Goal: Task Accomplishment & Management: Complete application form

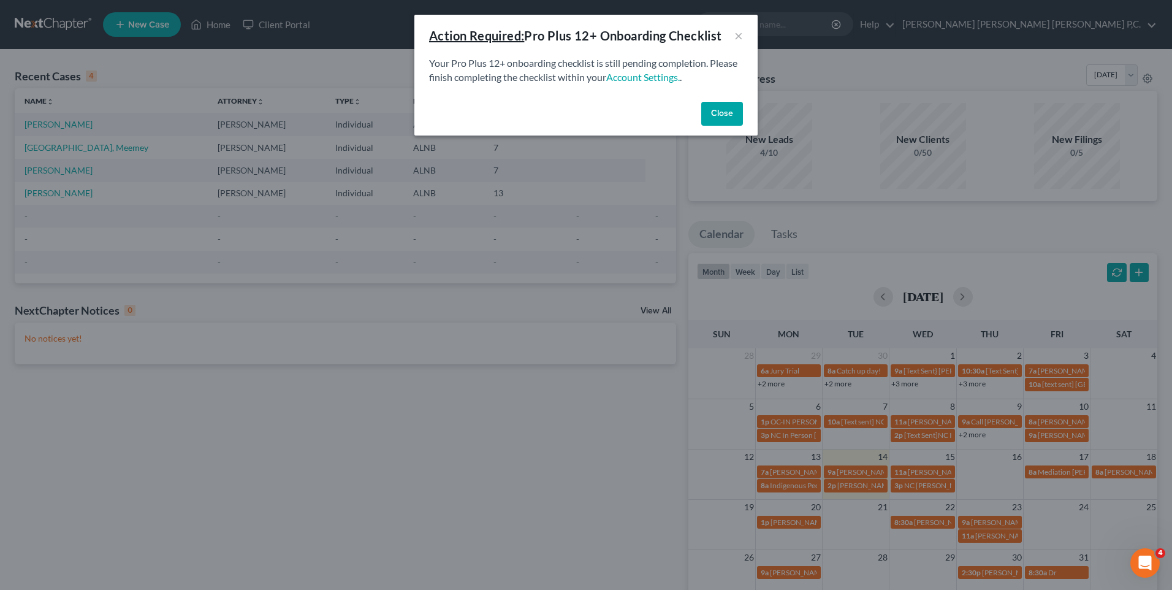
click at [724, 110] on button "Close" at bounding box center [722, 114] width 42 height 25
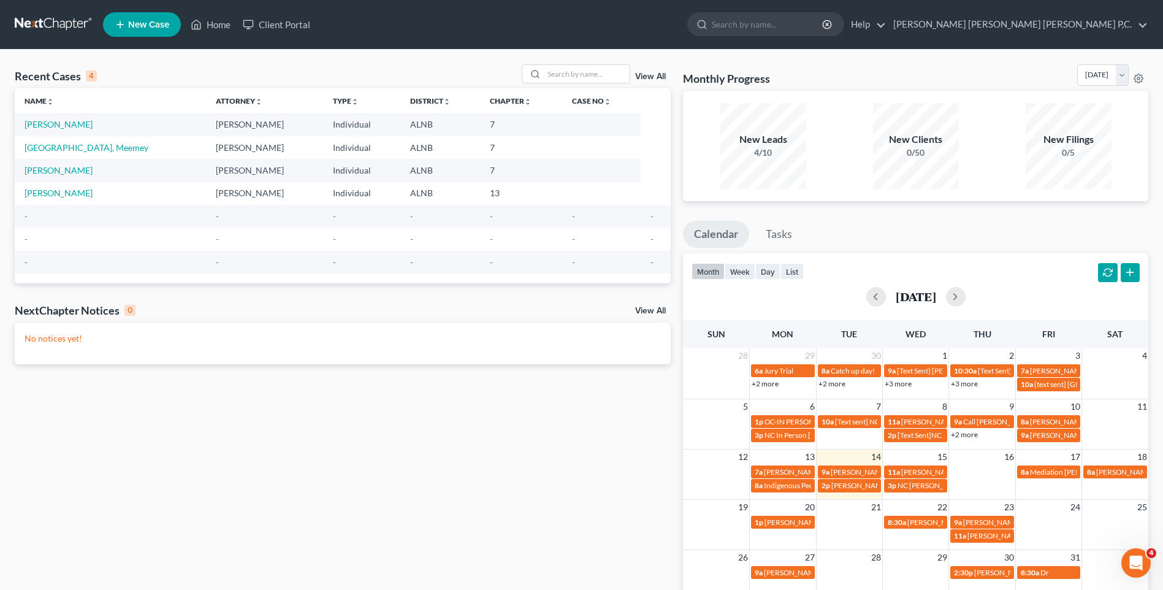
click at [147, 25] on span "New Case" at bounding box center [148, 24] width 41 height 9
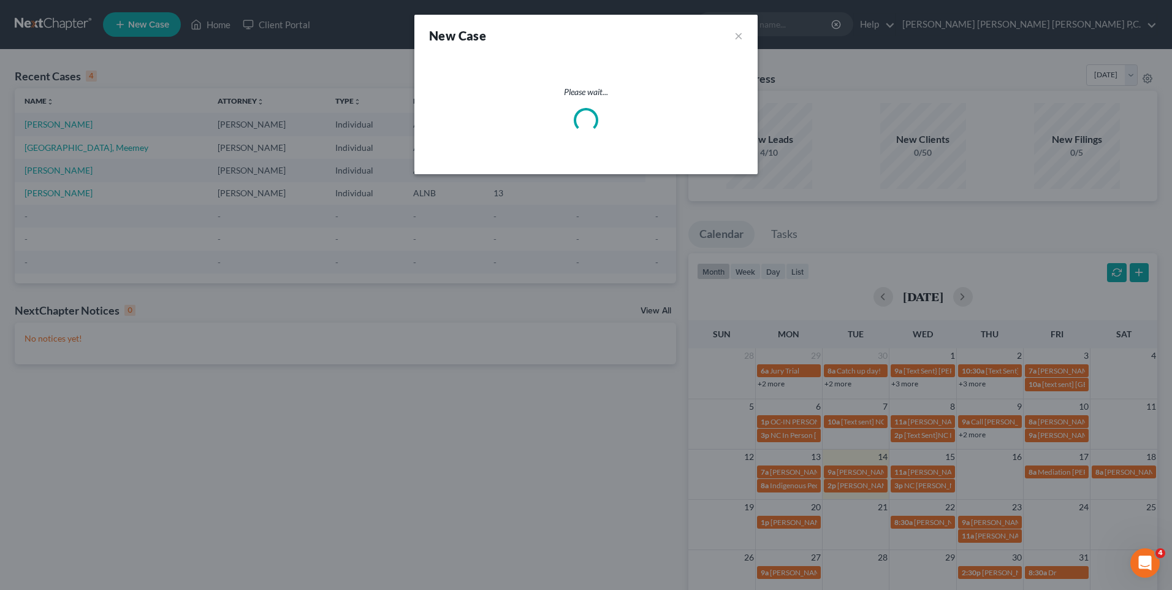
select select "1"
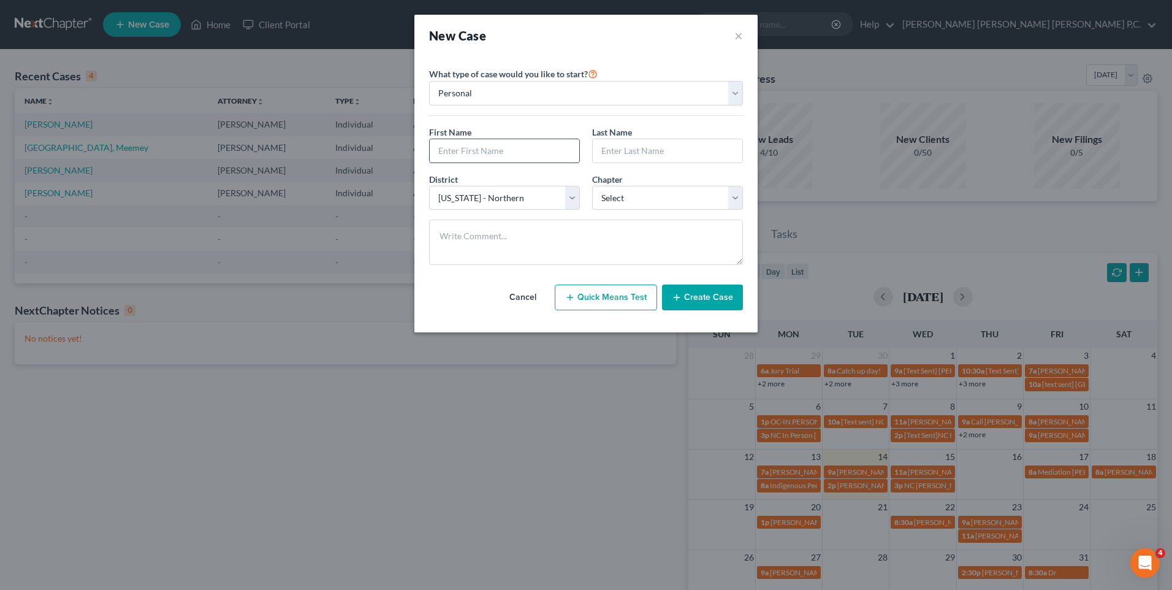
click at [524, 151] on input "text" at bounding box center [505, 150] width 150 height 23
type input "[PERSON_NAME]"
type input "Stainbrooks"
click at [739, 196] on select "Select 7 11 12 13" at bounding box center [667, 198] width 151 height 25
select select "3"
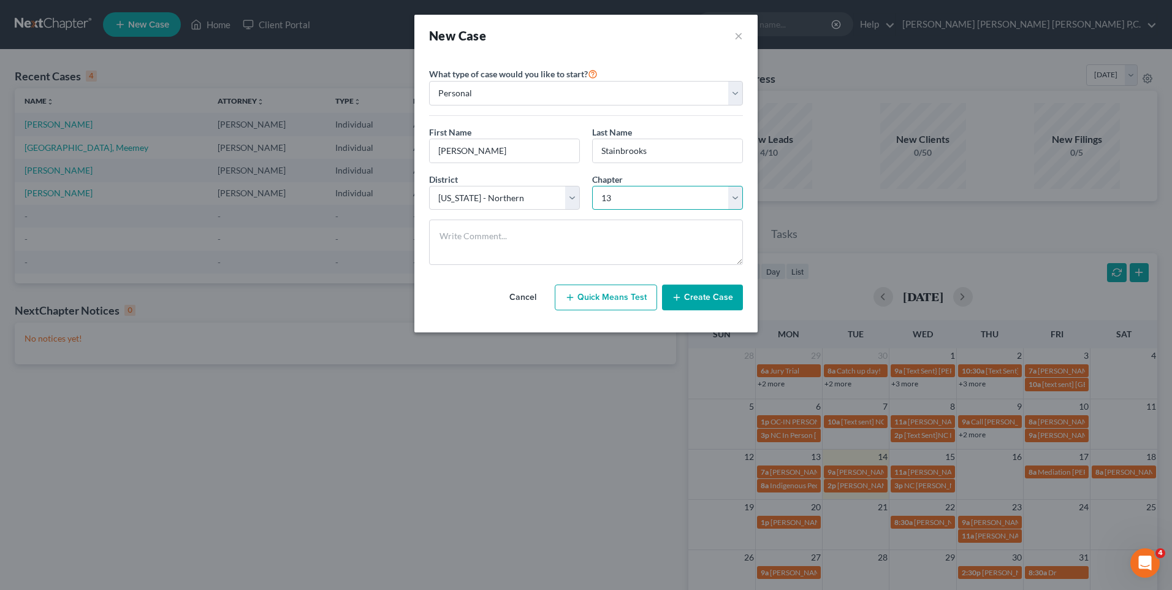
click at [592, 186] on select "Select 7 11 12 13" at bounding box center [667, 198] width 151 height 25
click at [687, 296] on button "Create Case" at bounding box center [702, 298] width 81 height 26
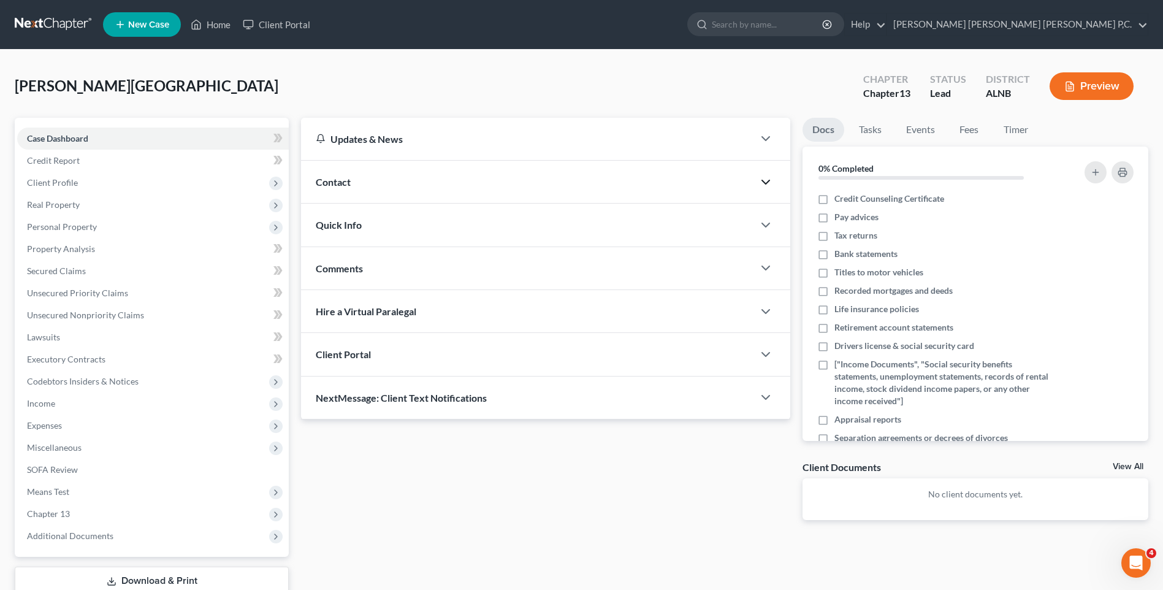
click at [763, 181] on polyline "button" at bounding box center [765, 182] width 7 height 4
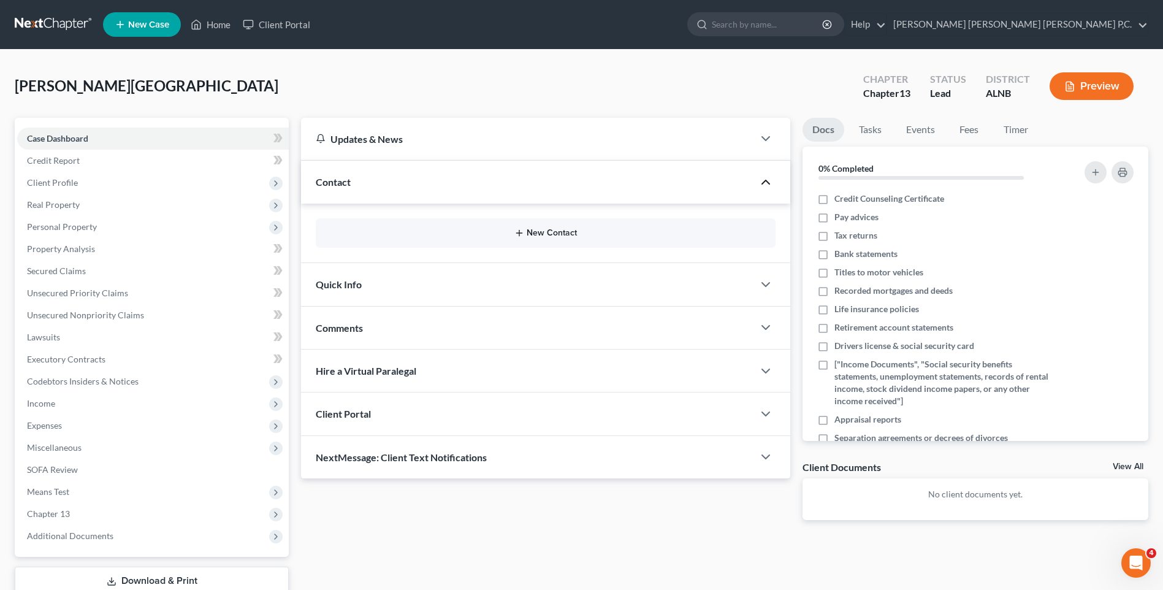
click at [575, 232] on button "New Contact" at bounding box center [546, 233] width 440 height 10
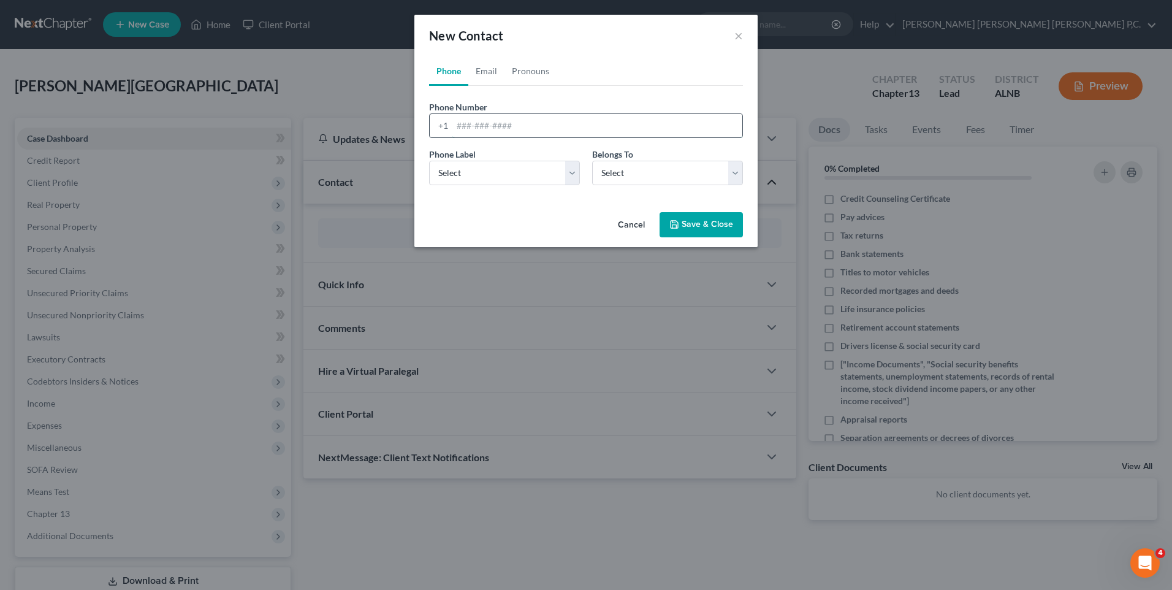
click at [456, 126] on input "tel" at bounding box center [598, 125] width 290 height 23
type input "2567835834"
click at [573, 174] on select "Select Mobile Home Work Other" at bounding box center [504, 173] width 151 height 25
select select "0"
click at [429, 161] on select "Select Mobile Home Work Other" at bounding box center [504, 173] width 151 height 25
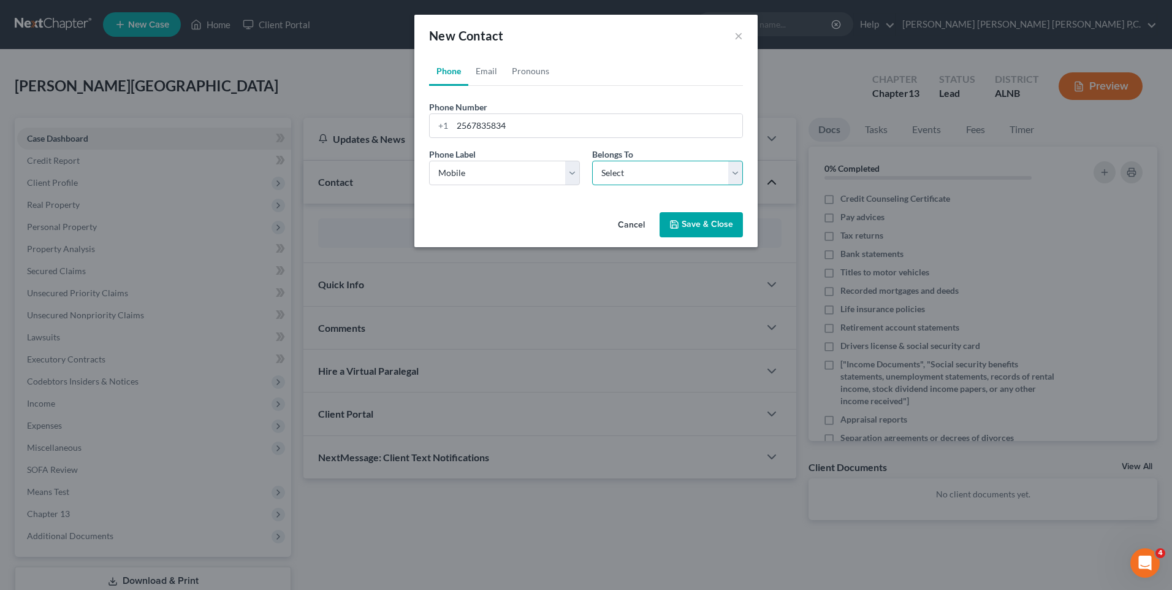
click at [732, 173] on select "Select Client Other" at bounding box center [667, 173] width 151 height 25
select select "0"
click at [592, 161] on select "Select Client Other" at bounding box center [667, 173] width 151 height 25
click at [703, 223] on button "Save & Close" at bounding box center [701, 225] width 83 height 26
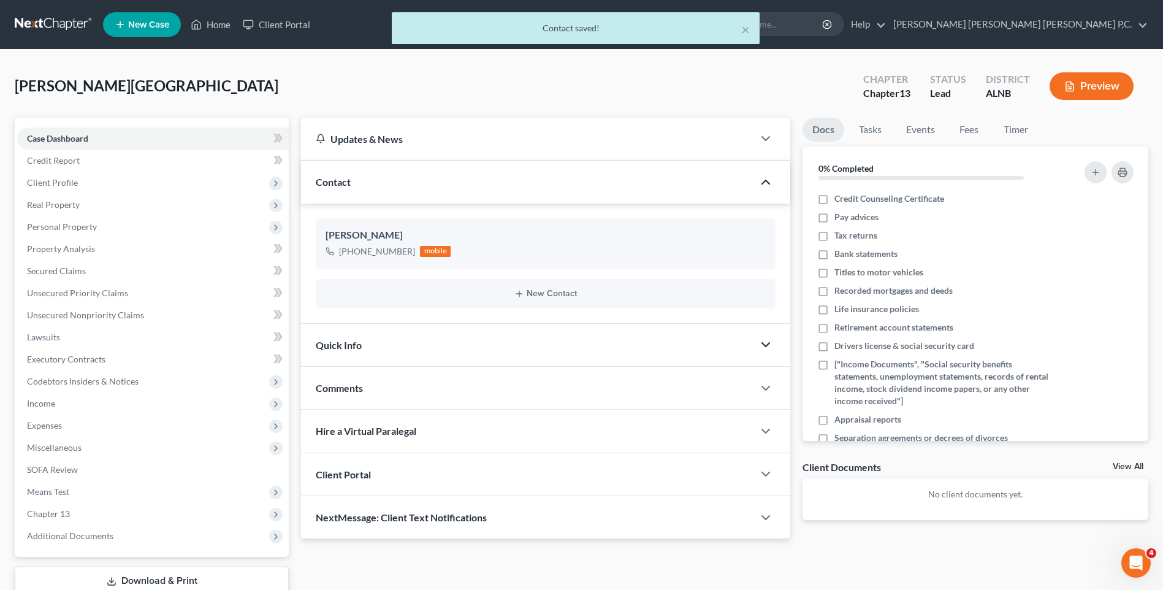
click at [768, 345] on icon "button" at bounding box center [765, 344] width 15 height 15
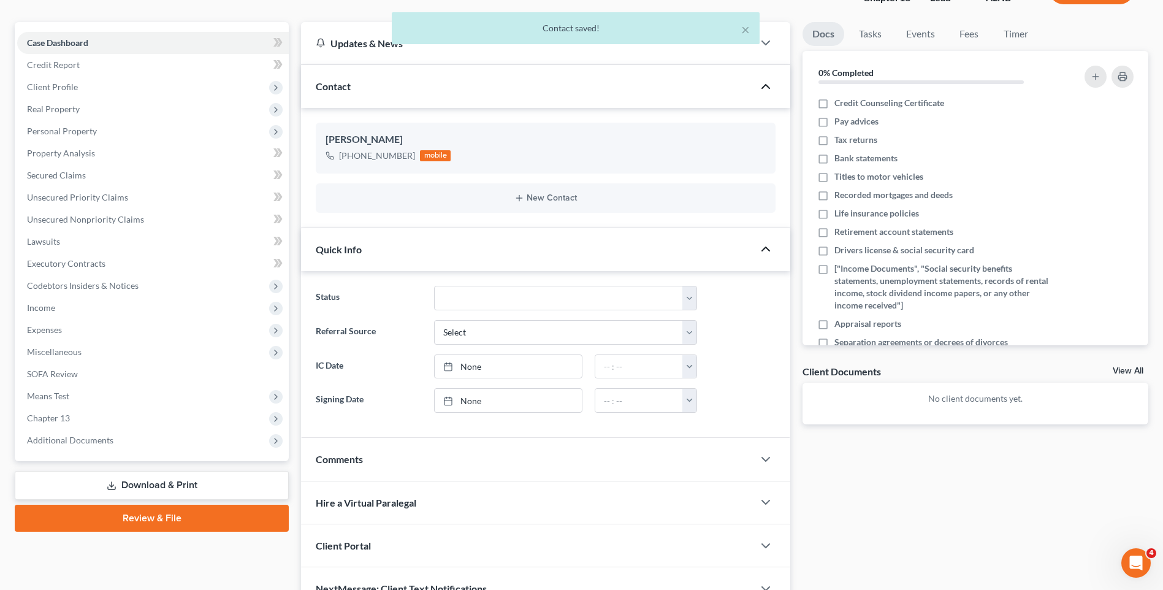
scroll to position [123, 0]
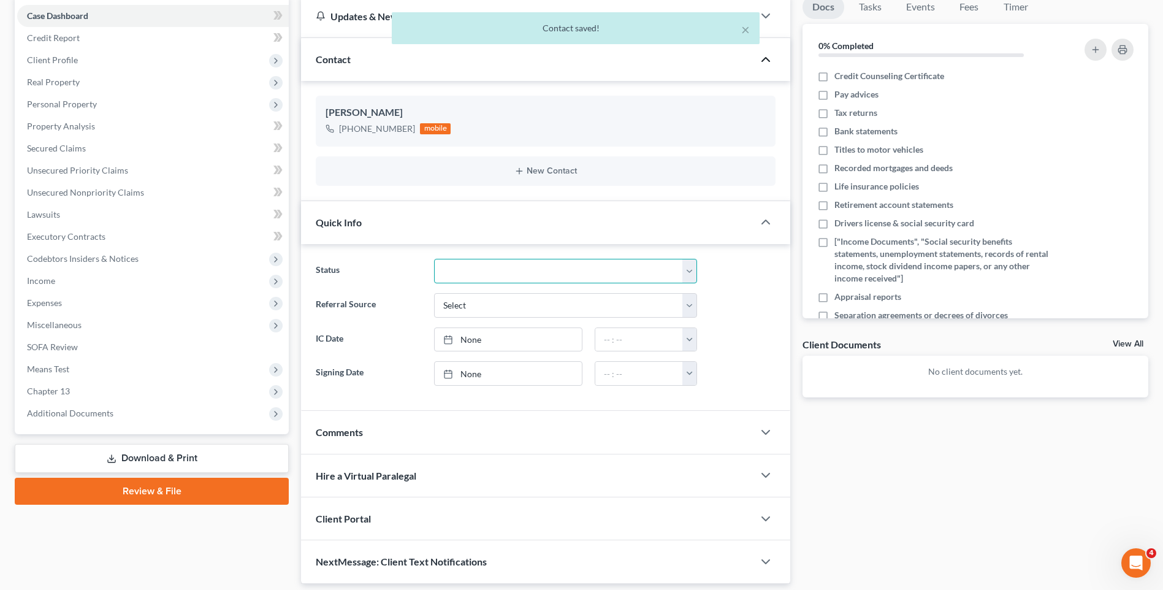
click at [691, 276] on select "Discharged Discharged & Reported Discharge Litigation Dismissal Notice Dismisse…" at bounding box center [565, 271] width 263 height 25
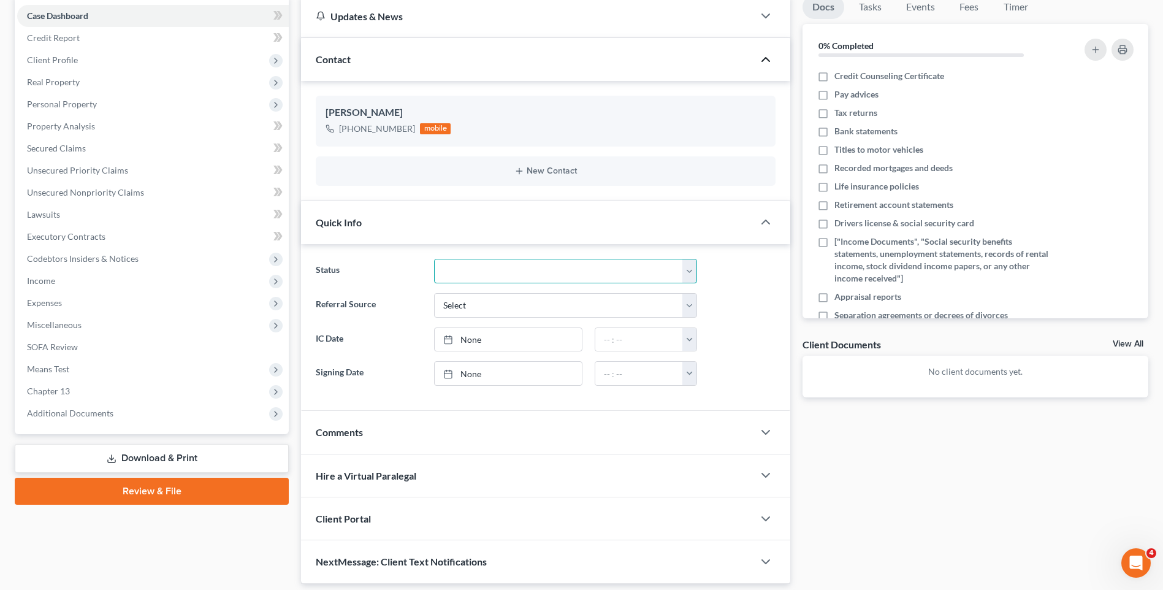
scroll to position [163, 0]
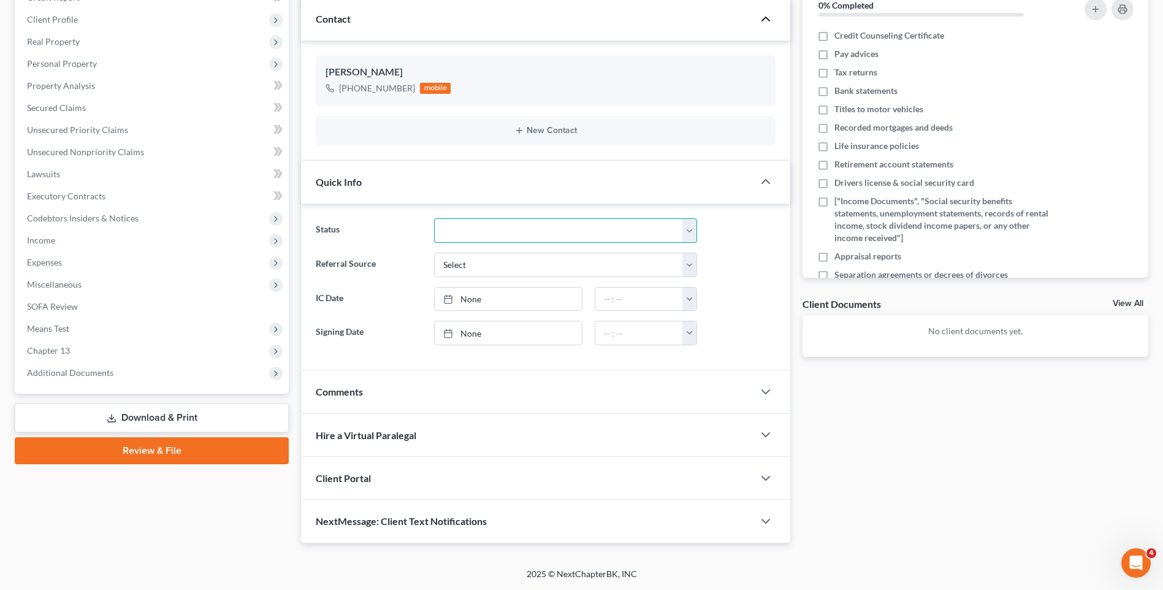
click at [690, 231] on select "Discharged Discharged & Reported Discharge Litigation Dismissal Notice Dismisse…" at bounding box center [565, 230] width 263 height 25
select select "21"
click at [434, 218] on select "Discharged Discharged & Reported Discharge Litigation Dismissal Notice Dismisse…" at bounding box center [565, 230] width 263 height 25
click at [687, 264] on select "Select Word Of Mouth Previous Clients Direct Mail Website Google Search Modern …" at bounding box center [565, 265] width 263 height 25
select select "0"
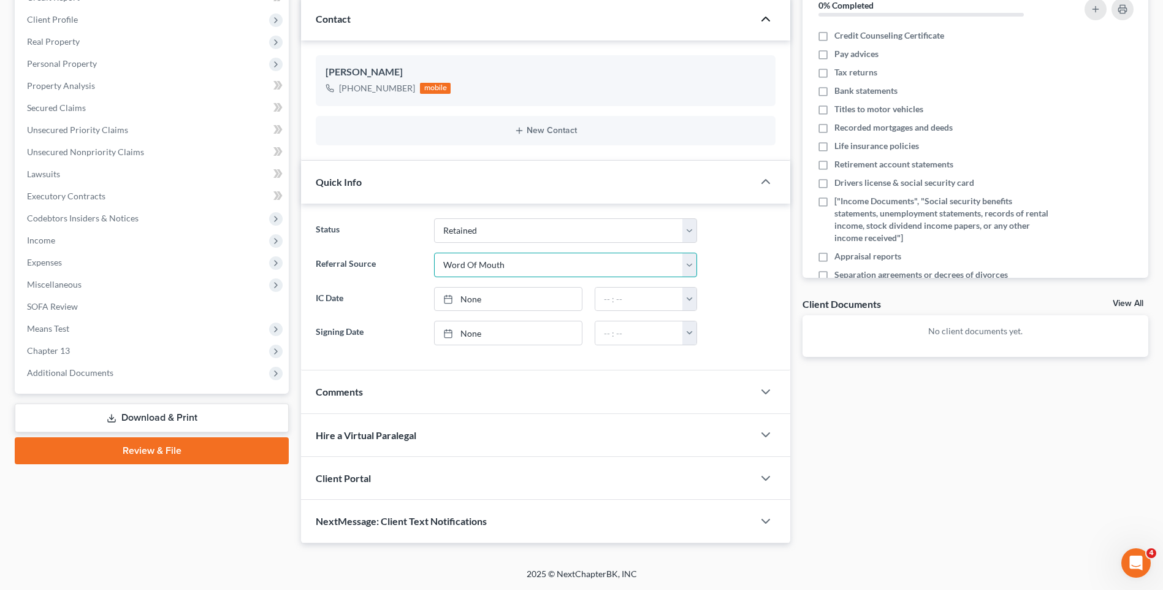
click at [434, 253] on select "Select Word Of Mouth Previous Clients Direct Mail Website Google Search Modern …" at bounding box center [565, 265] width 263 height 25
click at [335, 299] on label "IC Date" at bounding box center [369, 299] width 118 height 25
click at [689, 302] on button "button" at bounding box center [689, 299] width 14 height 23
click at [504, 296] on link "None" at bounding box center [508, 299] width 147 height 23
type input "[DATE]"
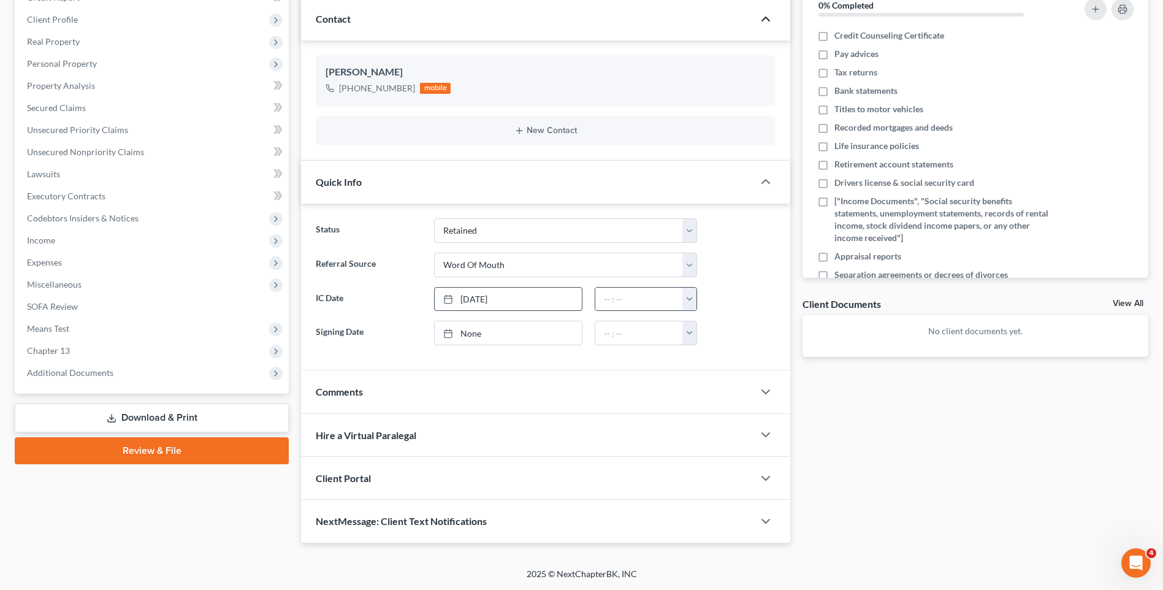
click at [687, 298] on button "button" at bounding box center [689, 299] width 14 height 23
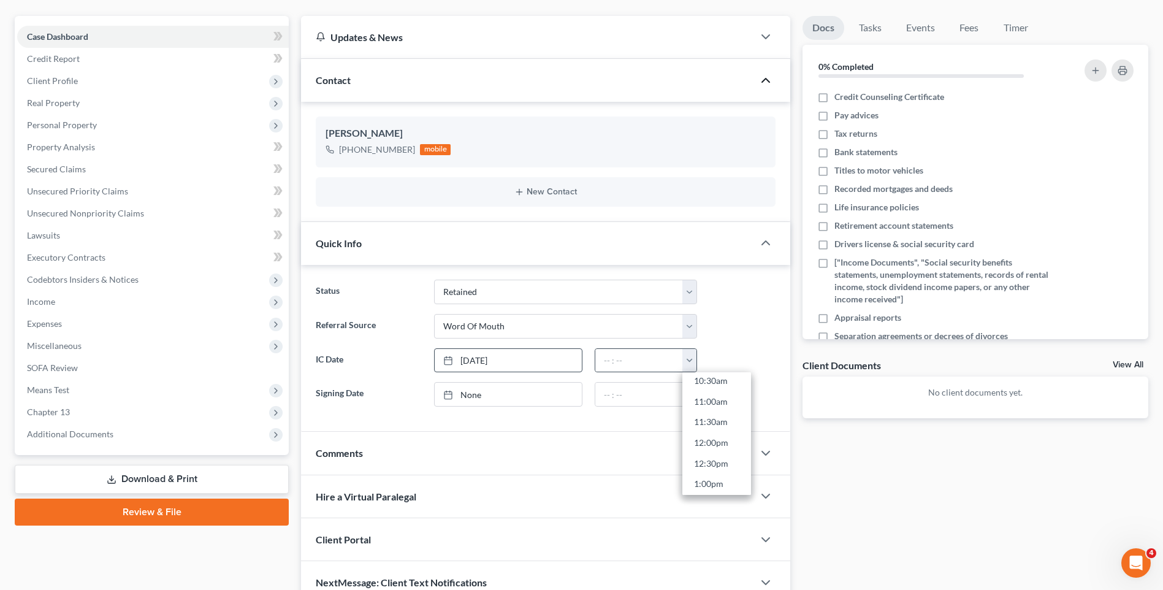
scroll to position [441, 0]
click at [711, 437] on link "12:00pm" at bounding box center [716, 440] width 69 height 21
type input "12:00pm"
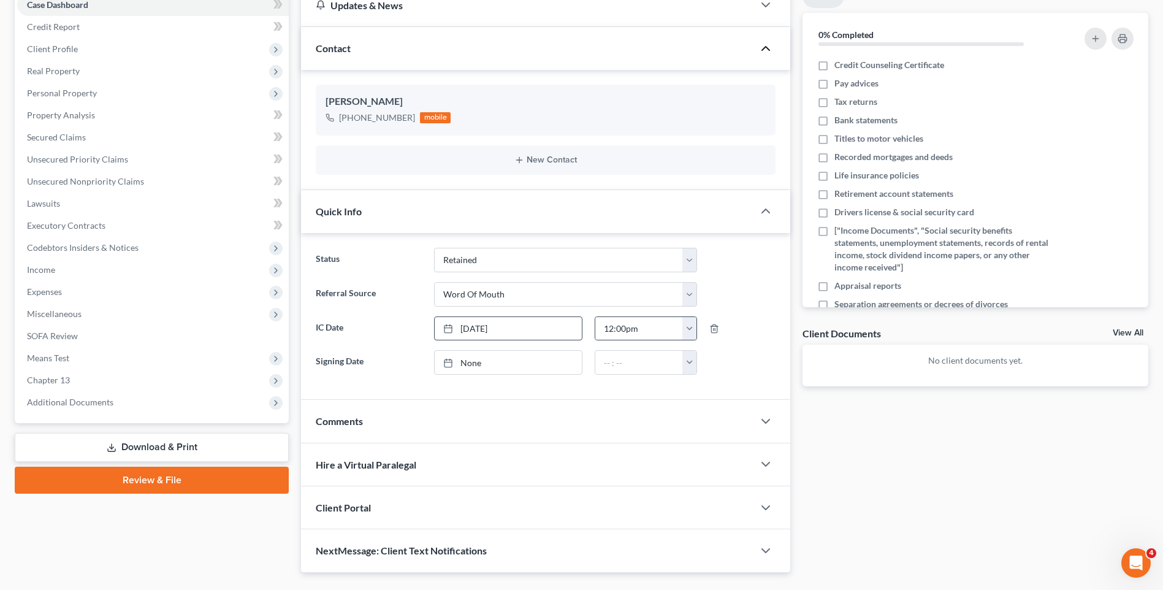
scroll to position [163, 0]
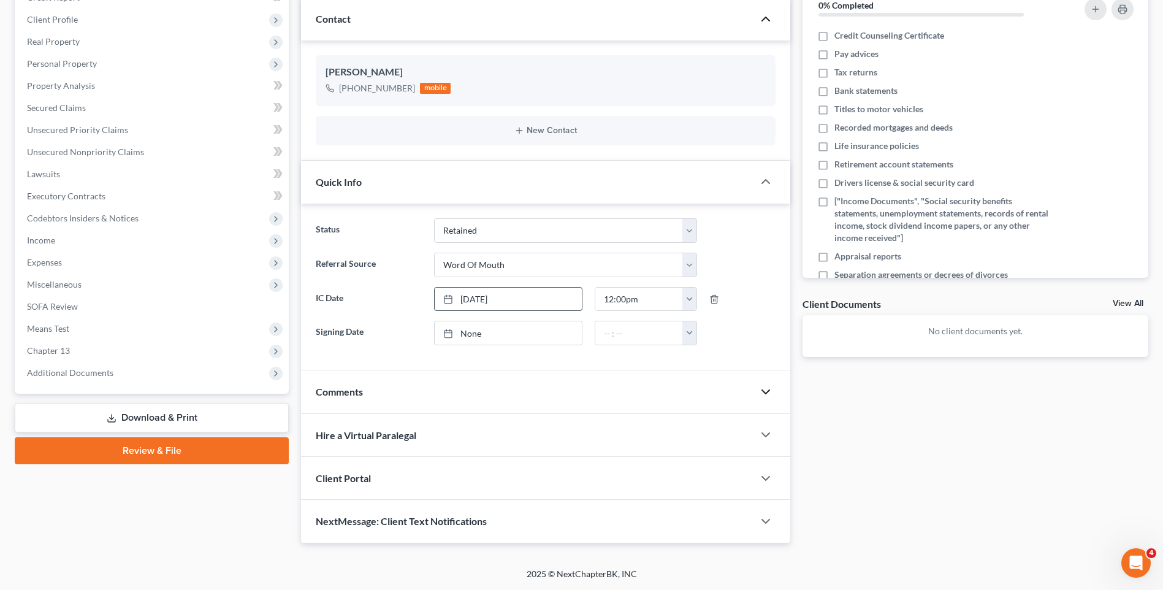
click at [765, 389] on icon "button" at bounding box center [765, 391] width 15 height 15
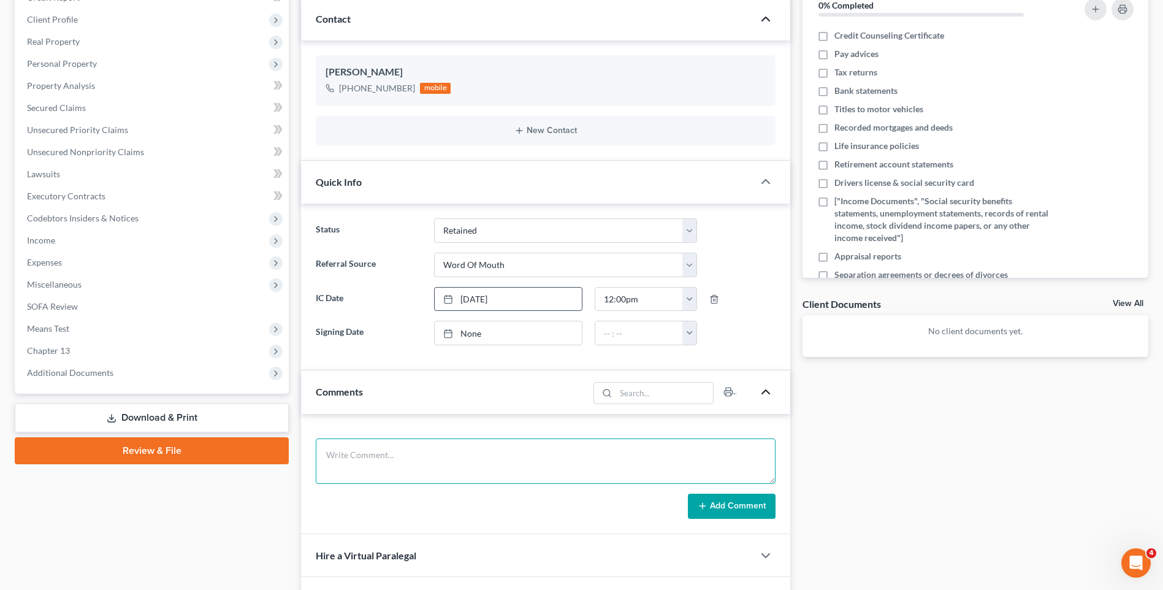
click at [408, 448] on textarea at bounding box center [546, 460] width 460 height 45
type textarea "She wants to file a chapter 13 for the purpose of catching her house debt up."
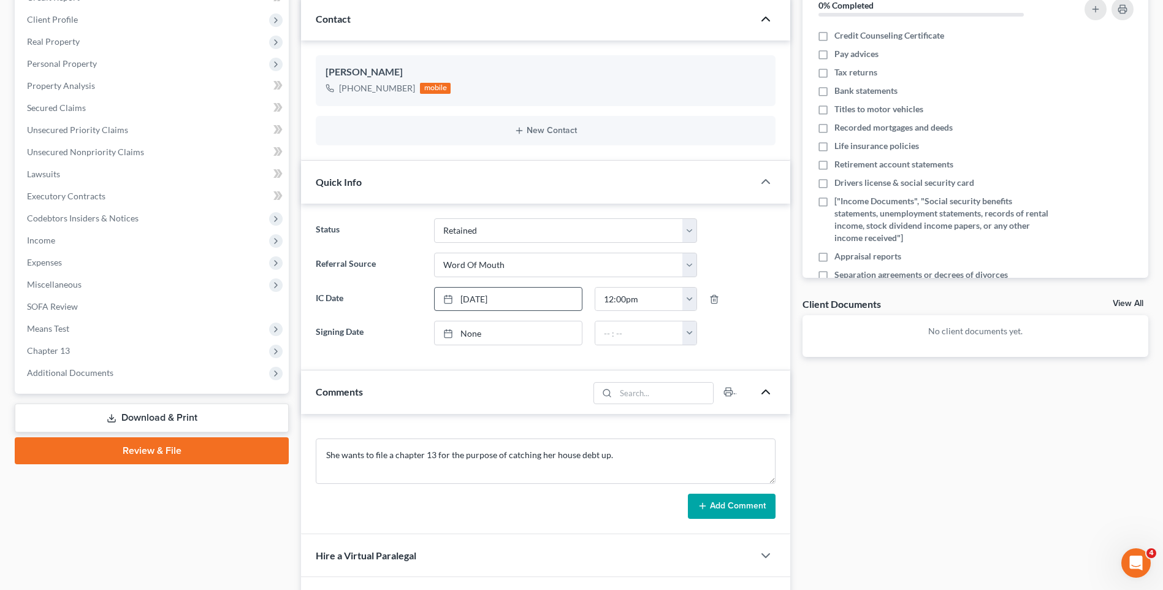
click at [714, 503] on button "Add Comment" at bounding box center [732, 507] width 88 height 26
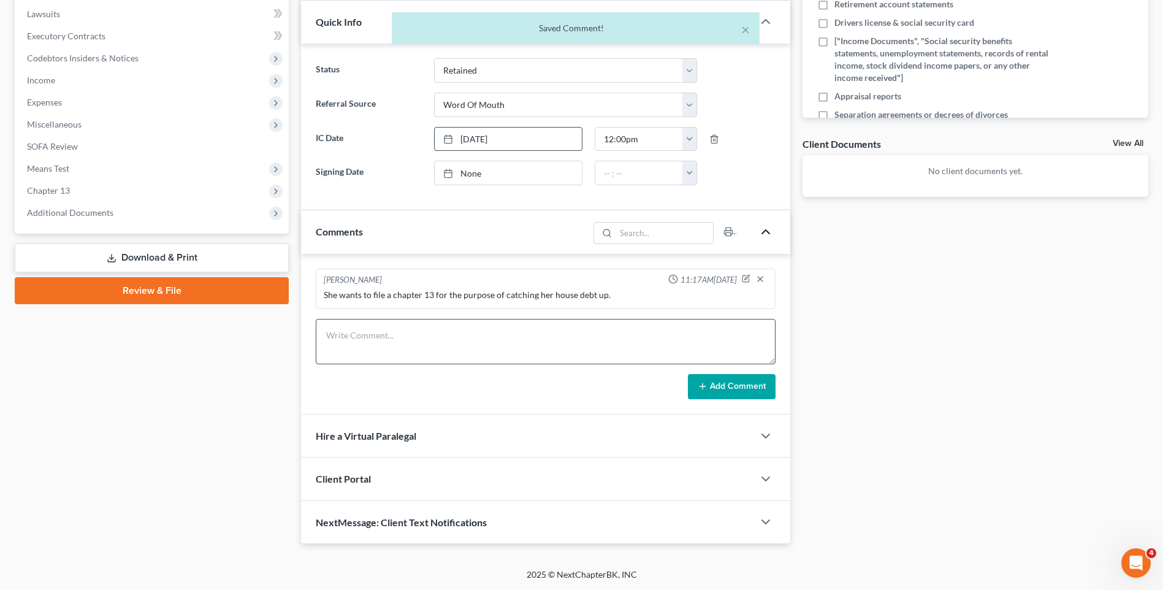
scroll to position [324, 0]
click at [765, 435] on icon "button" at bounding box center [765, 435] width 15 height 15
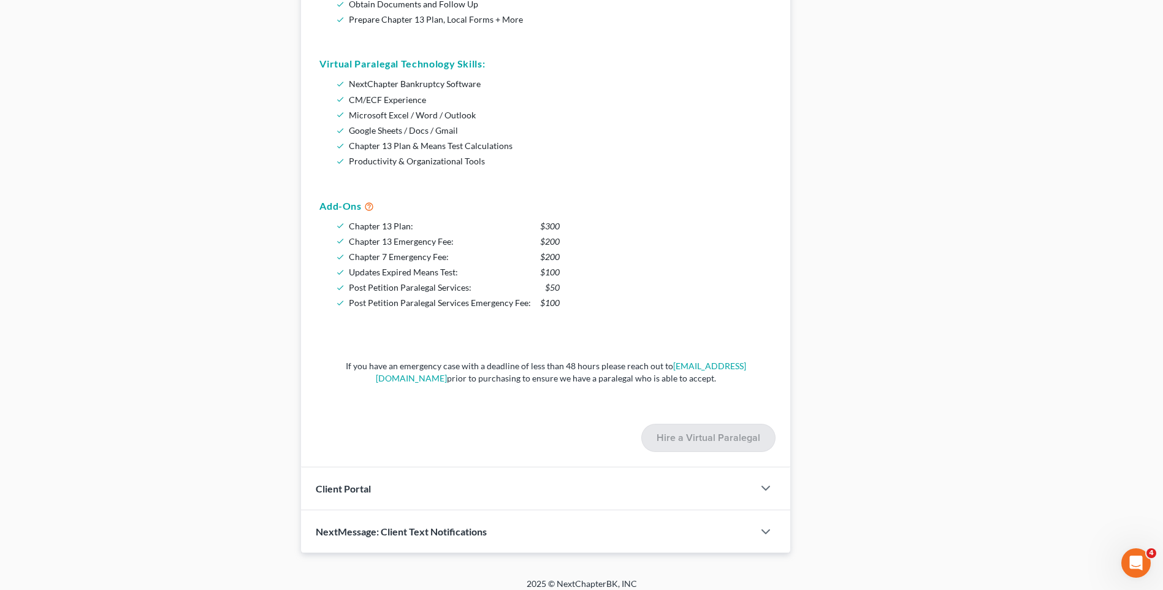
scroll to position [876, 0]
click at [763, 484] on icon "button" at bounding box center [765, 487] width 15 height 15
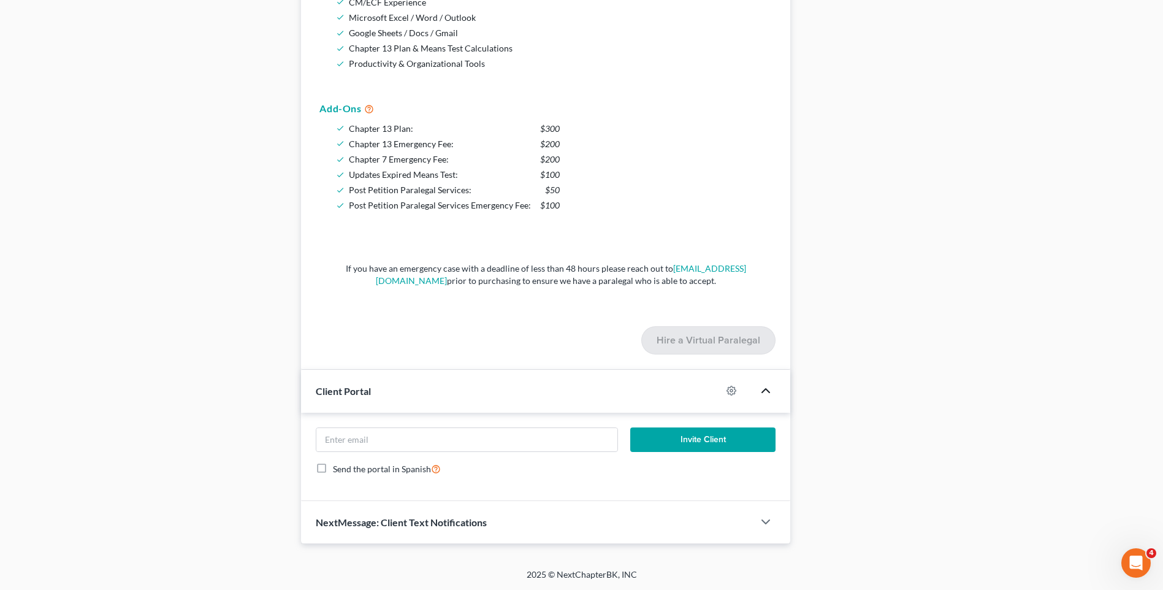
scroll to position [973, 0]
click at [378, 444] on input "email" at bounding box center [466, 438] width 301 height 23
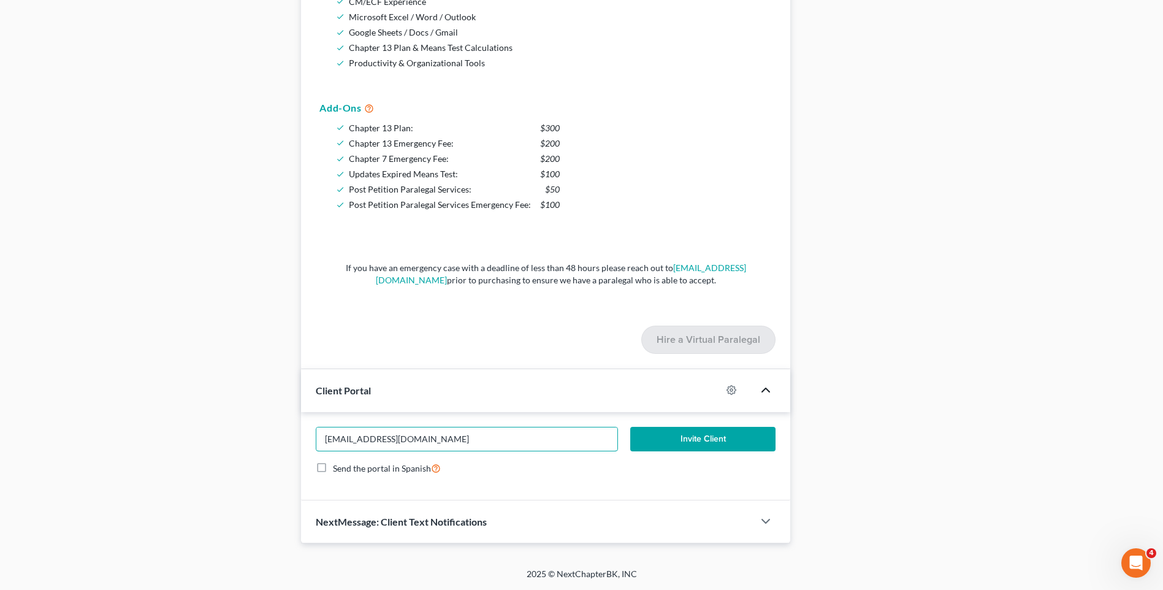
type input "[EMAIL_ADDRESS][DOMAIN_NAME]"
click at [698, 435] on button "Invite Client" at bounding box center [702, 439] width 145 height 25
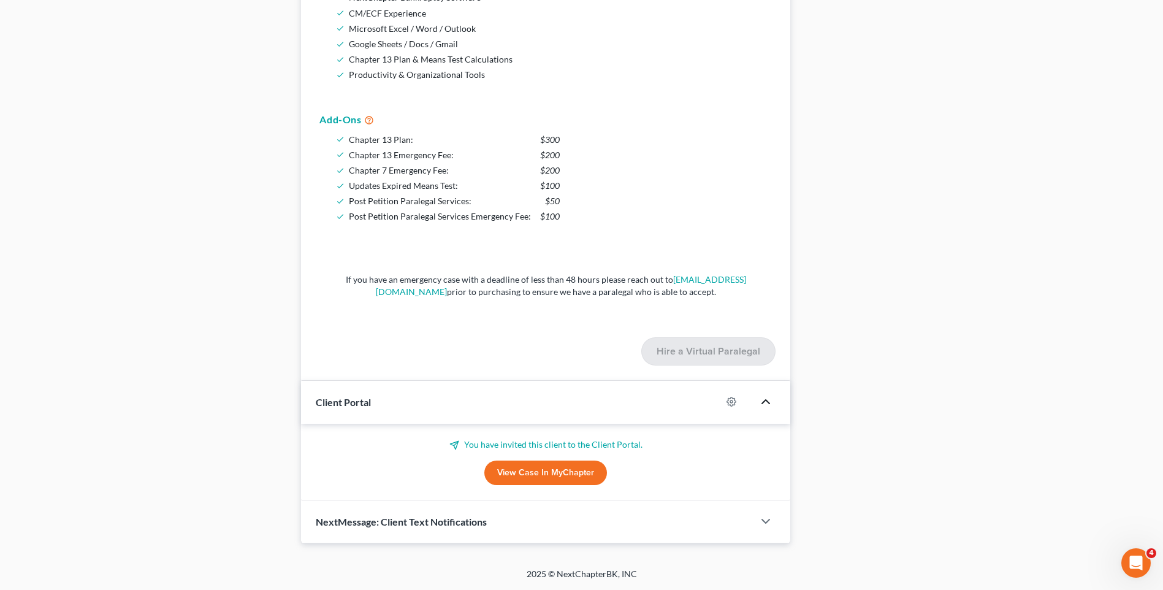
scroll to position [961, 0]
click at [768, 520] on icon "button" at bounding box center [765, 521] width 15 height 15
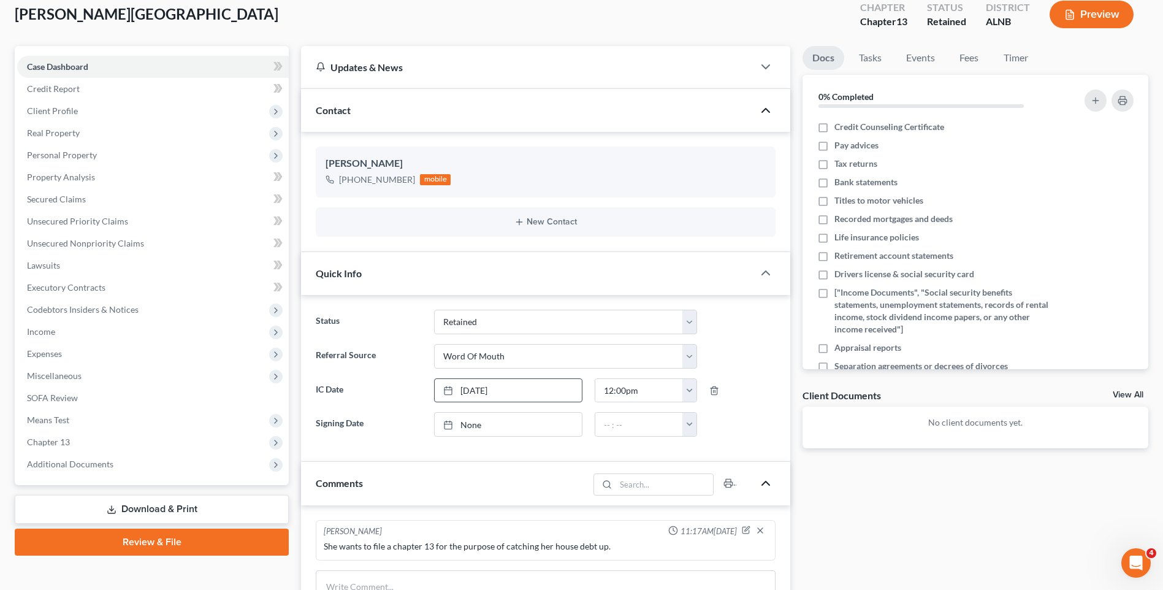
scroll to position [0, 0]
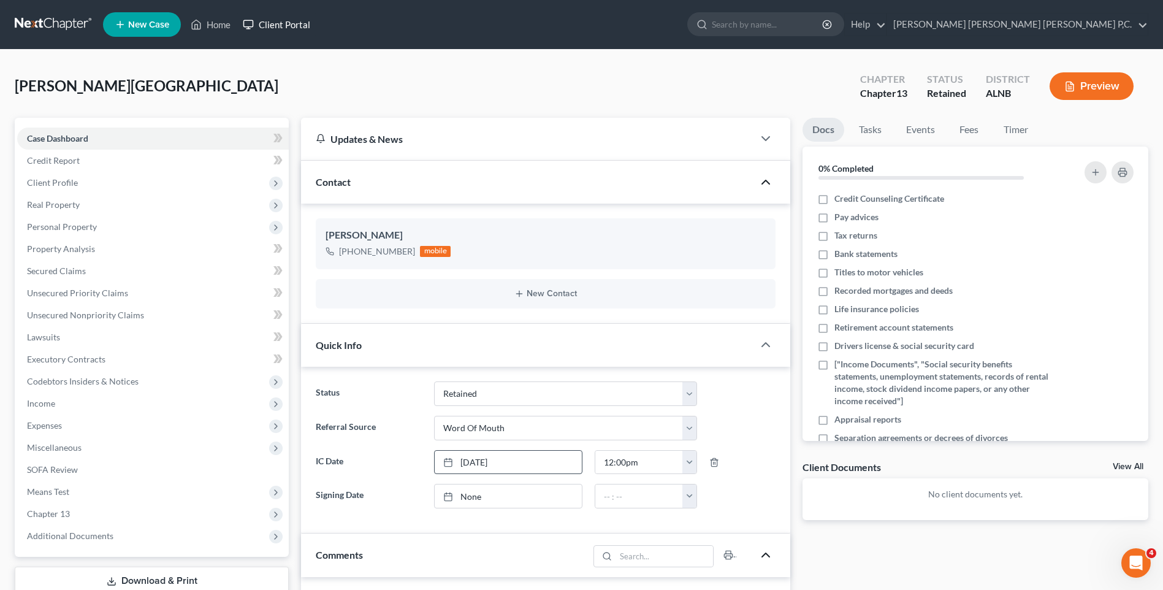
click at [266, 23] on link "Client Portal" at bounding box center [277, 24] width 80 height 22
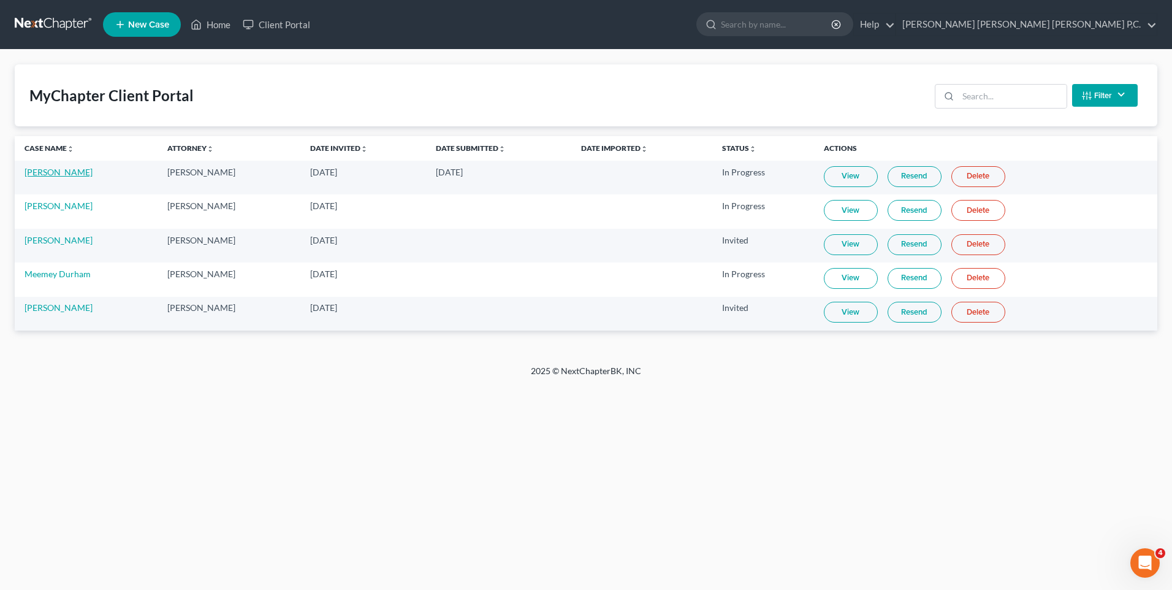
click at [58, 175] on link "[PERSON_NAME]" at bounding box center [59, 172] width 68 height 10
select select "0"
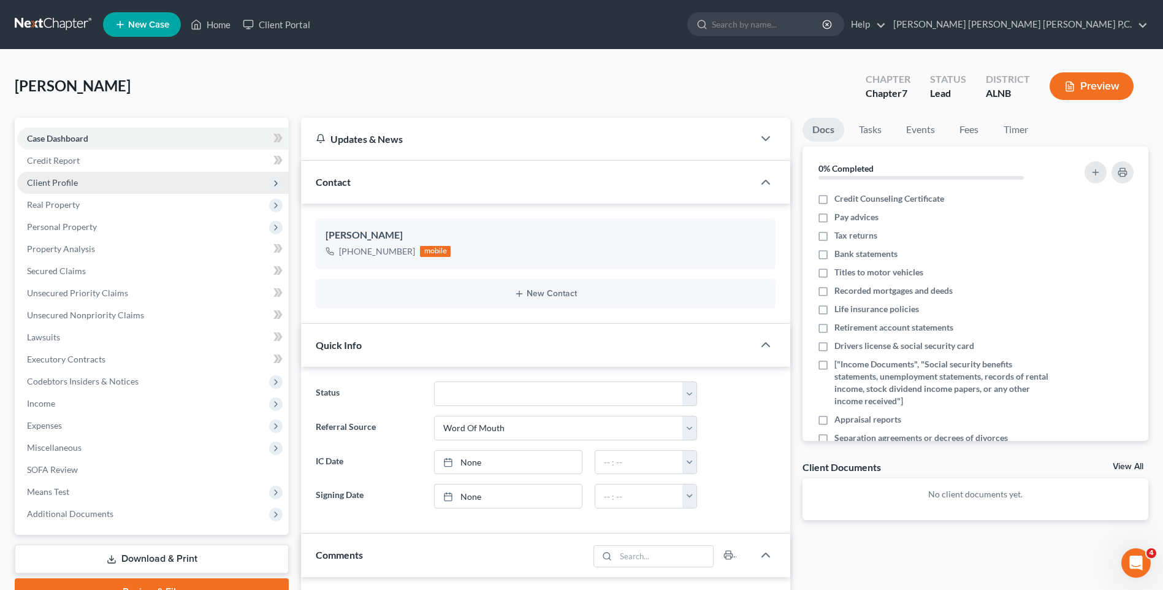
click at [275, 178] on icon at bounding box center [276, 183] width 10 height 10
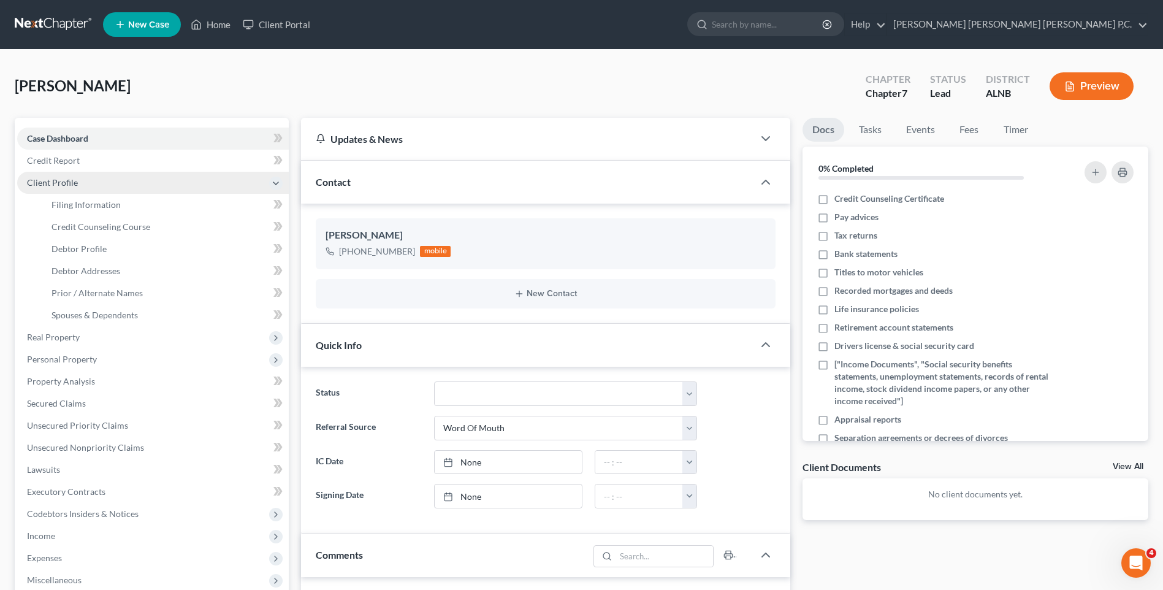
click at [275, 178] on icon at bounding box center [276, 183] width 10 height 10
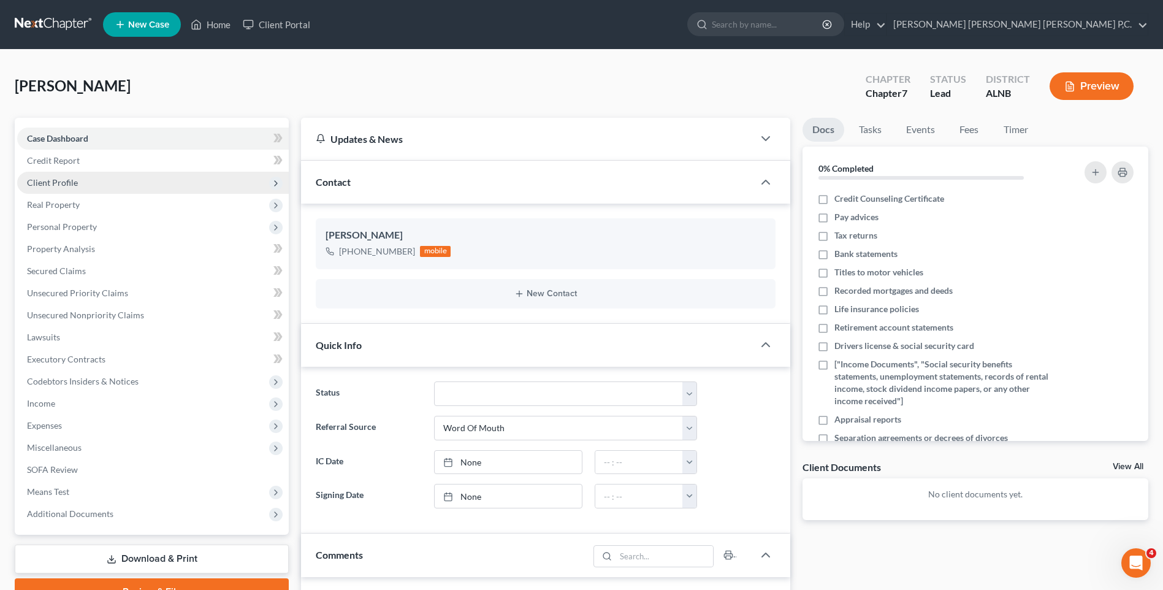
click at [275, 178] on icon at bounding box center [276, 183] width 10 height 10
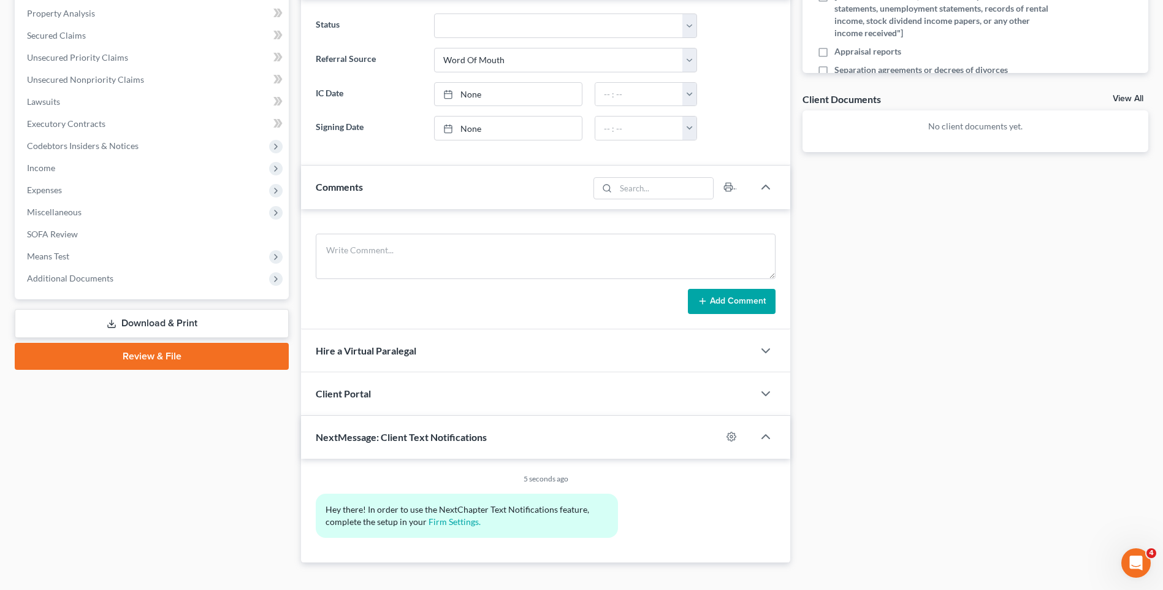
scroll to position [61, 0]
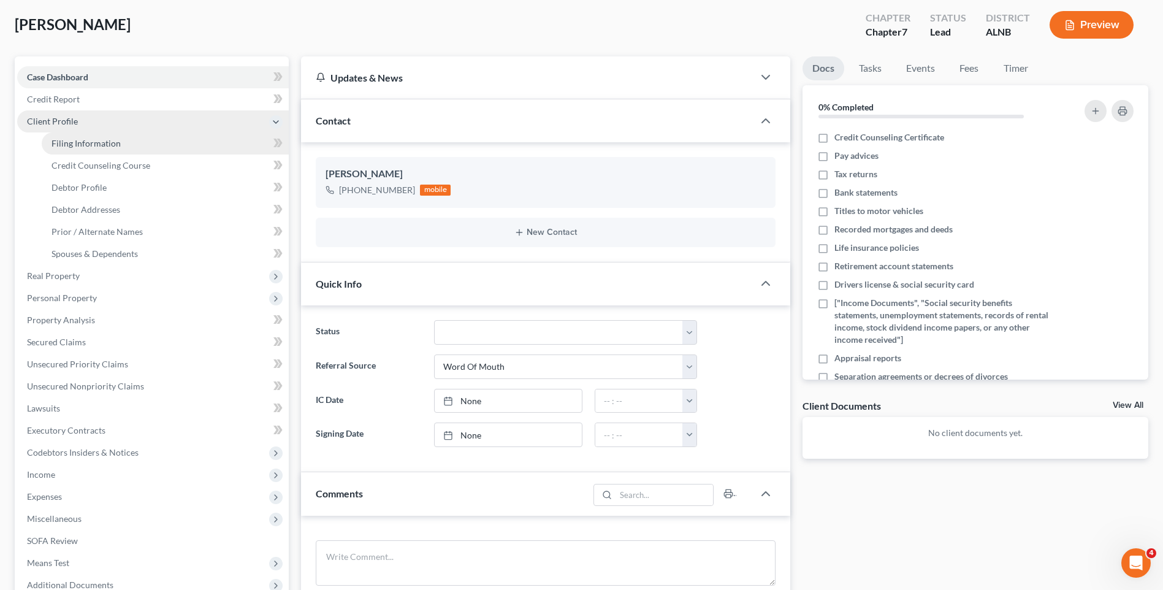
click at [102, 146] on span "Filing Information" at bounding box center [86, 143] width 69 height 10
select select "1"
select select "0"
select select "1"
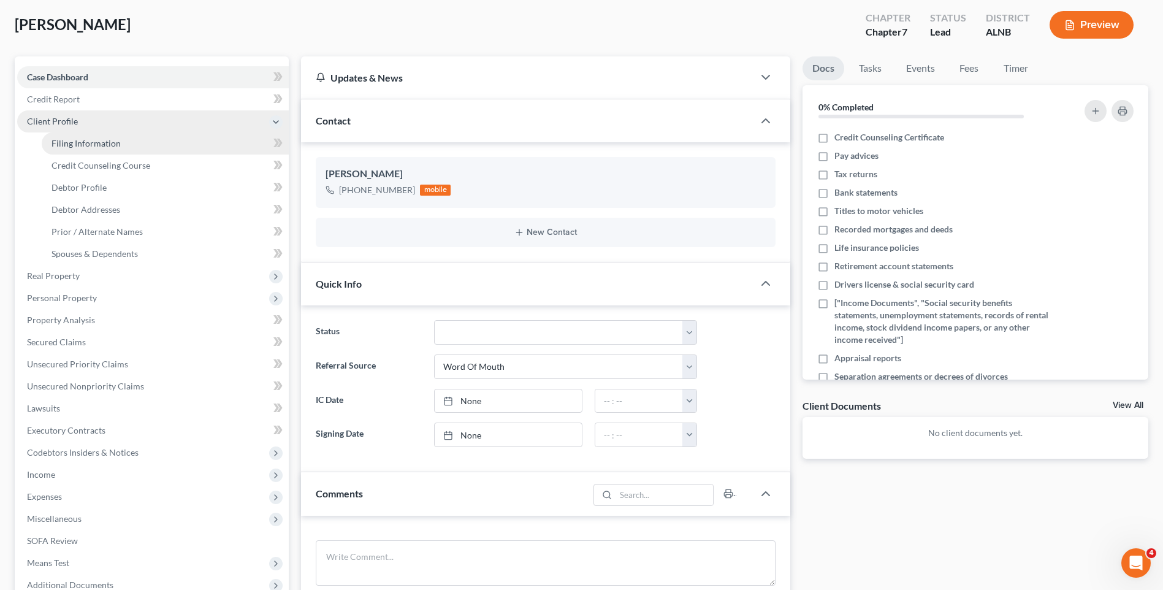
select select "0"
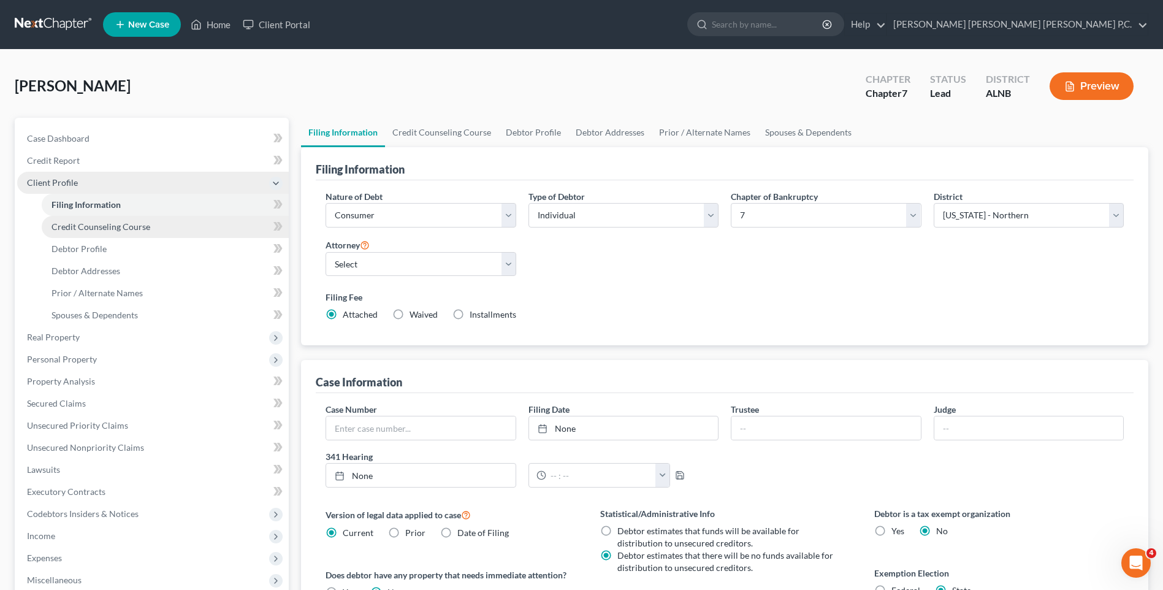
click at [91, 228] on span "Credit Counseling Course" at bounding box center [101, 226] width 99 height 10
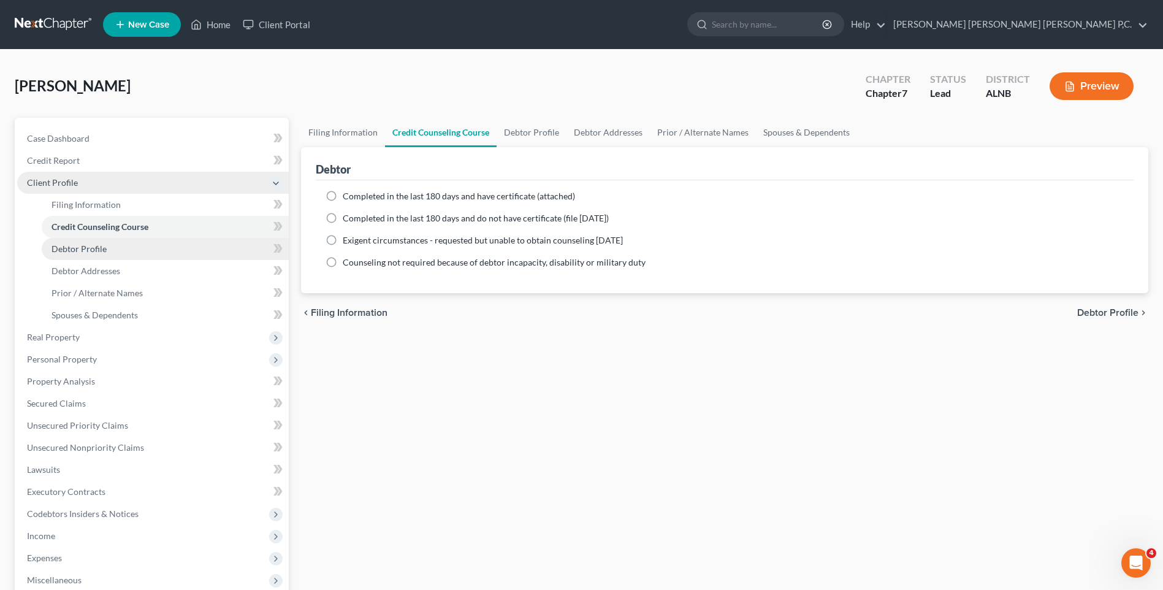
click at [92, 250] on span "Debtor Profile" at bounding box center [79, 248] width 55 height 10
select select "0"
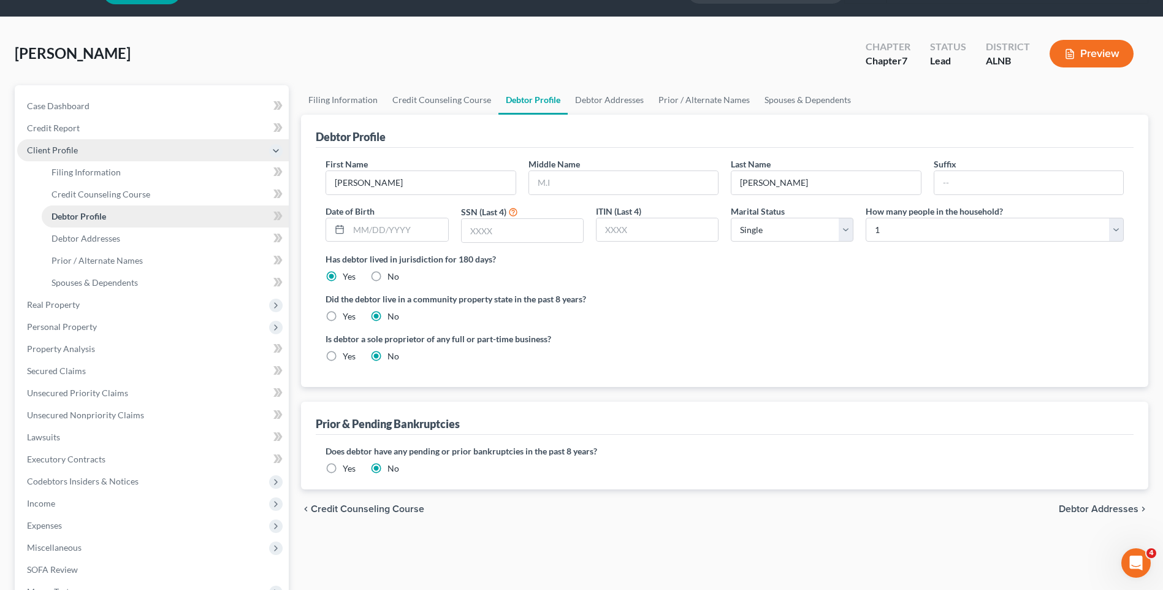
scroll to position [61, 0]
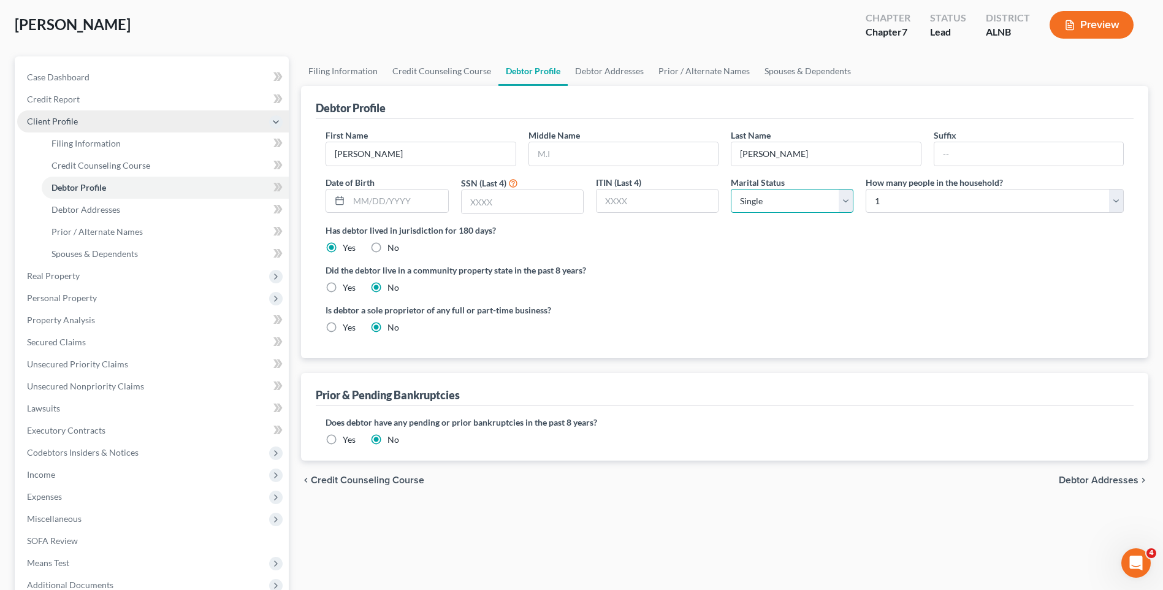
click at [844, 202] on select "Select Single Married Separated Divorced Widowed" at bounding box center [792, 201] width 123 height 25
select select "1"
click at [731, 189] on select "Select Single Married Separated Divorced Widowed" at bounding box center [792, 201] width 123 height 25
click at [1118, 207] on select "Select 1 2 3 4 5 6 7 8 9 10 11 12 13 14 15 16 17 18 19 20" at bounding box center [995, 201] width 258 height 25
select select "1"
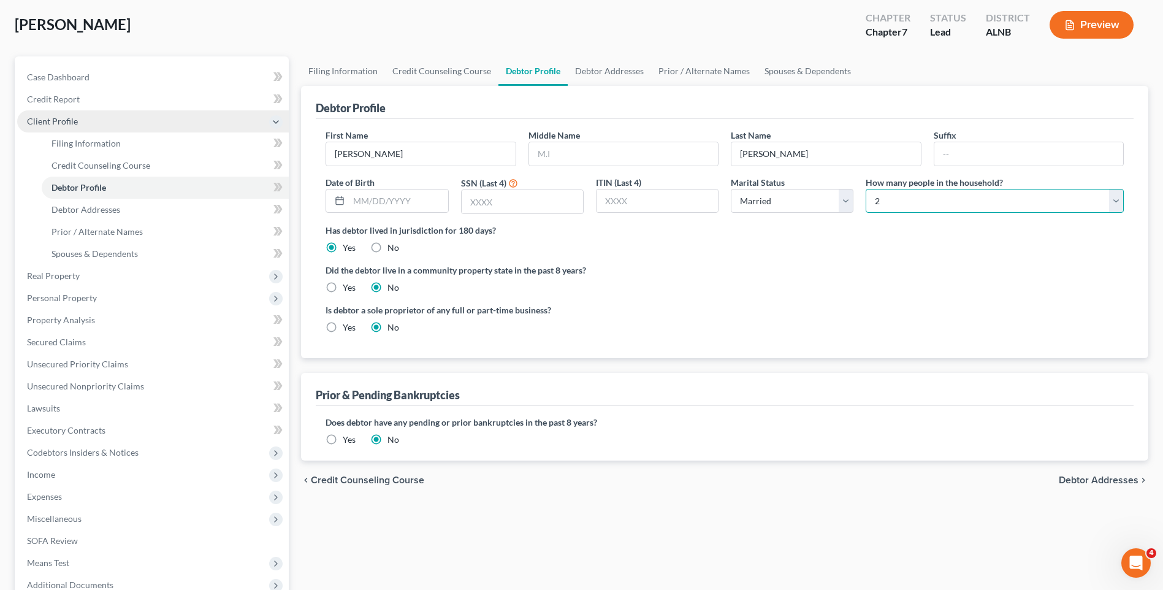
click at [866, 189] on select "Select 1 2 3 4 5 6 7 8 9 10 11 12 13 14 15 16 17 18 19 20" at bounding box center [995, 201] width 258 height 25
click at [123, 209] on link "Debtor Addresses" at bounding box center [165, 210] width 247 height 22
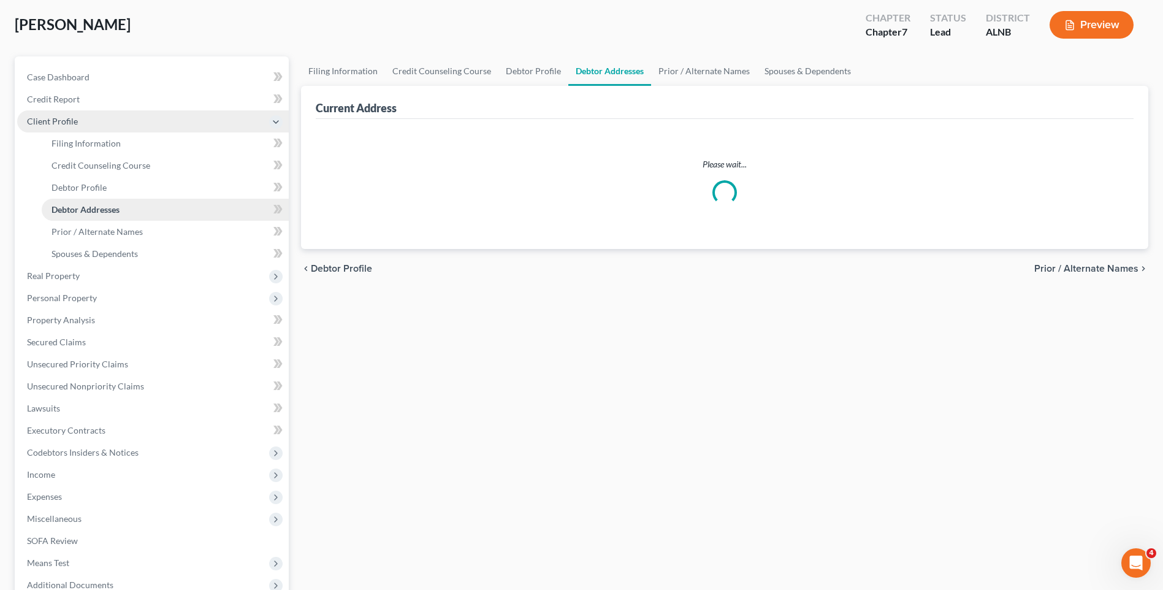
select select "0"
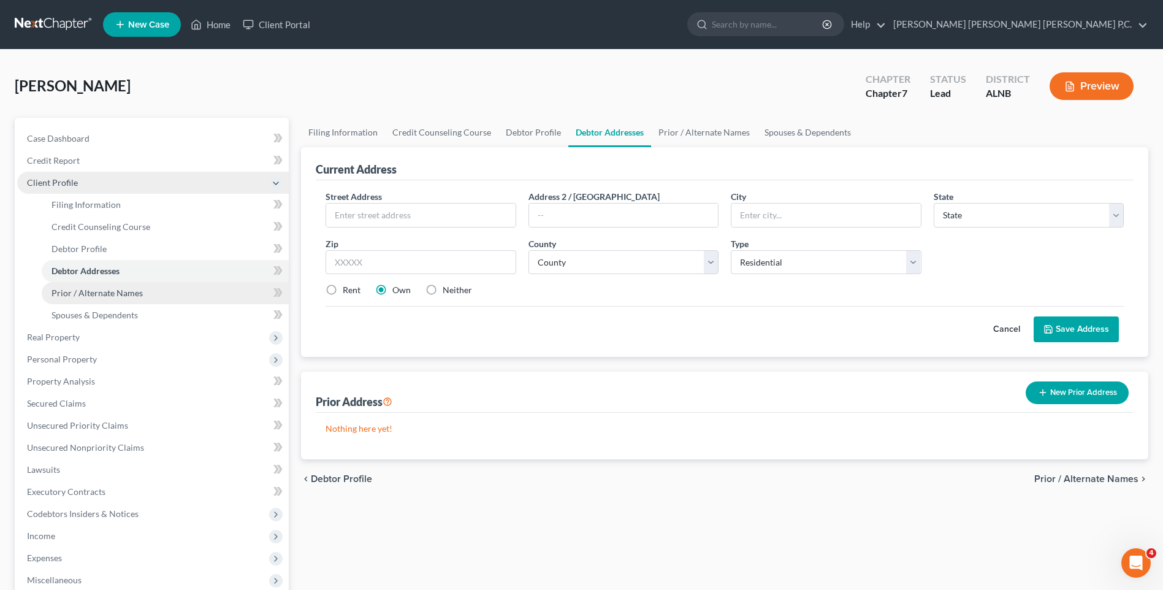
click at [107, 291] on span "Prior / Alternate Names" at bounding box center [97, 293] width 91 height 10
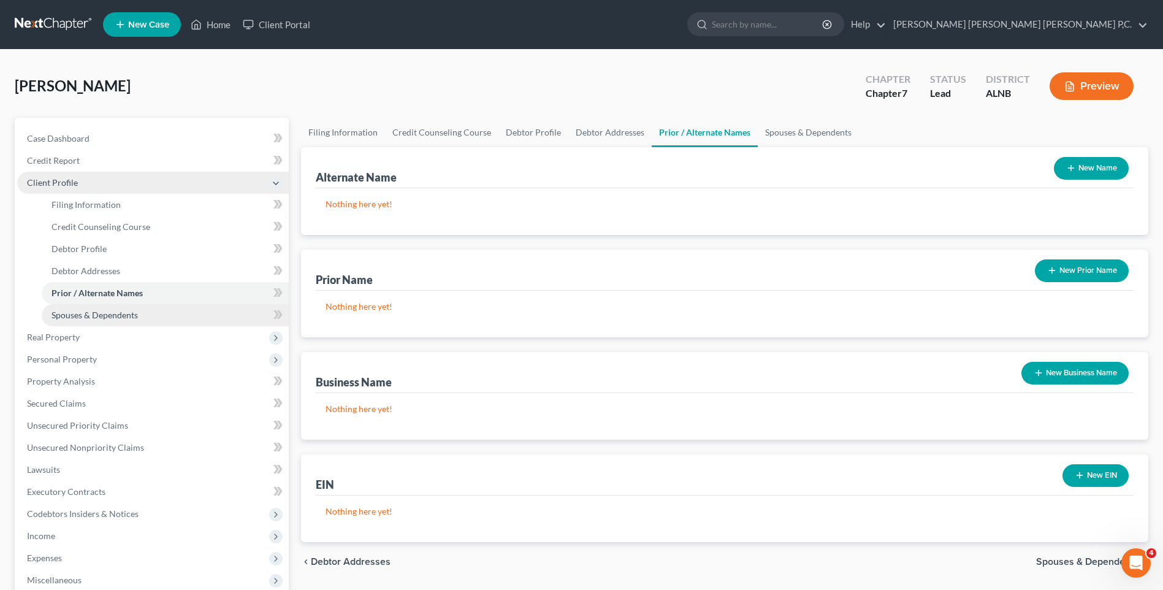
click at [100, 312] on span "Spouses & Dependents" at bounding box center [95, 315] width 86 height 10
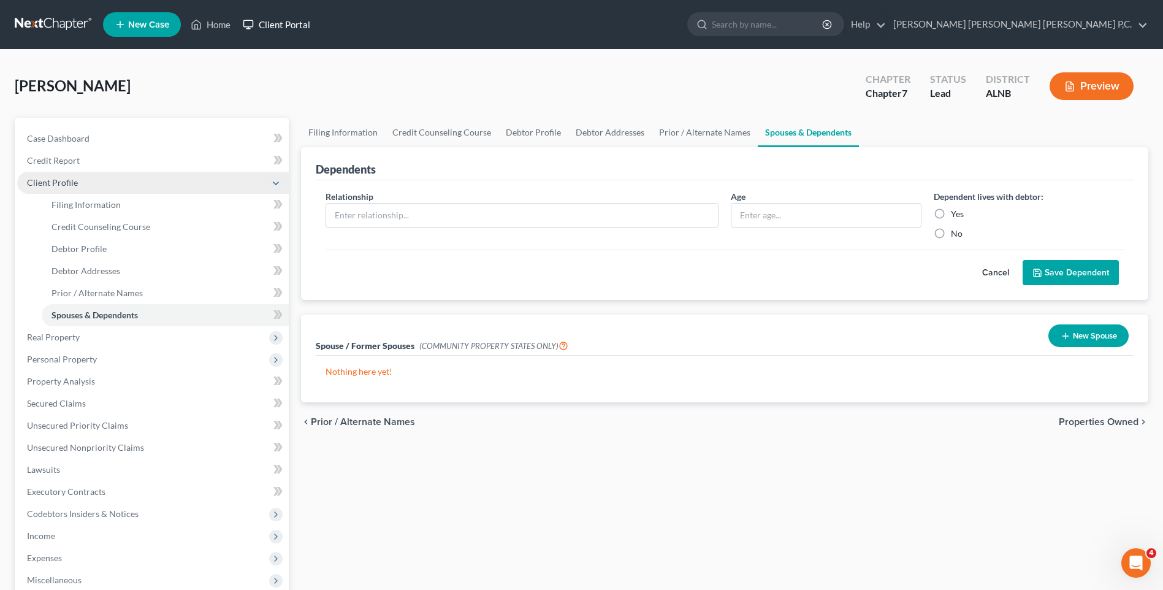
click at [267, 23] on link "Client Portal" at bounding box center [277, 24] width 80 height 22
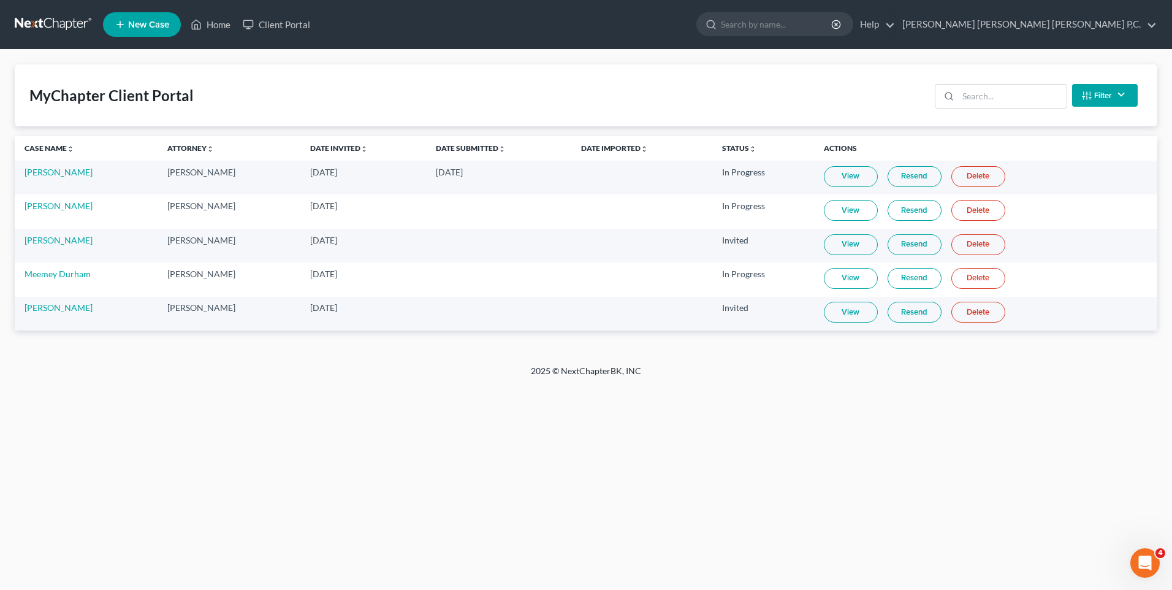
click at [849, 177] on link "View" at bounding box center [851, 176] width 54 height 21
click at [964, 210] on link "Delete" at bounding box center [979, 210] width 54 height 21
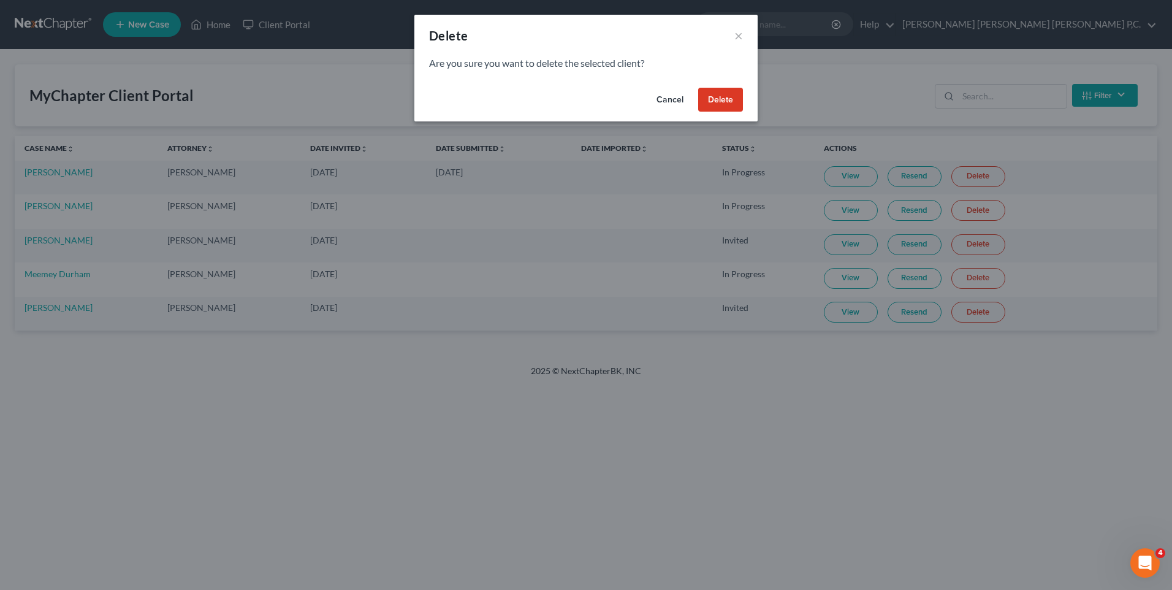
click at [709, 100] on button "Delete" at bounding box center [720, 100] width 45 height 25
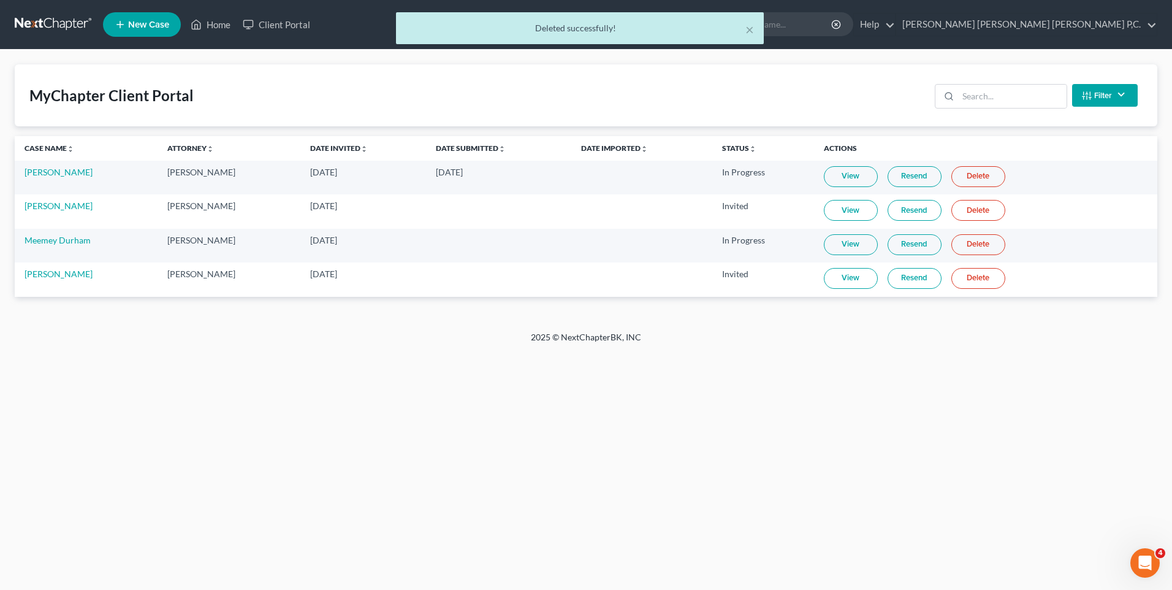
click at [962, 208] on link "Delete" at bounding box center [979, 210] width 54 height 21
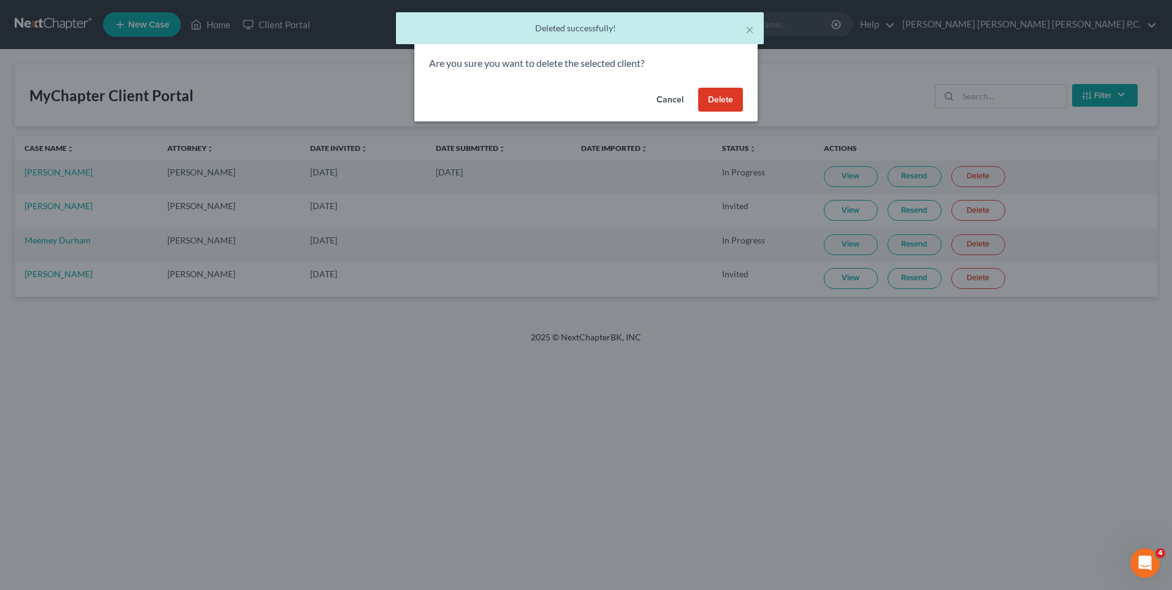
click at [724, 101] on button "Delete" at bounding box center [720, 100] width 45 height 25
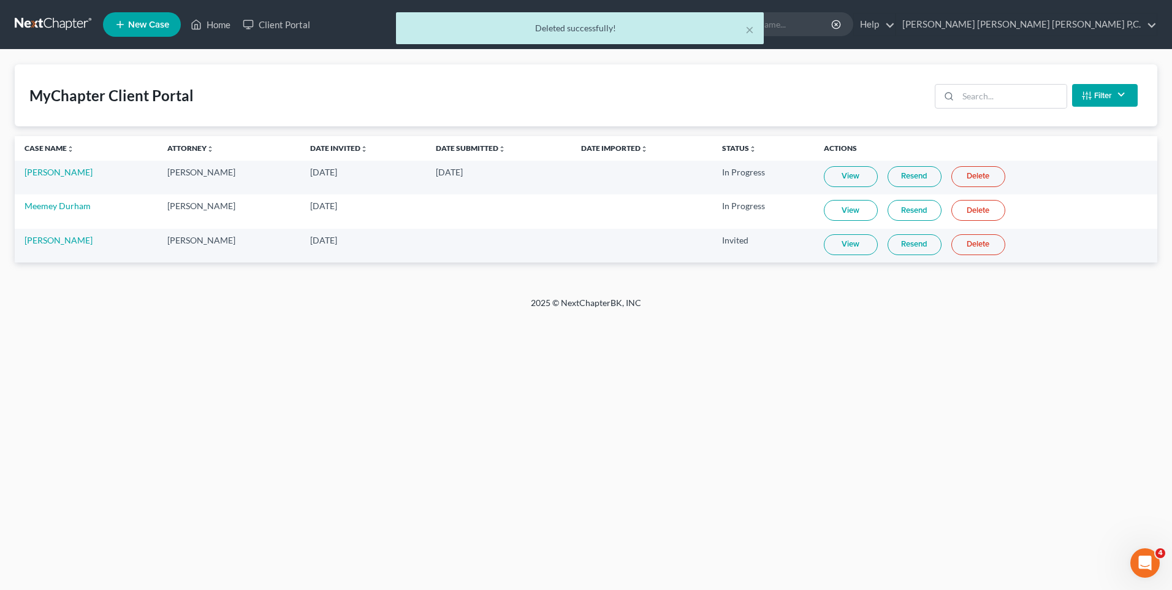
click at [980, 211] on link "Delete" at bounding box center [979, 210] width 54 height 21
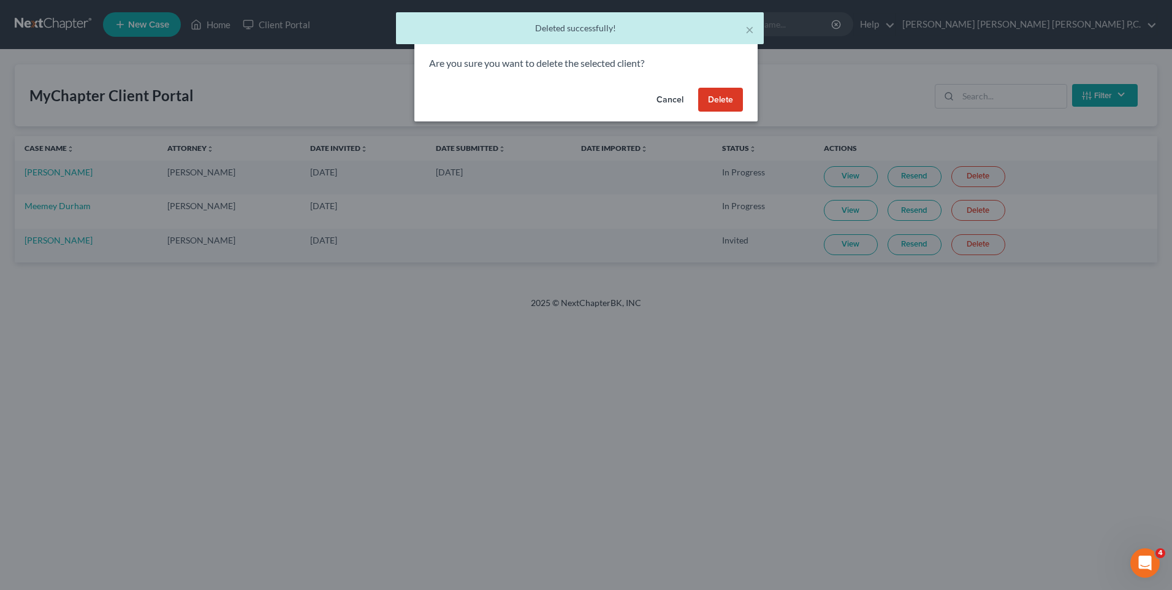
click at [711, 103] on button "Delete" at bounding box center [720, 100] width 45 height 25
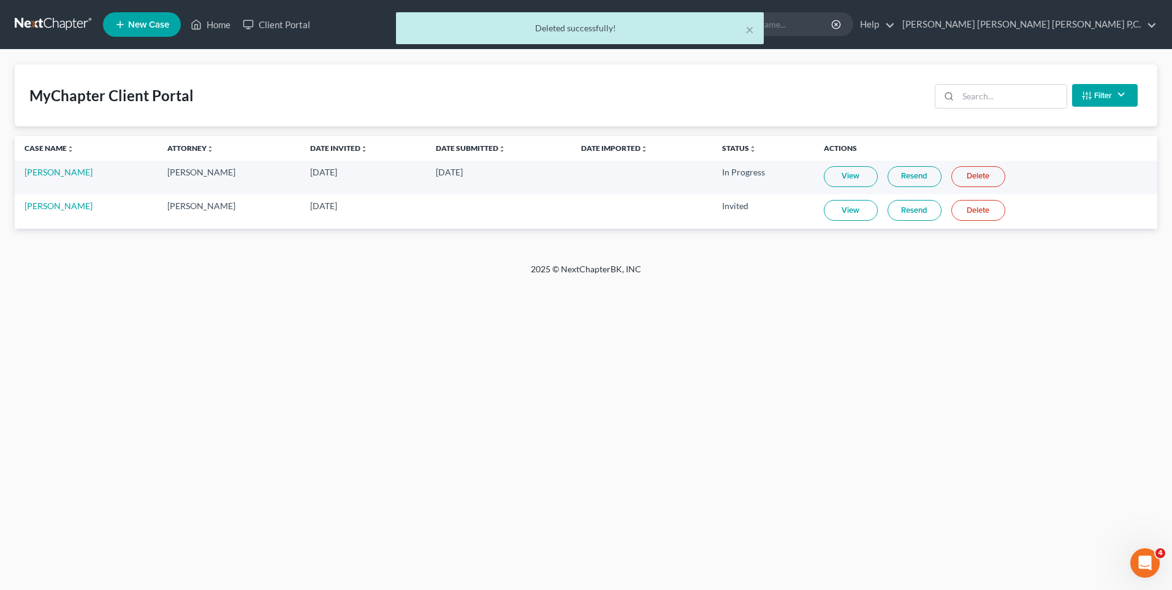
click at [141, 23] on div "× Deleted successfully!" at bounding box center [580, 31] width 1172 height 38
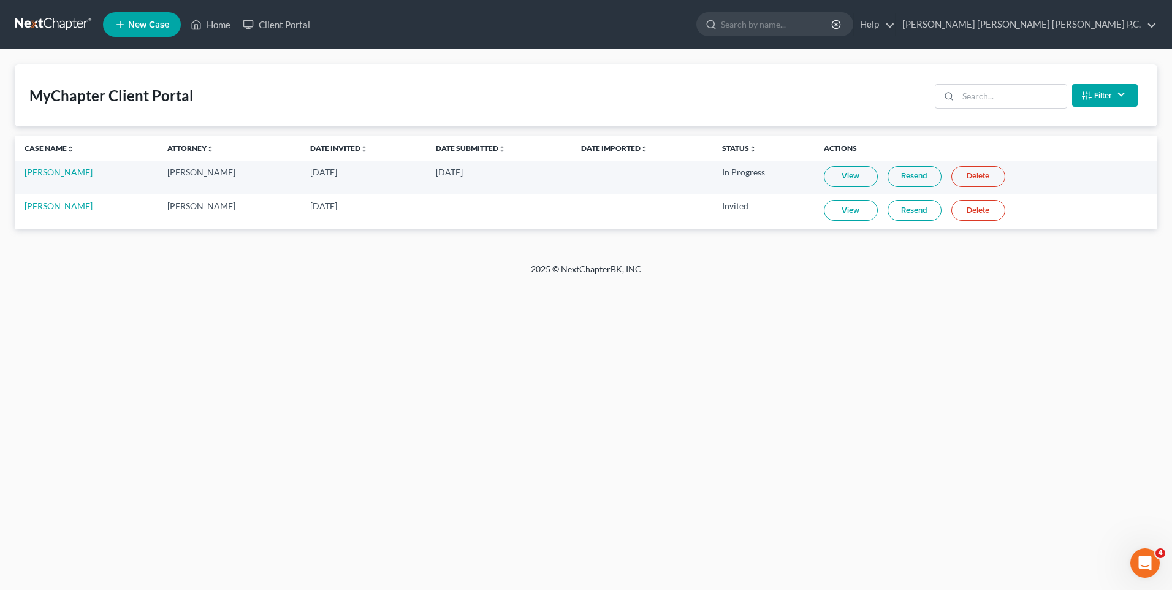
click at [118, 24] on icon at bounding box center [120, 24] width 11 height 15
select select "1"
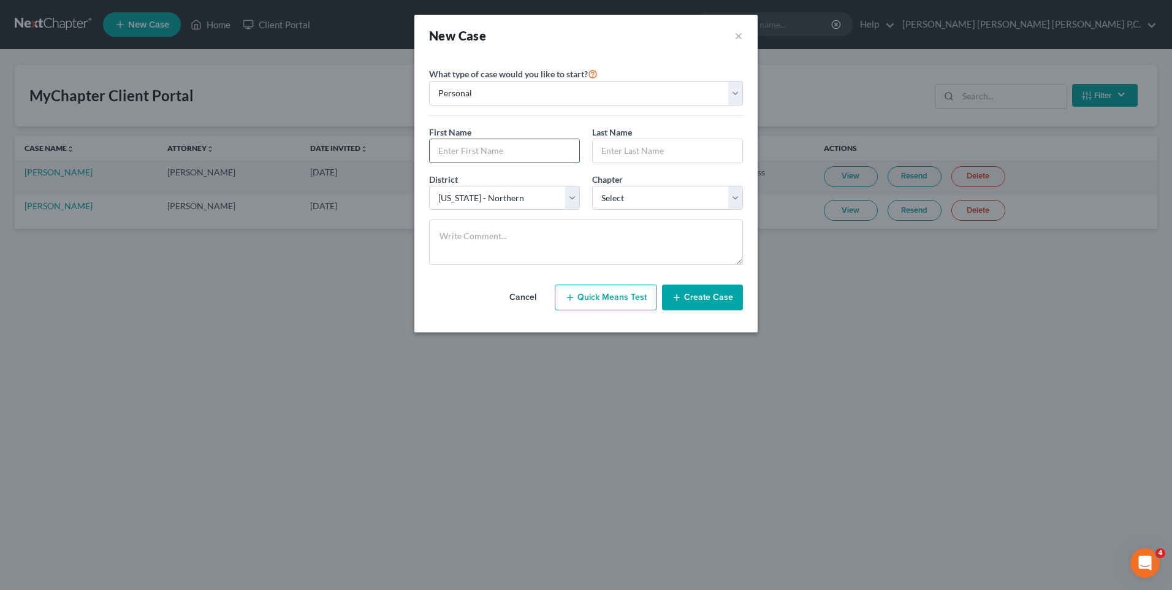
click at [476, 151] on input "text" at bounding box center [505, 150] width 150 height 23
type input "[PERSON_NAME]"
click at [734, 196] on select "Select 7 11 12 13" at bounding box center [667, 198] width 151 height 25
select select "0"
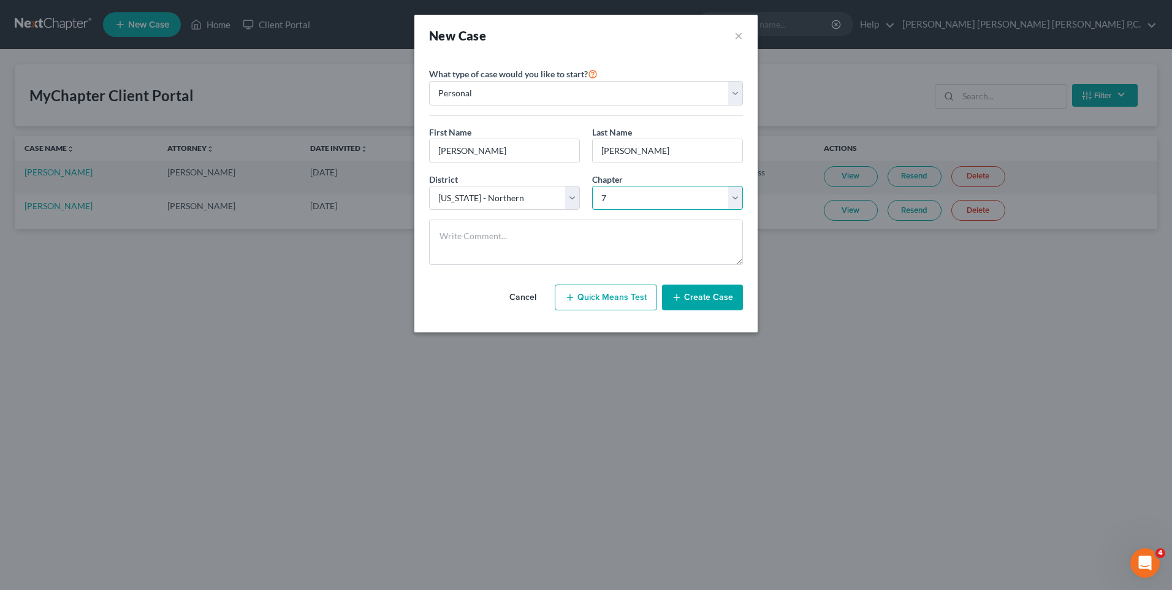
click at [592, 186] on select "Select 7 11 12 13" at bounding box center [667, 198] width 151 height 25
click at [571, 227] on textarea at bounding box center [586, 242] width 314 height 45
click at [697, 299] on button "Create Case" at bounding box center [702, 298] width 81 height 26
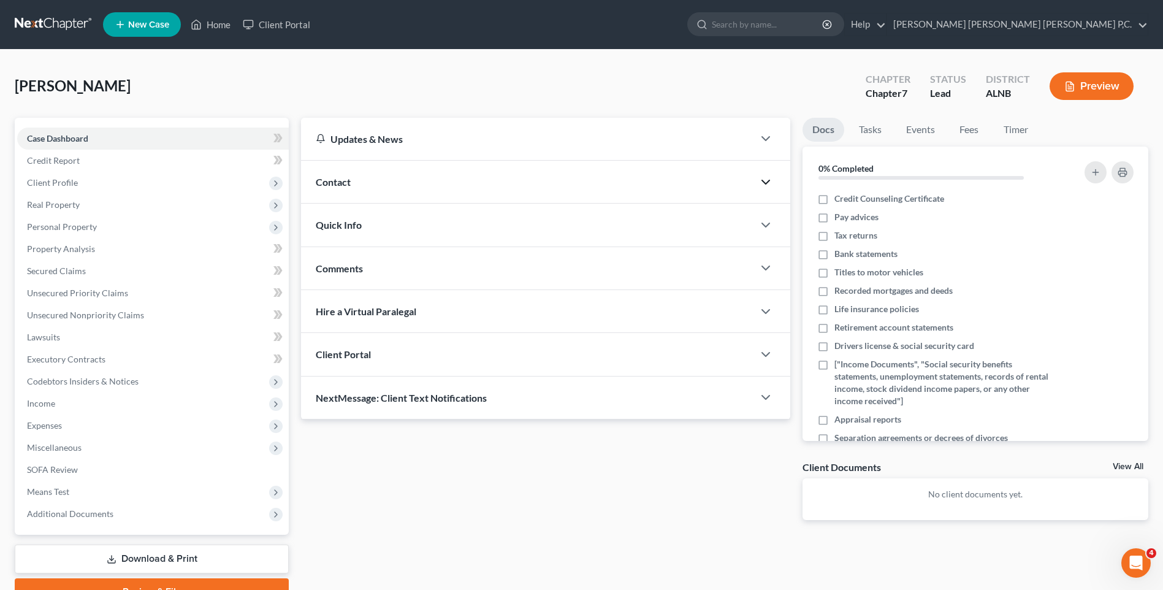
click at [761, 177] on icon "button" at bounding box center [765, 182] width 15 height 15
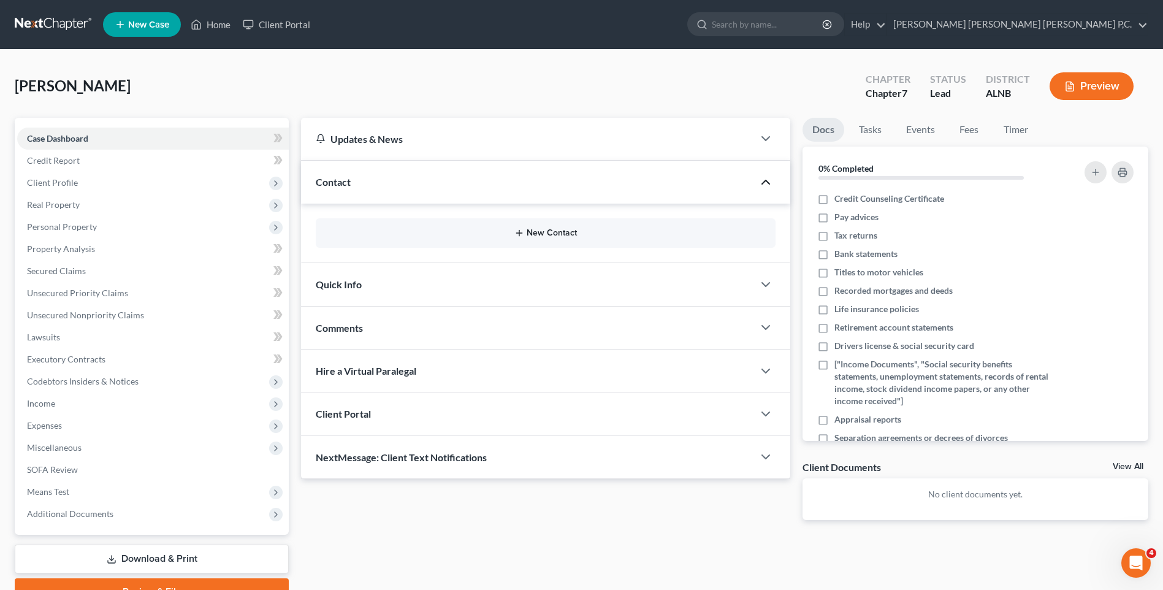
click at [608, 232] on button "New Contact" at bounding box center [546, 233] width 440 height 10
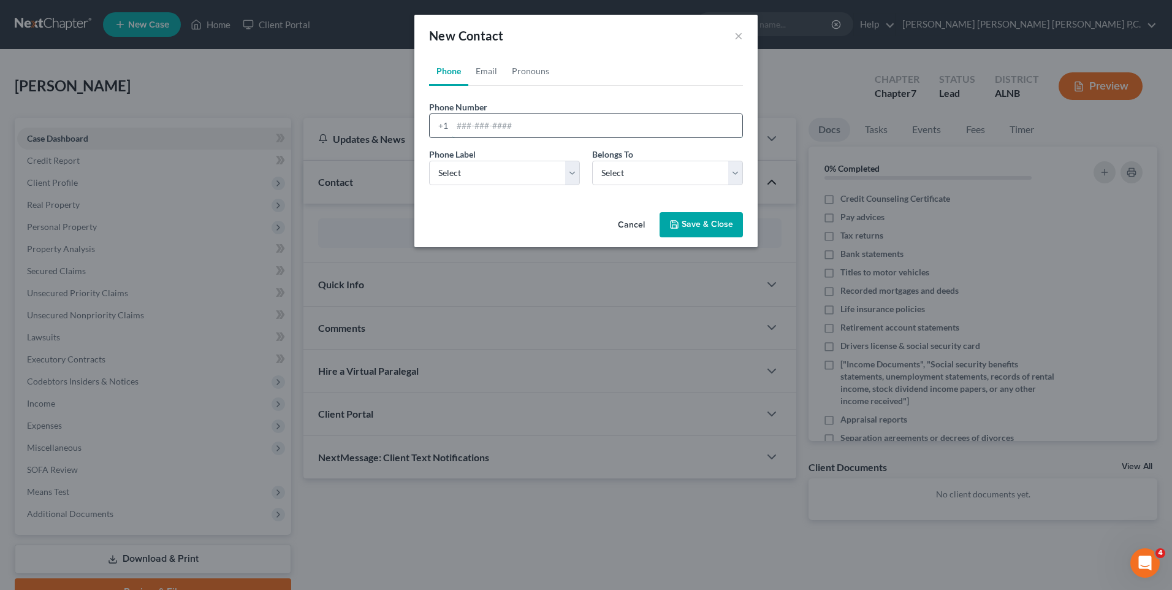
click at [504, 125] on input "tel" at bounding box center [598, 125] width 290 height 23
type input "2564852634"
click at [736, 174] on select "Select Client Other" at bounding box center [667, 173] width 151 height 25
select select "0"
click at [592, 161] on select "Select Client Other" at bounding box center [667, 173] width 151 height 25
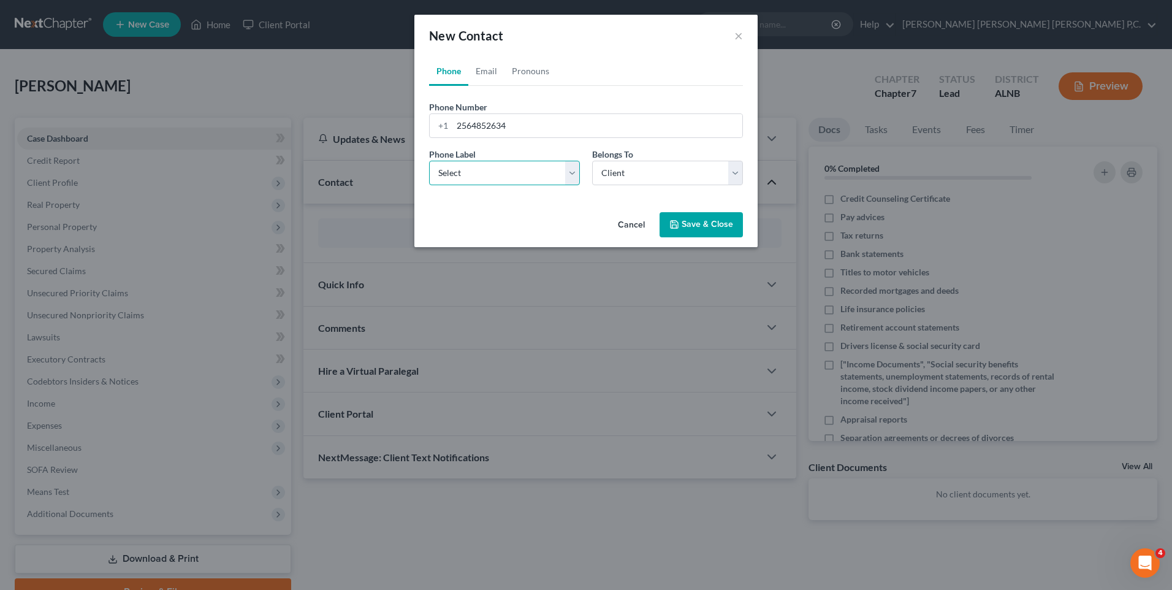
click at [572, 172] on select "Select Mobile Home Work Other" at bounding box center [504, 173] width 151 height 25
select select "0"
click at [429, 161] on select "Select Mobile Home Work Other" at bounding box center [504, 173] width 151 height 25
click at [684, 219] on button "Save & Close" at bounding box center [701, 225] width 83 height 26
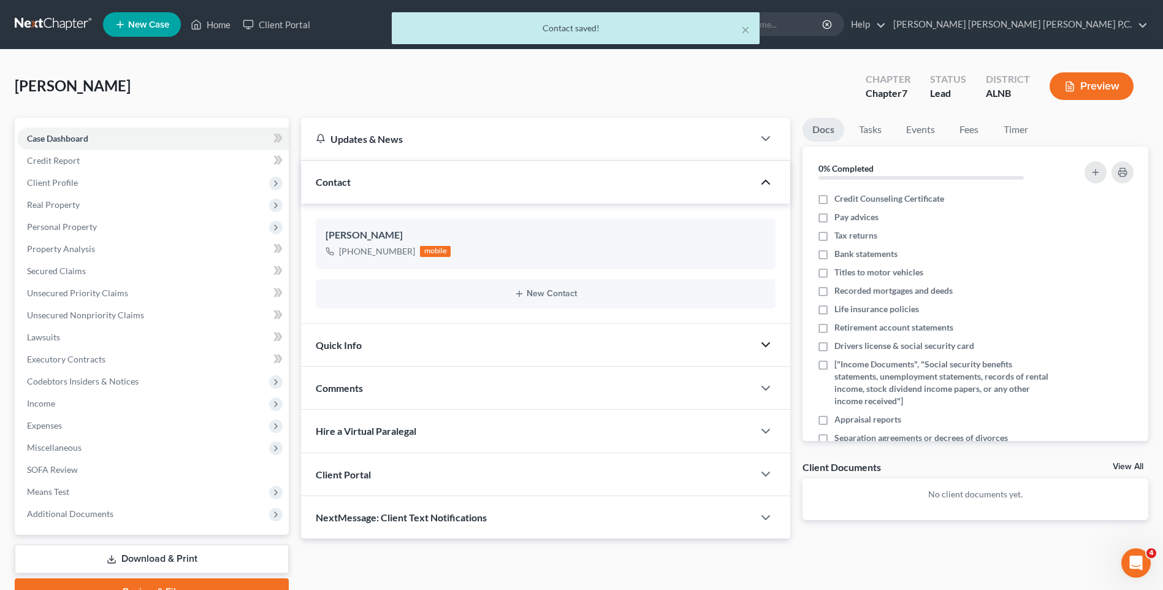
click at [766, 342] on icon "button" at bounding box center [765, 344] width 15 height 15
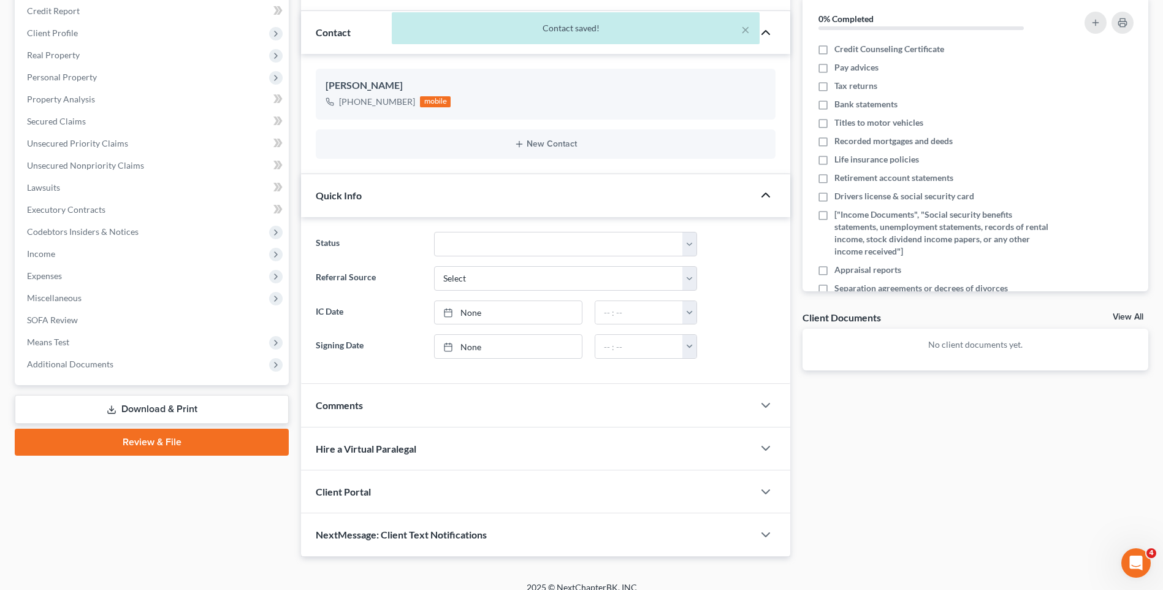
scroll to position [163, 0]
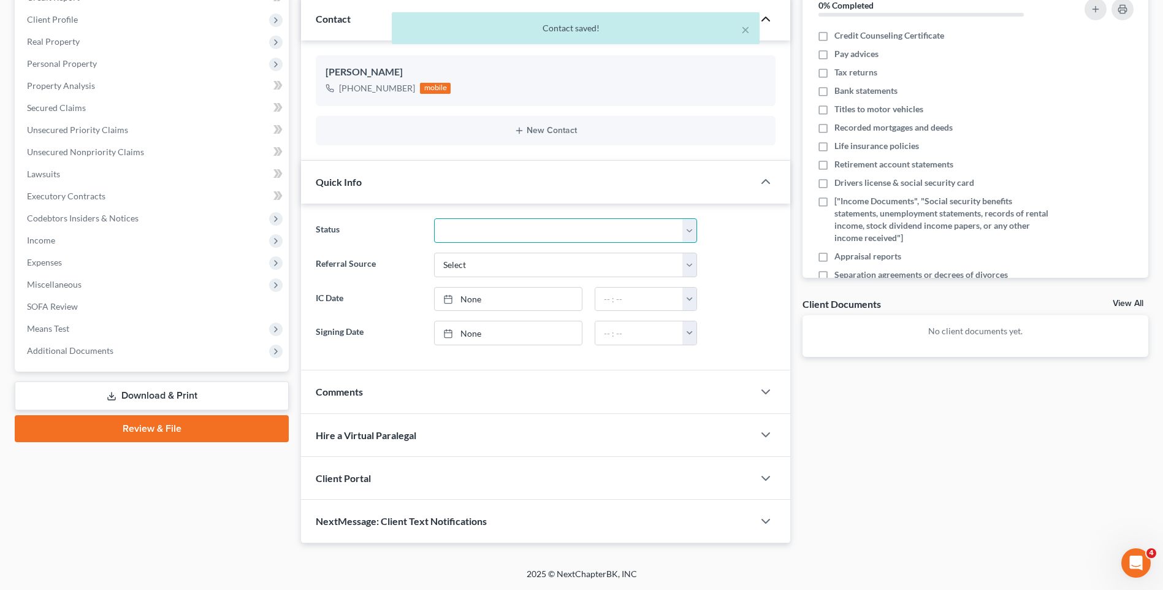
click at [688, 231] on select "Discharged Discharged & Reported Discharge Litigation Dismissal Notice Dismisse…" at bounding box center [565, 230] width 263 height 25
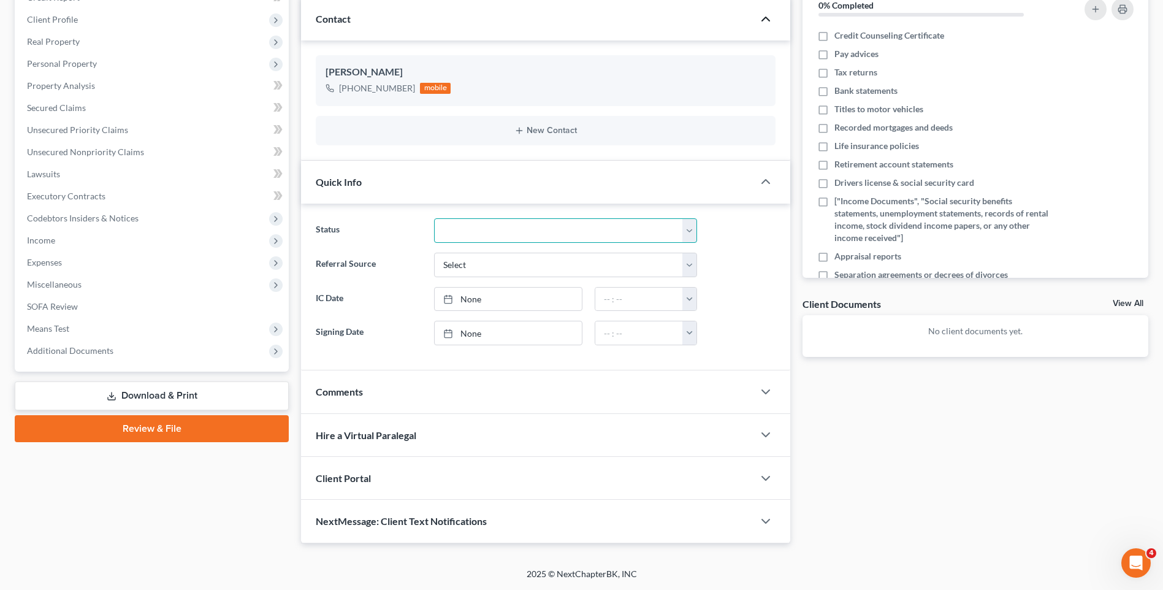
select select "21"
click at [434, 218] on select "Discharged Discharged & Reported Discharge Litigation Dismissal Notice Dismisse…" at bounding box center [565, 230] width 263 height 25
click at [687, 264] on select "Select Word Of Mouth Previous Clients Direct Mail Website Google Search Modern …" at bounding box center [565, 265] width 263 height 25
select select "6"
click at [434, 253] on select "Select Word Of Mouth Previous Clients Direct Mail Website Google Search Modern …" at bounding box center [565, 265] width 263 height 25
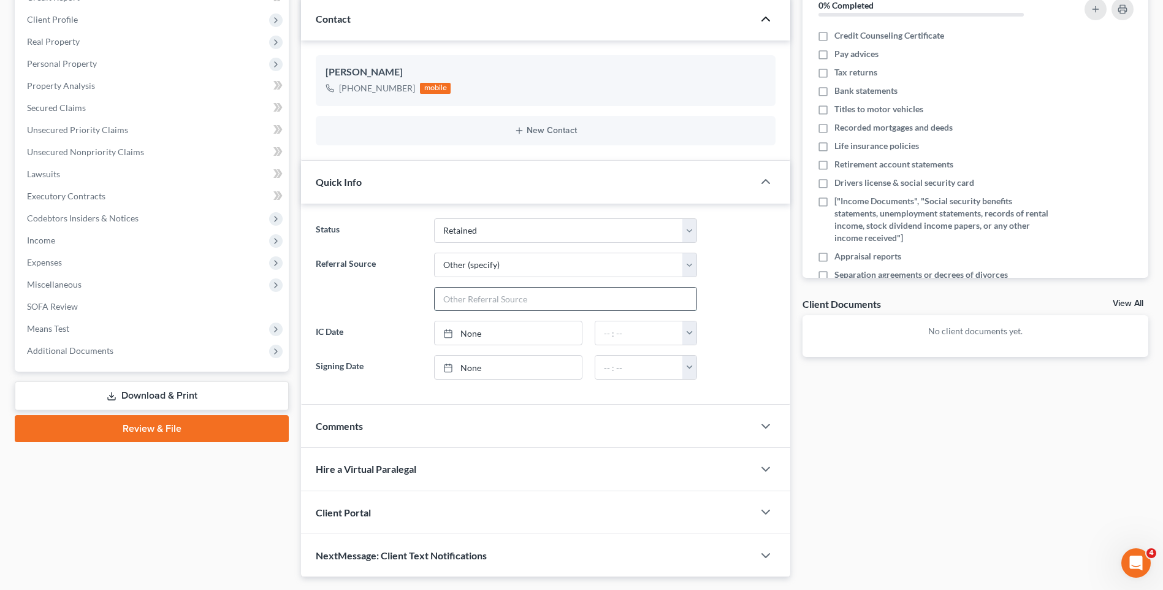
click at [487, 300] on input "text" at bounding box center [566, 299] width 262 height 23
type input "[PERSON_NAME]"
click at [473, 331] on link "None" at bounding box center [508, 332] width 147 height 23
type input "[DATE]"
click at [687, 336] on button "button" at bounding box center [689, 332] width 14 height 23
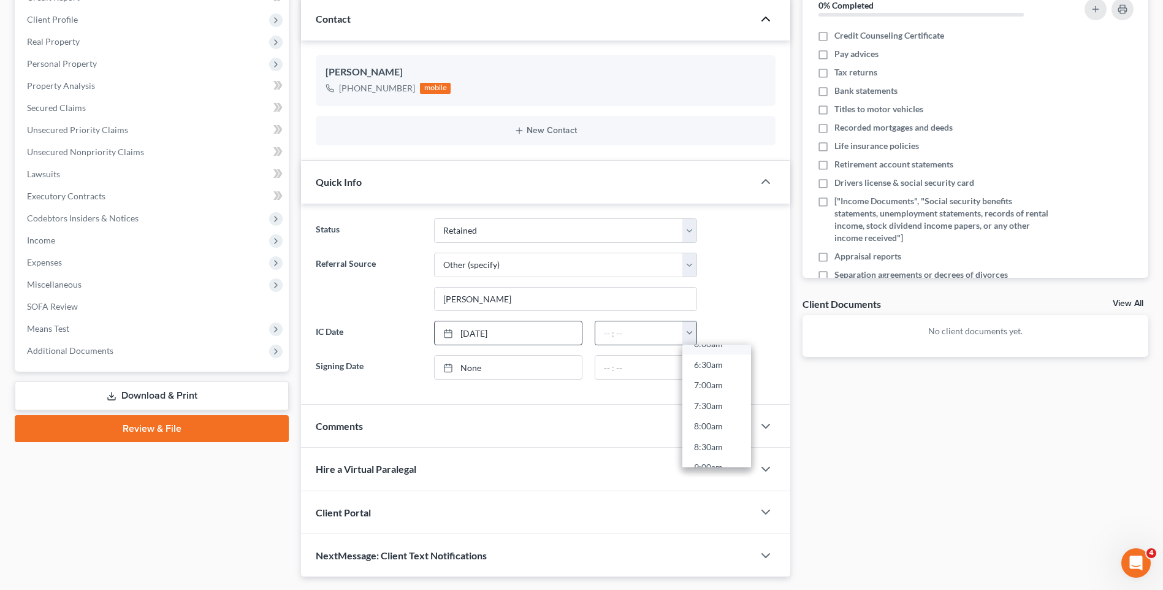
scroll to position [368, 0]
click at [712, 446] on link "11:00am" at bounding box center [716, 445] width 69 height 21
type input "11:00am"
click at [765, 425] on icon "button" at bounding box center [765, 426] width 15 height 15
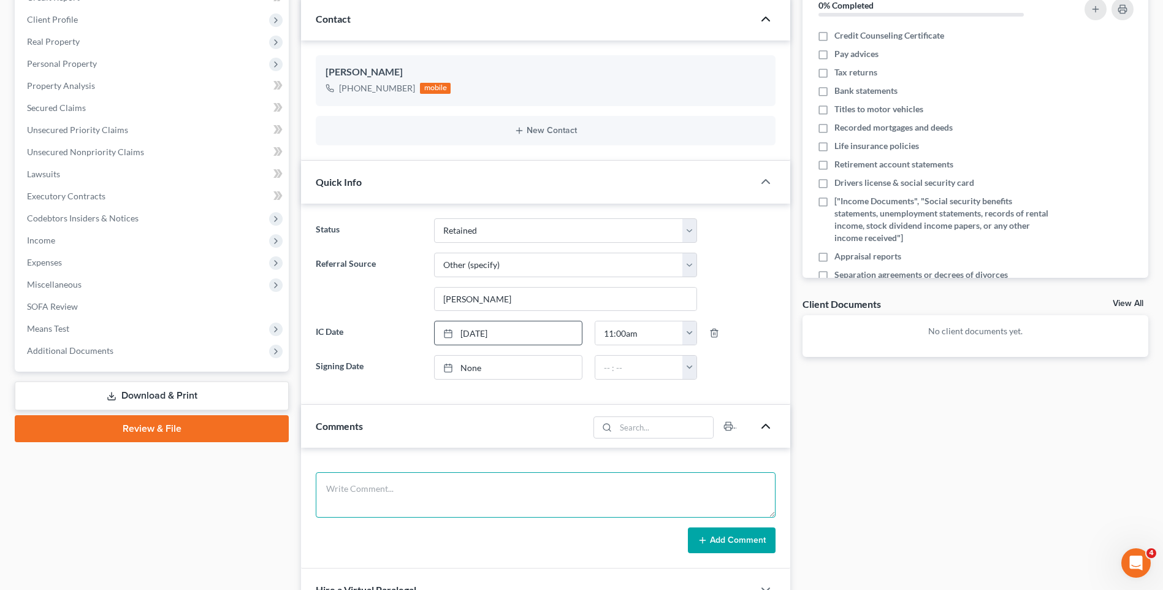
click at [362, 489] on textarea at bounding box center [546, 494] width 460 height 45
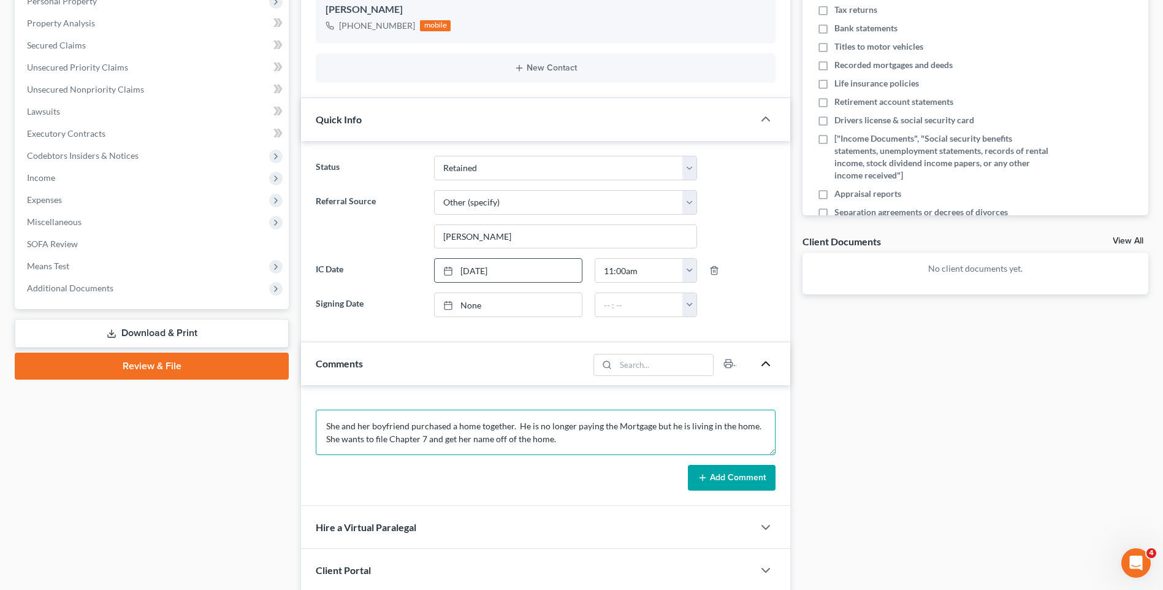
scroll to position [286, 0]
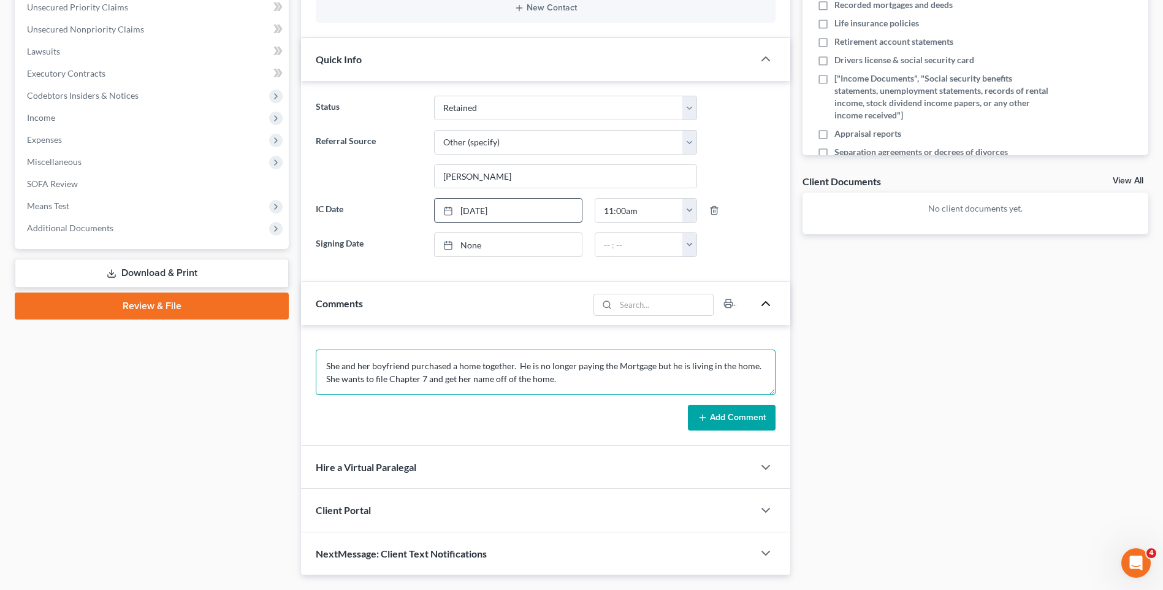
type textarea "She and her boyfriend purchased a home together. He is no longer paying the Mor…"
click at [720, 416] on button "Add Comment" at bounding box center [732, 418] width 88 height 26
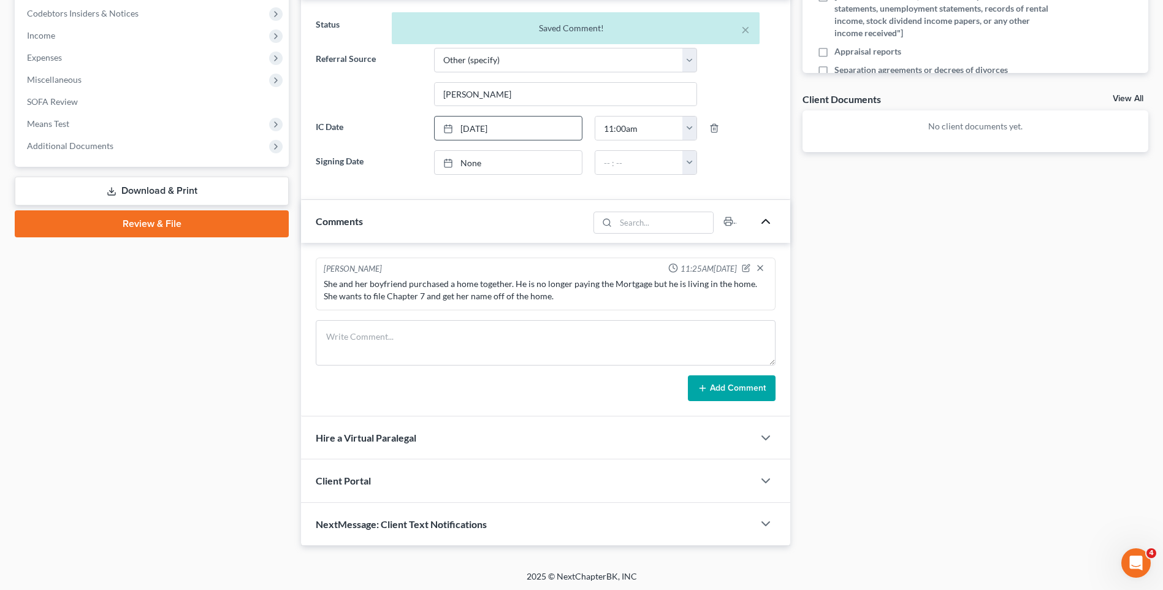
scroll to position [370, 0]
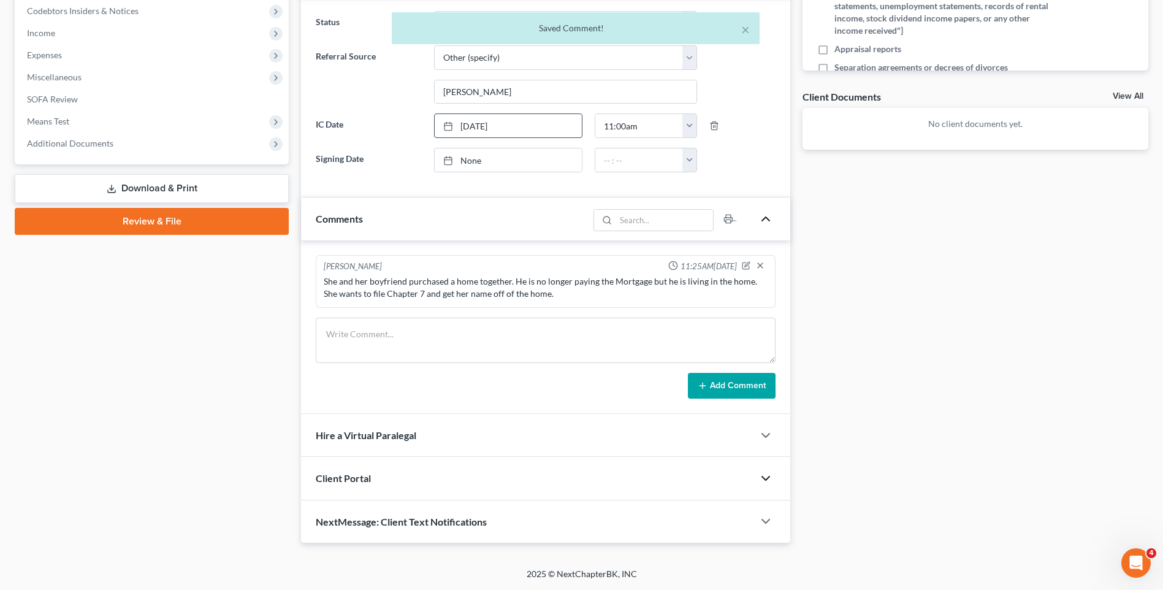
click at [768, 478] on polyline "button" at bounding box center [765, 478] width 7 height 4
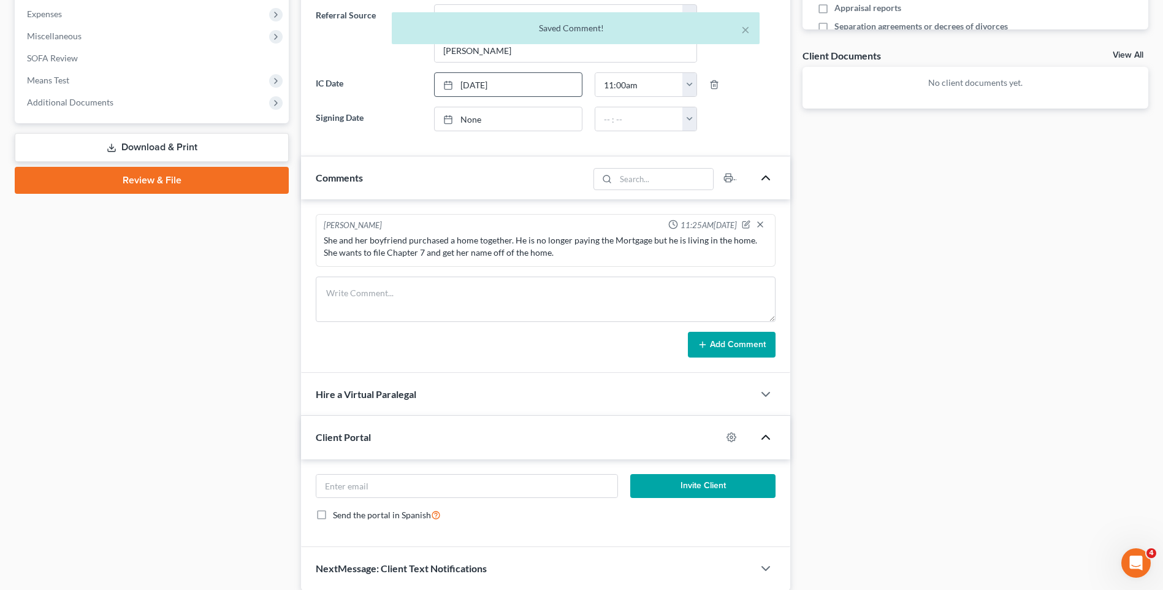
scroll to position [459, 0]
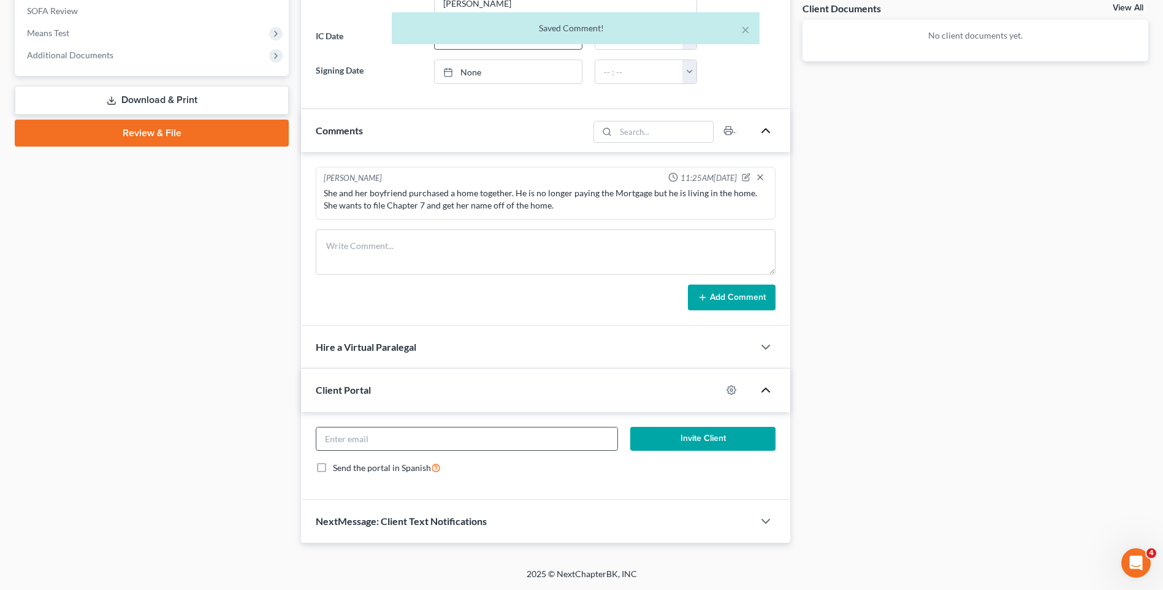
click at [332, 440] on input "email" at bounding box center [466, 438] width 301 height 23
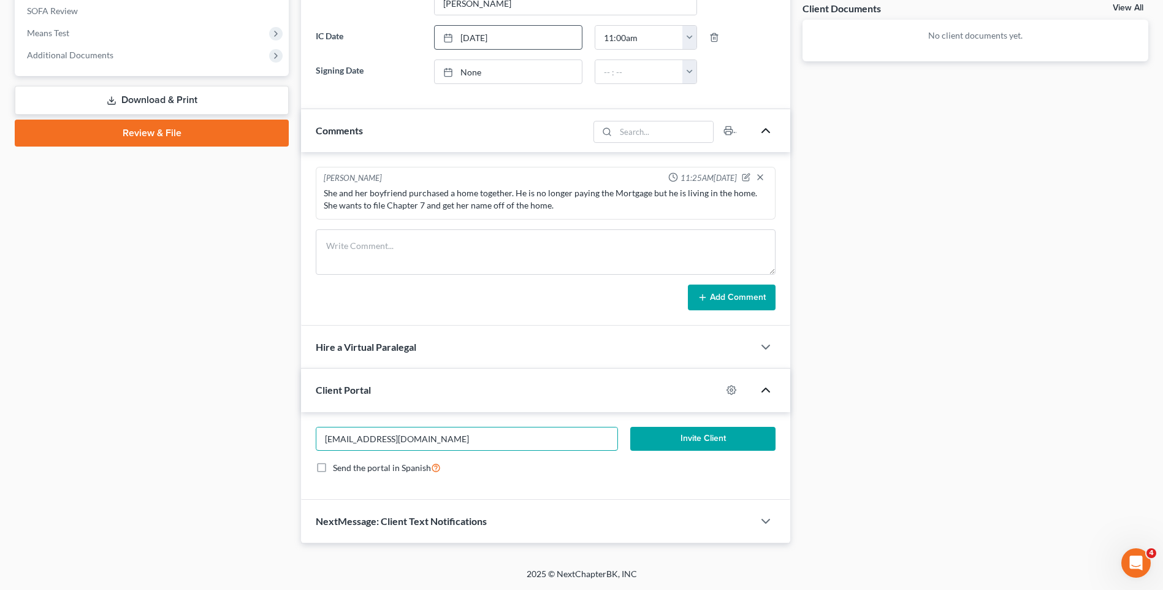
type input "[EMAIL_ADDRESS][DOMAIN_NAME]"
click at [676, 439] on button "Invite Client" at bounding box center [702, 439] width 145 height 25
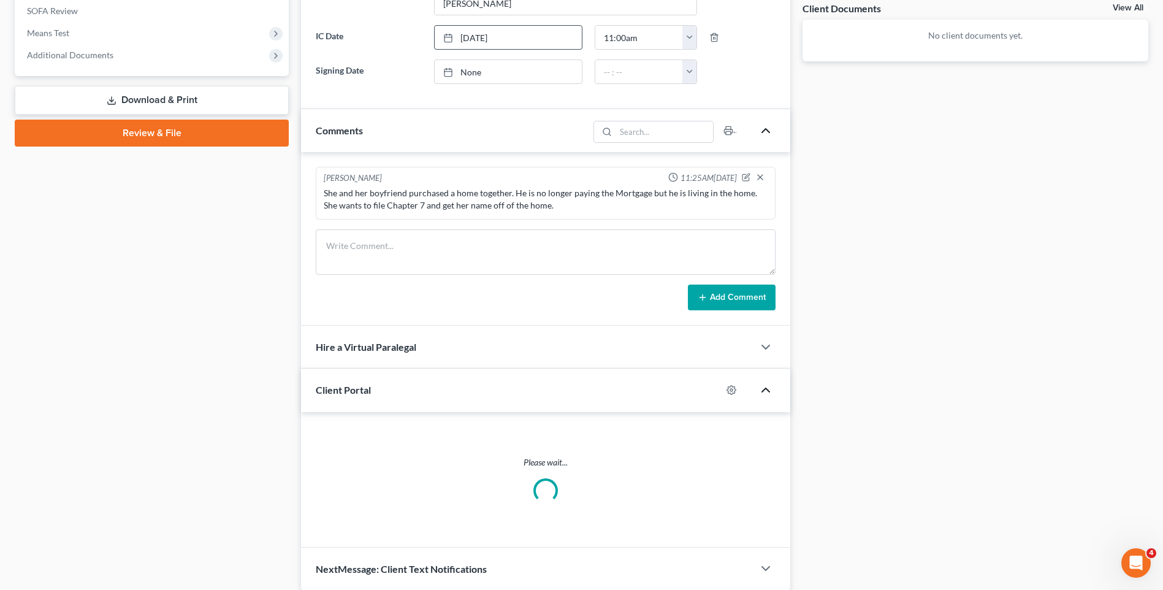
scroll to position [447, 0]
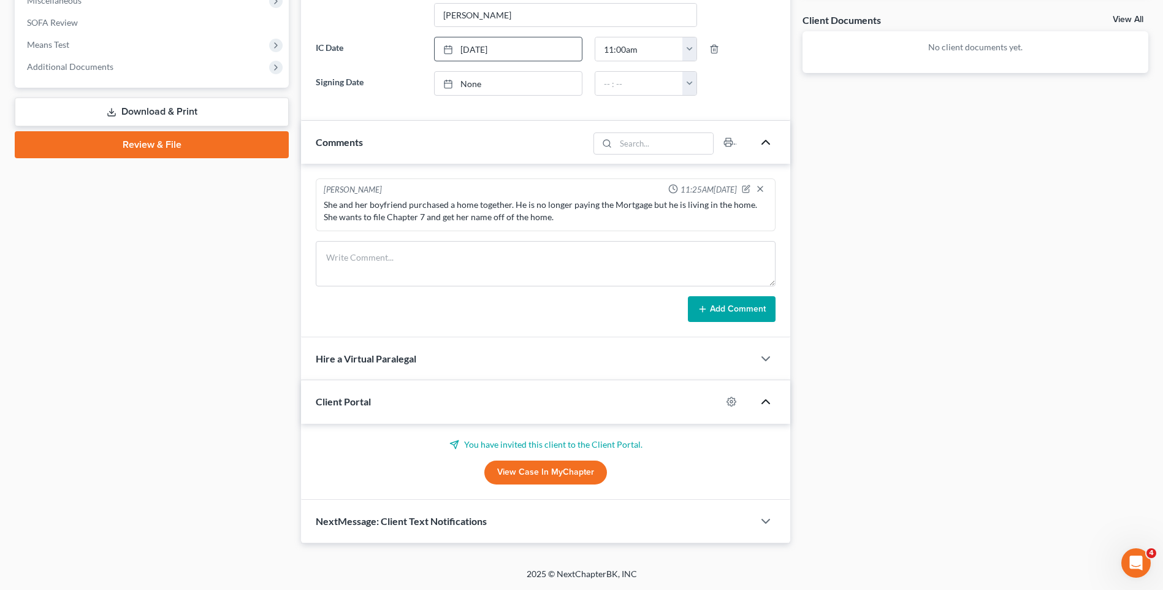
click at [559, 473] on link "View Case in MyChapter" at bounding box center [545, 472] width 123 height 25
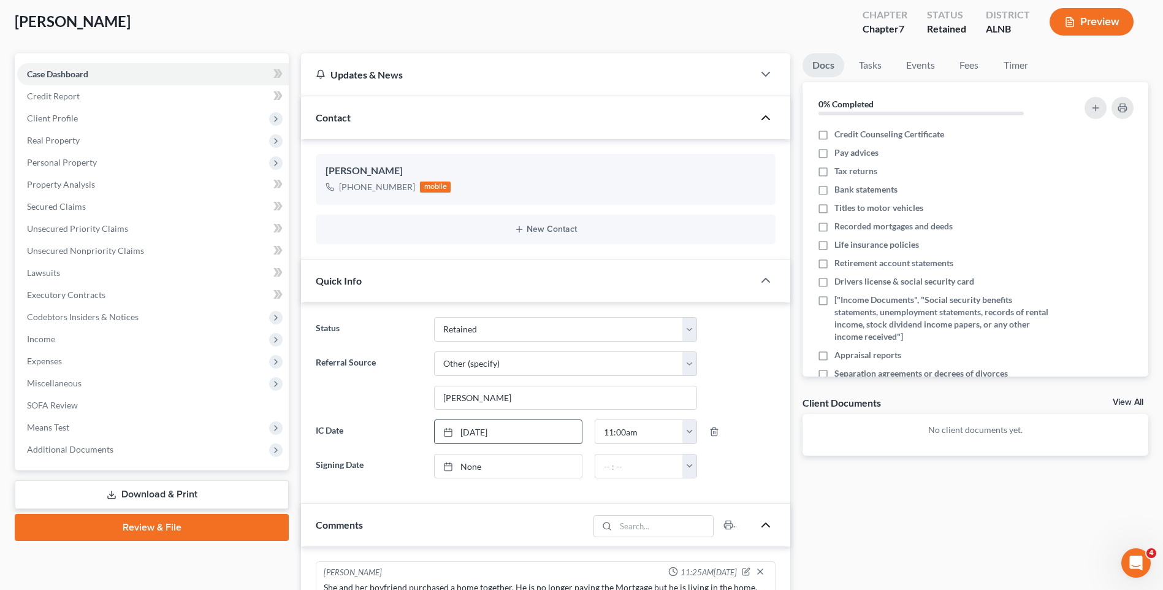
scroll to position [0, 0]
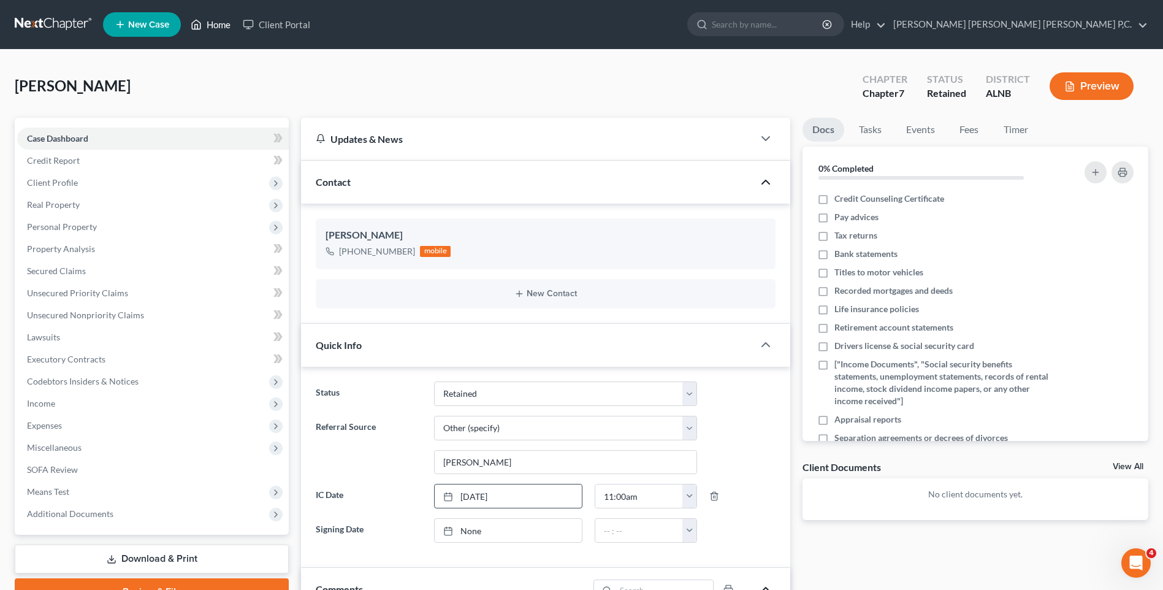
click at [207, 23] on link "Home" at bounding box center [211, 24] width 52 height 22
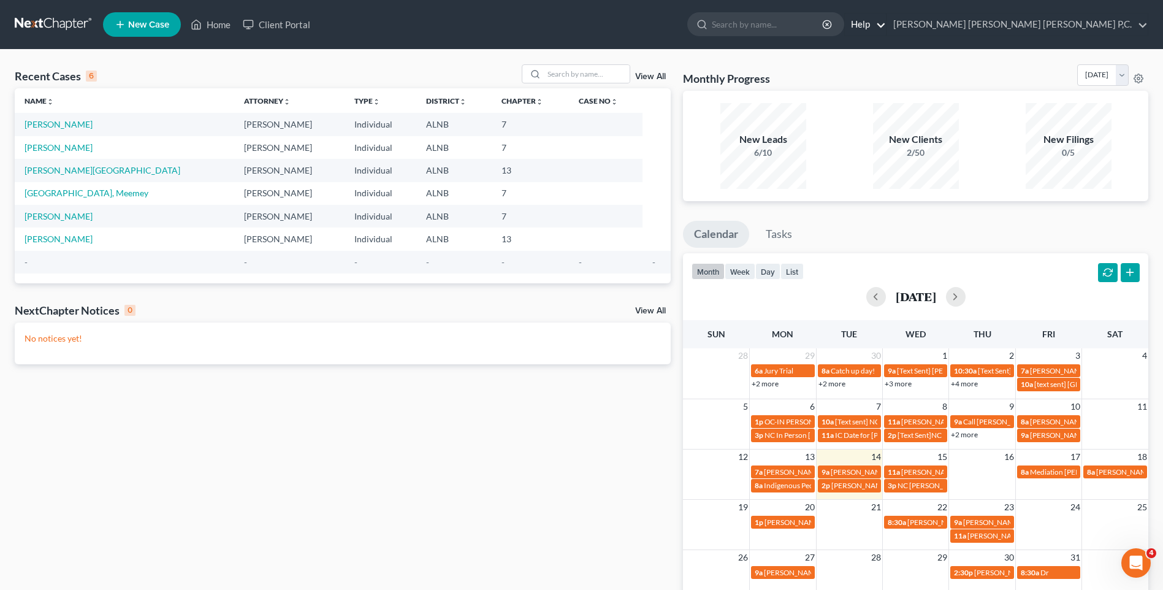
click at [886, 23] on link "Help" at bounding box center [865, 24] width 41 height 22
click at [1055, 25] on link "[PERSON_NAME] [PERSON_NAME] [PERSON_NAME] P,C." at bounding box center [1017, 24] width 261 height 22
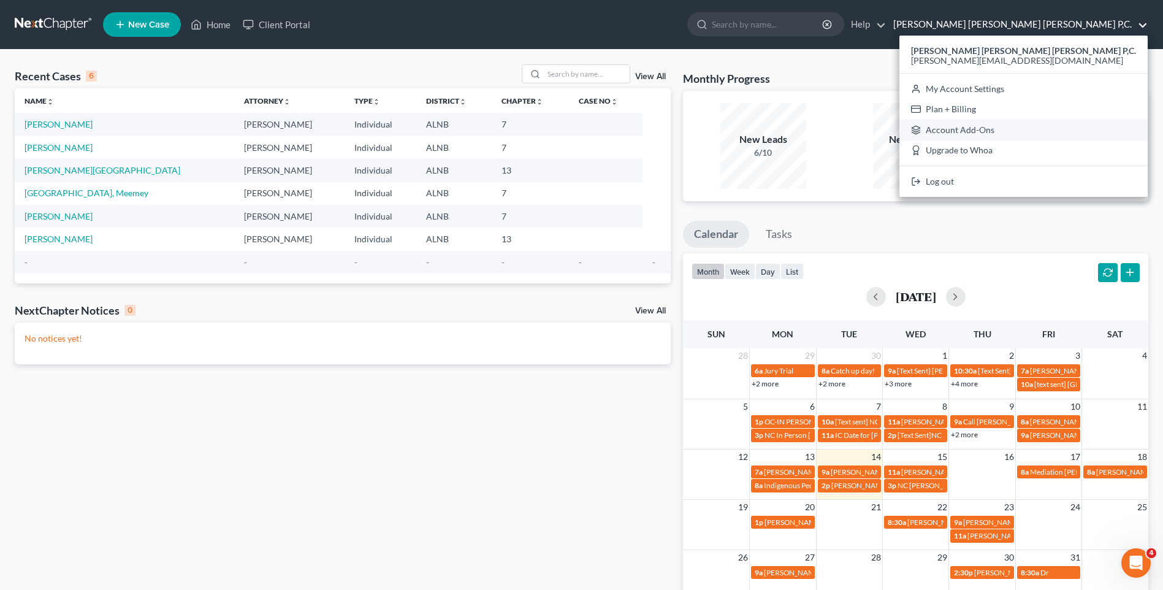
click at [1055, 130] on link "Account Add-Ons" at bounding box center [1023, 130] width 248 height 21
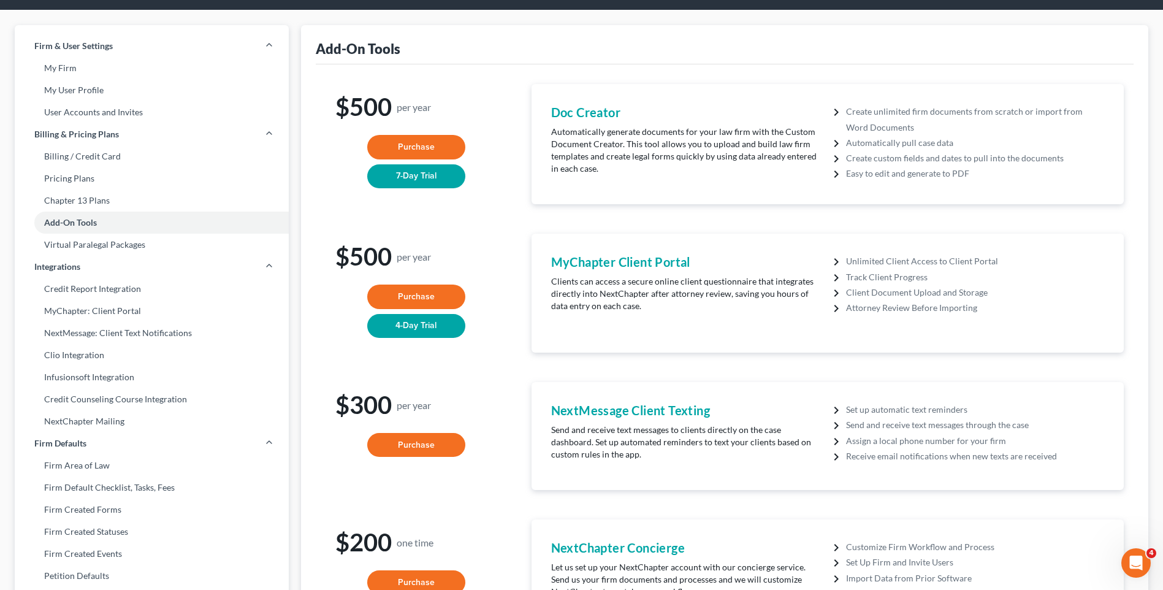
scroll to position [34, 0]
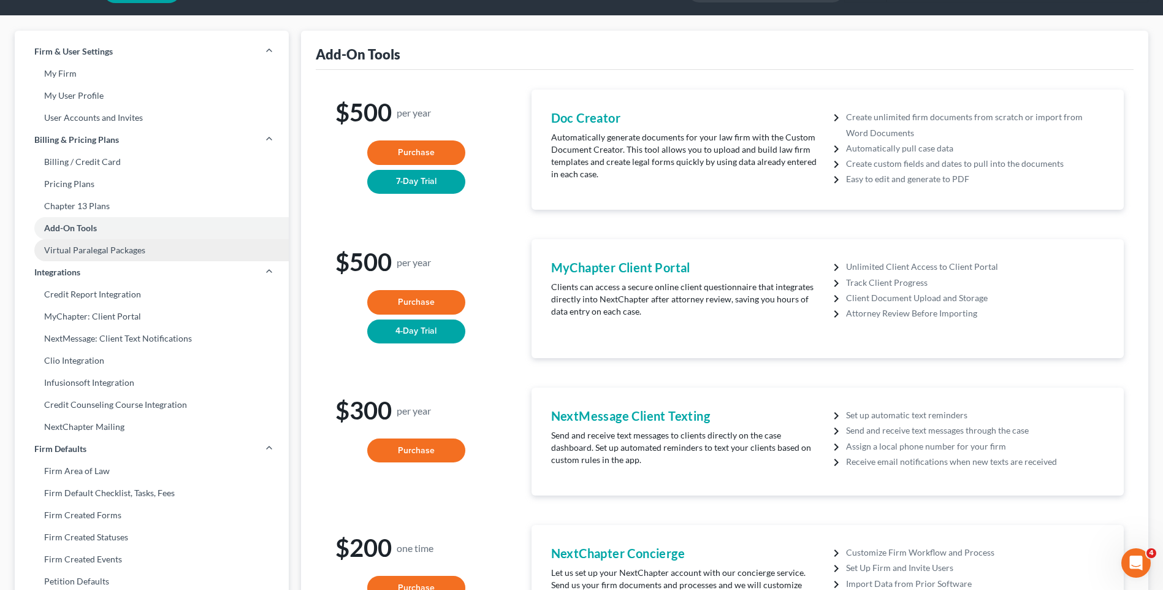
click at [123, 253] on link "Virtual Paralegal Packages" at bounding box center [152, 250] width 274 height 22
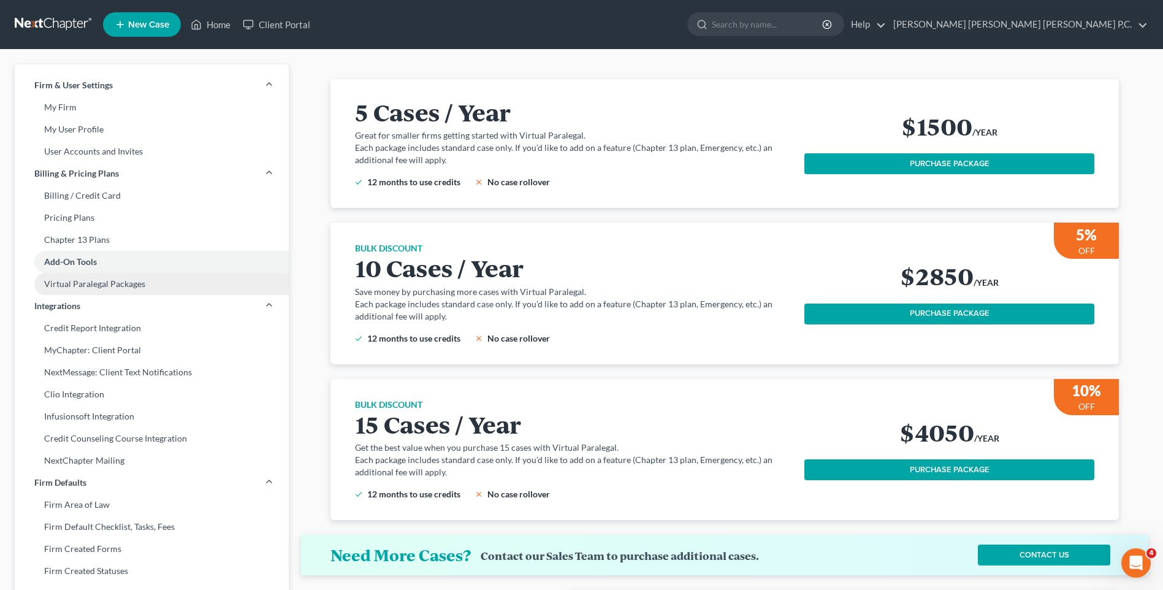
click at [102, 282] on link "Virtual Paralegal Packages" at bounding box center [152, 284] width 274 height 22
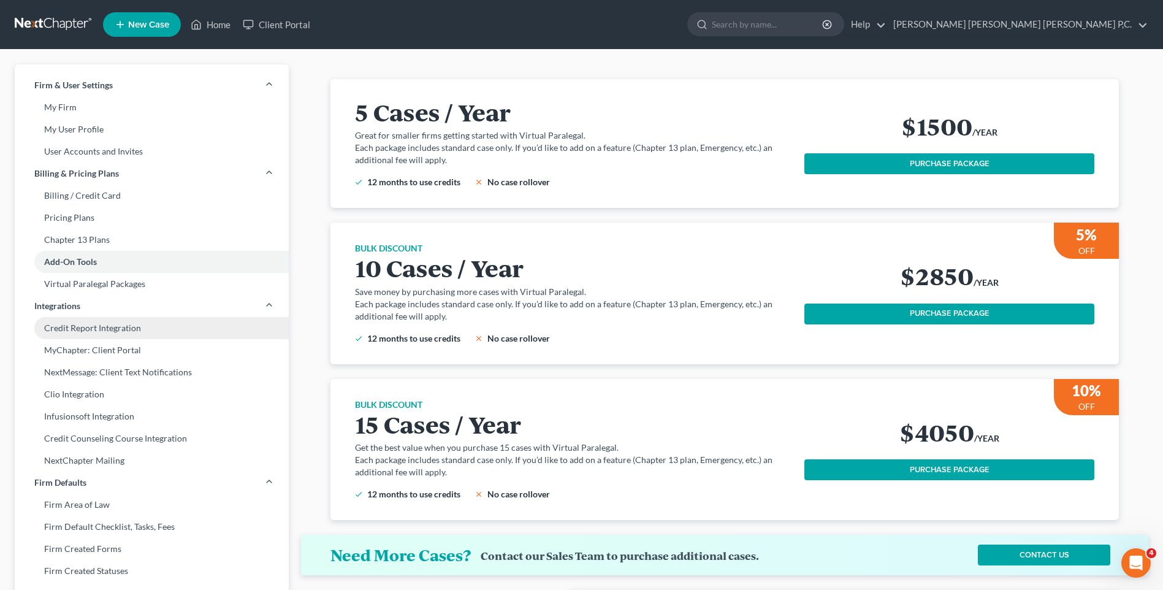
click at [123, 325] on link "Credit Report Integration" at bounding box center [152, 328] width 274 height 22
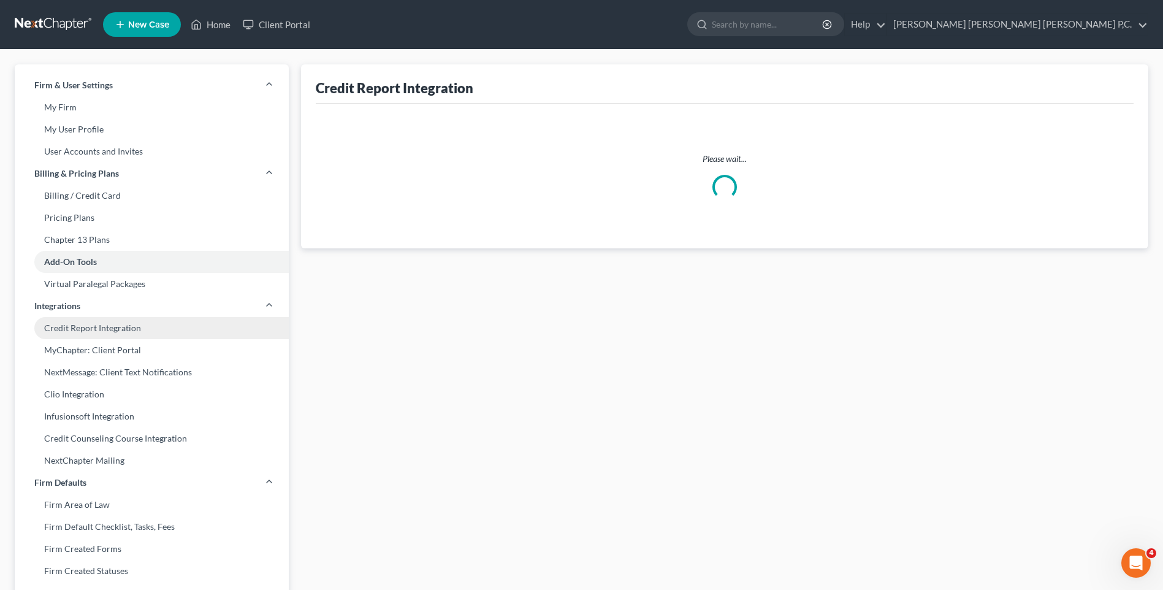
select select "0"
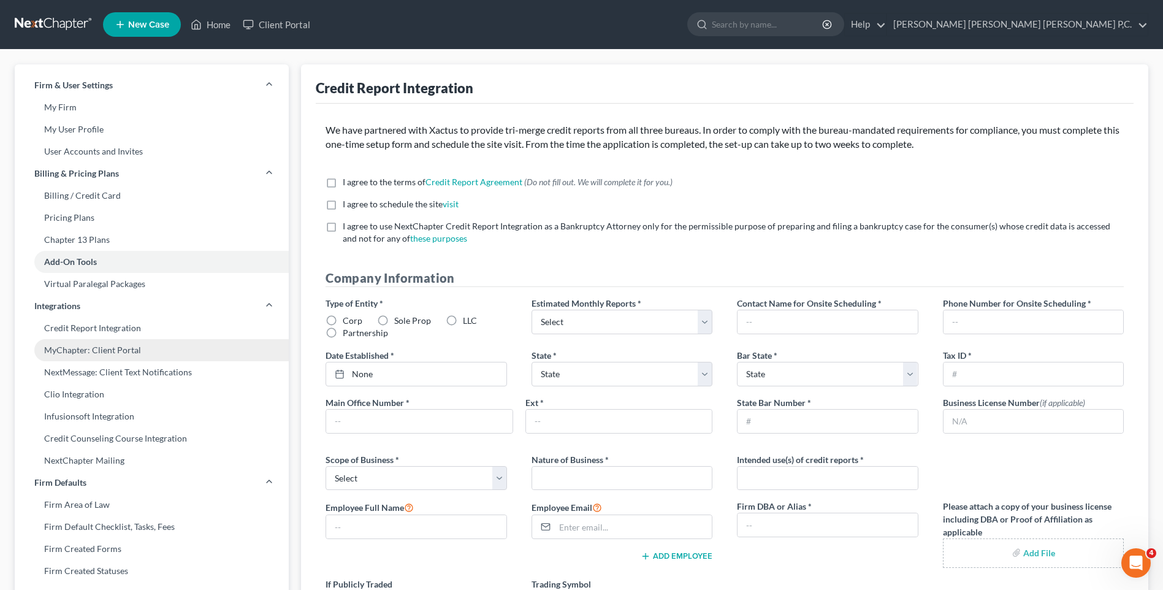
click at [123, 351] on link "MyChapter: Client Portal" at bounding box center [152, 350] width 274 height 22
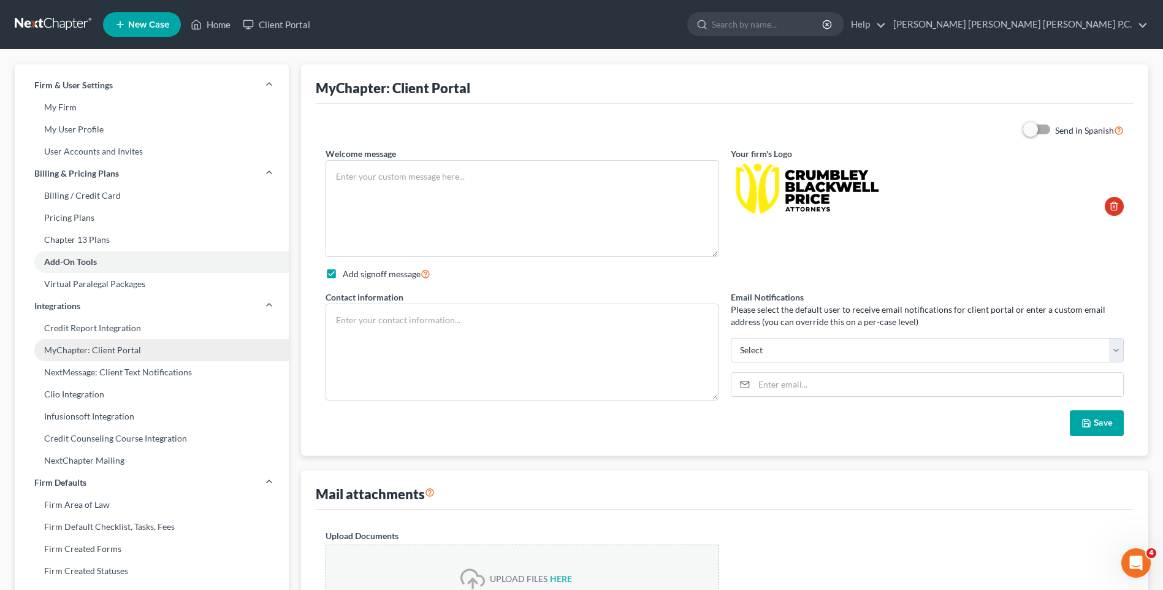
type textarea "Hello! Welcome to MyChapter. We are here to help make the bankruptcy filing pro…"
checkbox input "true"
type textarea "[PERSON_NAME] [EMAIL_ADDRESS][DOMAIN_NAME] [PHONE_NUMBER]"
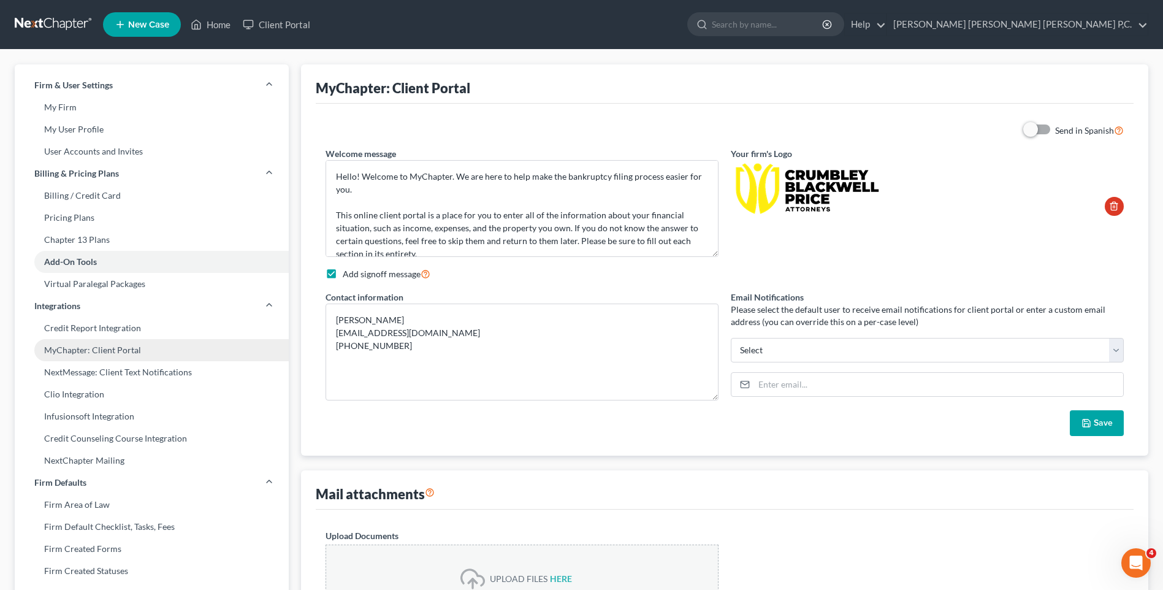
select select "0"
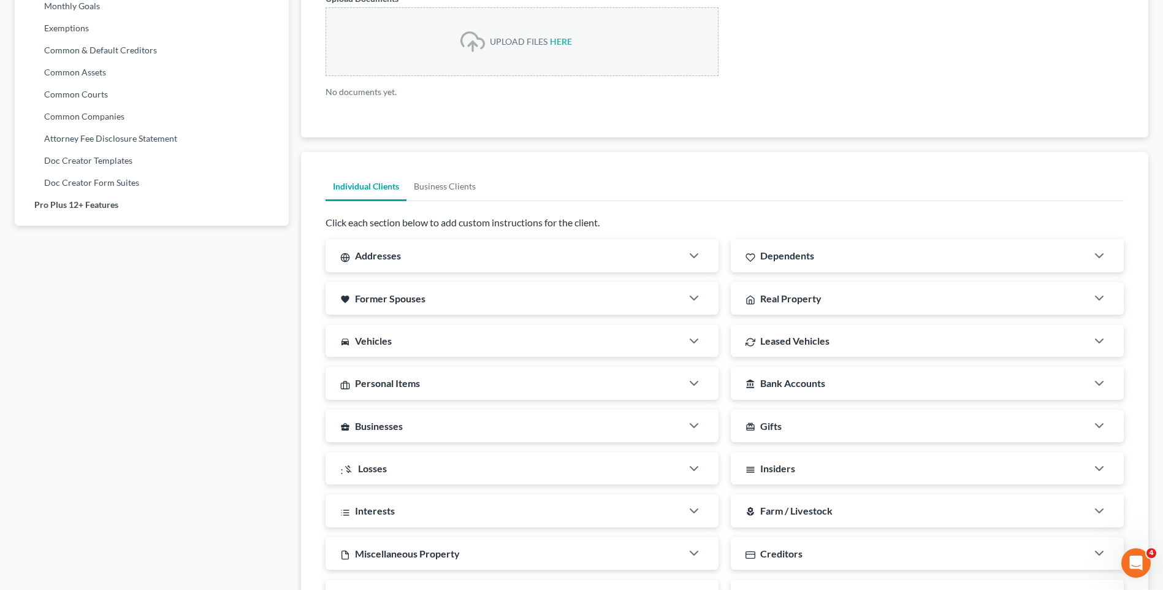
scroll to position [674, 0]
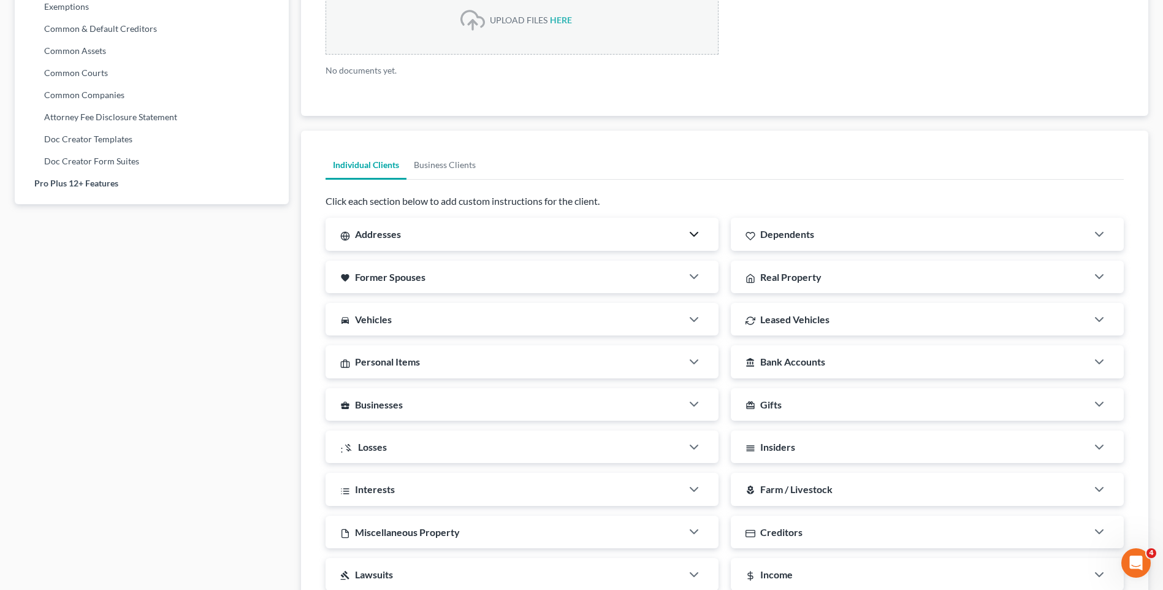
click at [694, 233] on icon "button" at bounding box center [694, 234] width 15 height 15
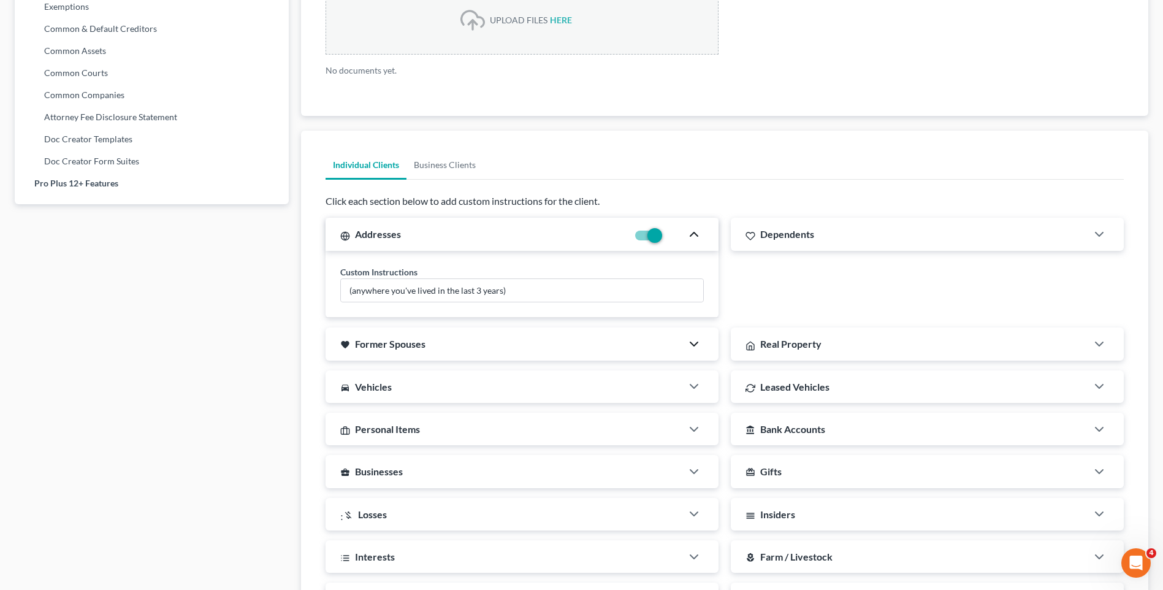
click at [691, 343] on polyline "button" at bounding box center [693, 344] width 7 height 4
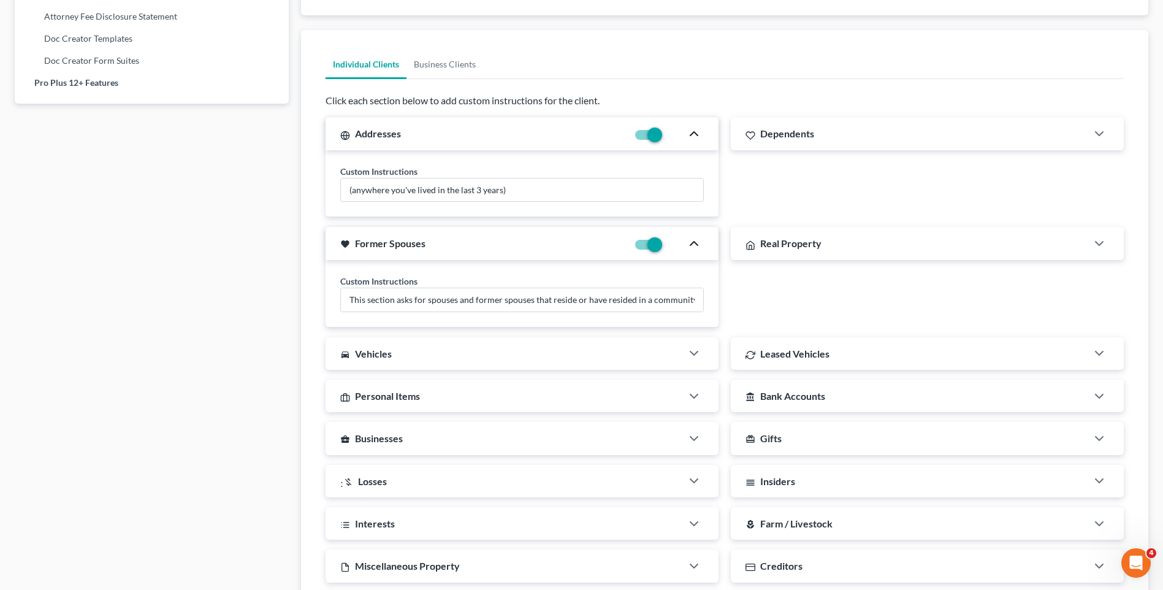
scroll to position [797, 0]
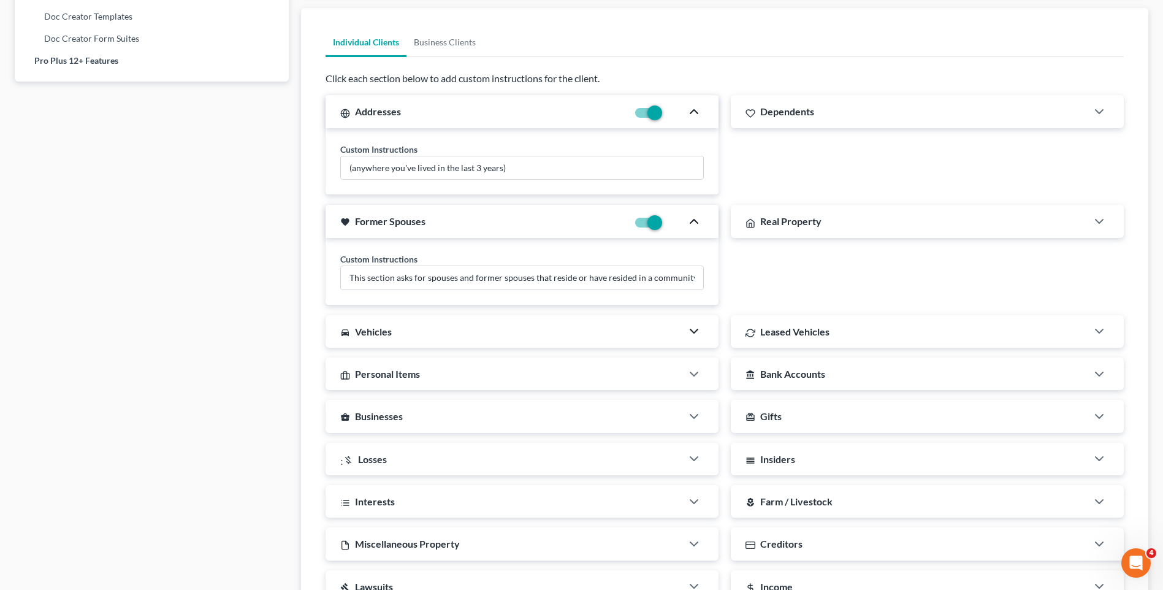
click at [695, 333] on polyline "button" at bounding box center [693, 331] width 7 height 4
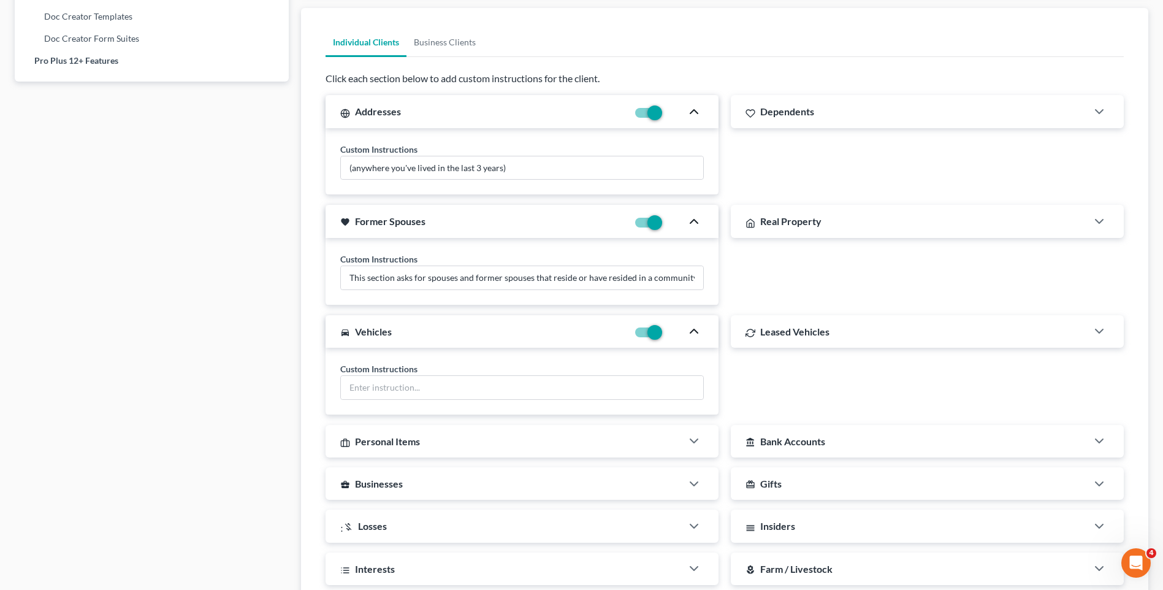
scroll to position [858, 0]
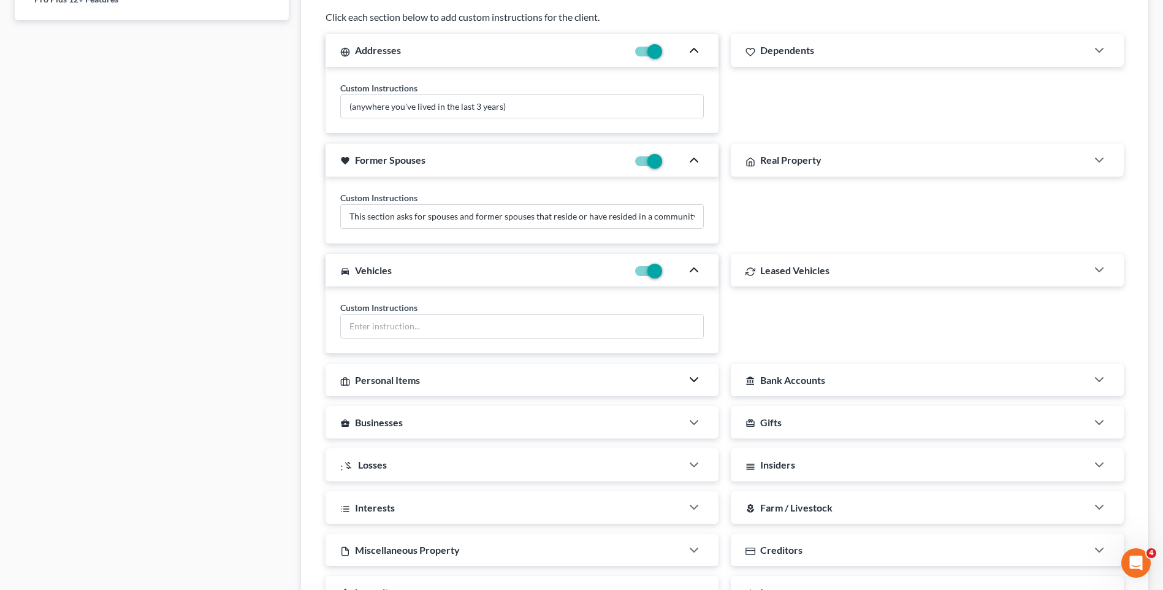
click at [693, 378] on icon "button" at bounding box center [694, 379] width 15 height 15
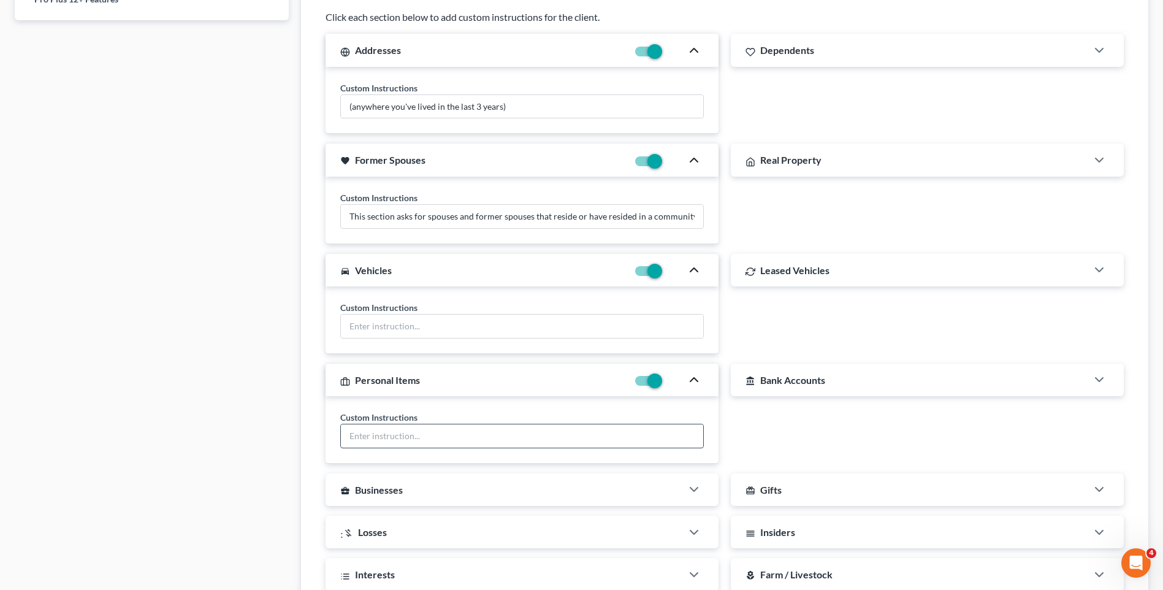
click at [389, 433] on input "text" at bounding box center [522, 435] width 362 height 23
click at [524, 438] on input "Please look at each item in the drop-down list and if you have any of these ple…" at bounding box center [522, 435] width 362 height 23
type input "Please look at each item in the drop-down list and if you have any of these ple…"
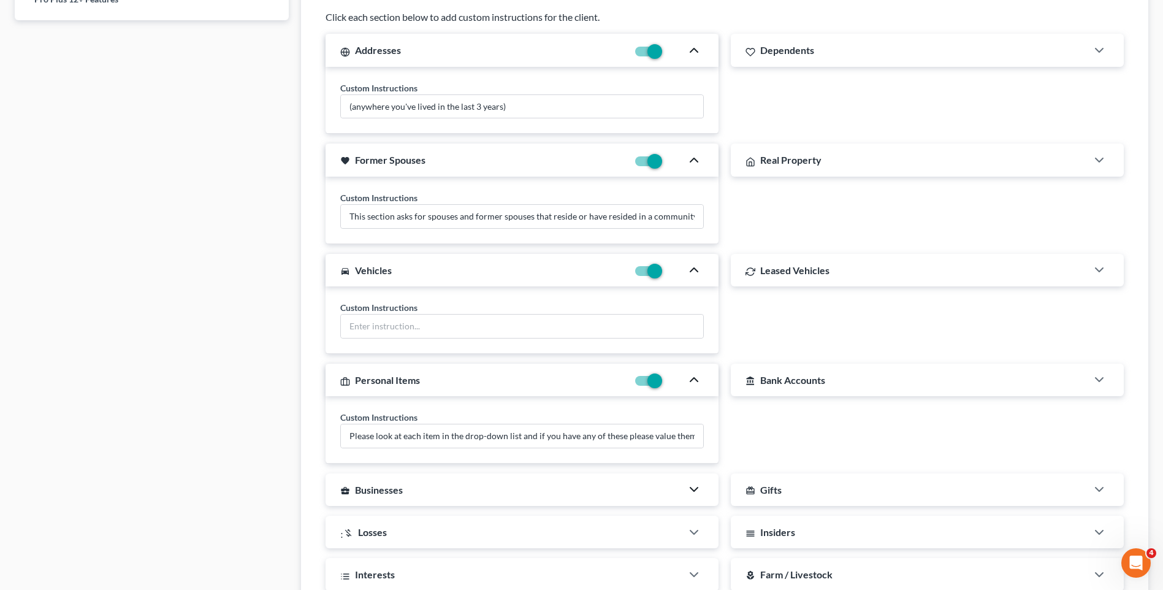
click at [691, 488] on polyline "button" at bounding box center [693, 489] width 7 height 4
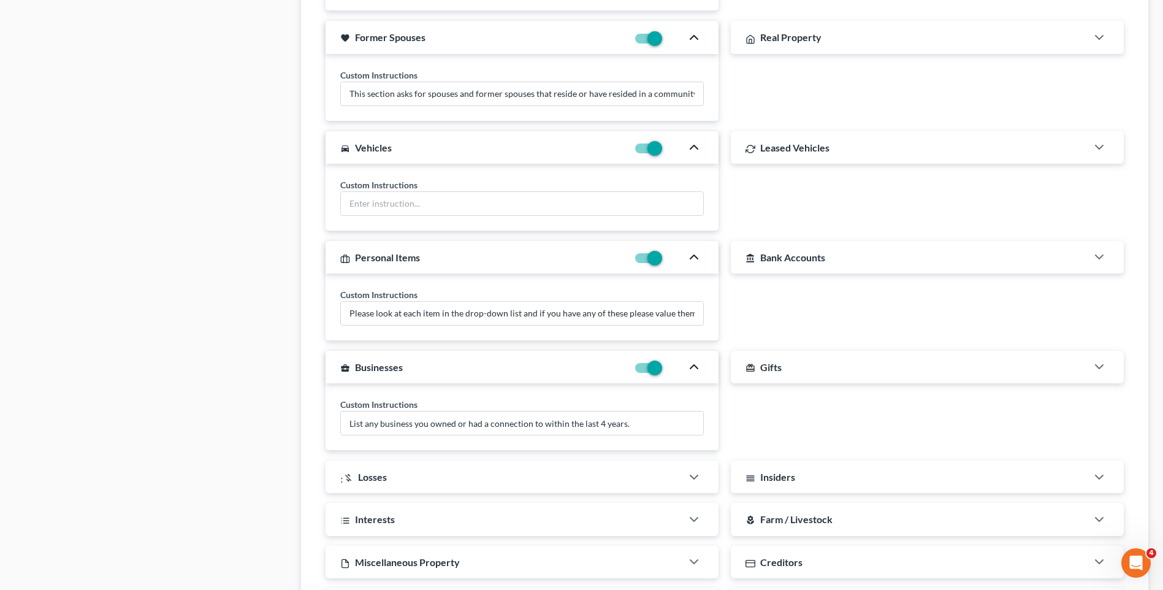
scroll to position [1042, 0]
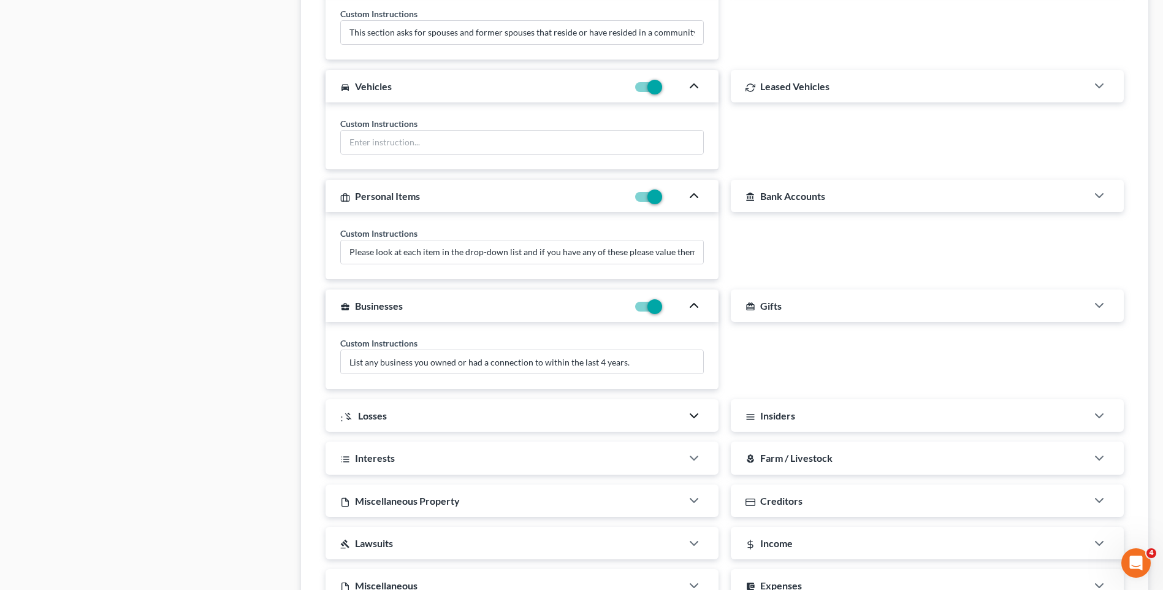
click at [693, 414] on icon "button" at bounding box center [694, 415] width 15 height 15
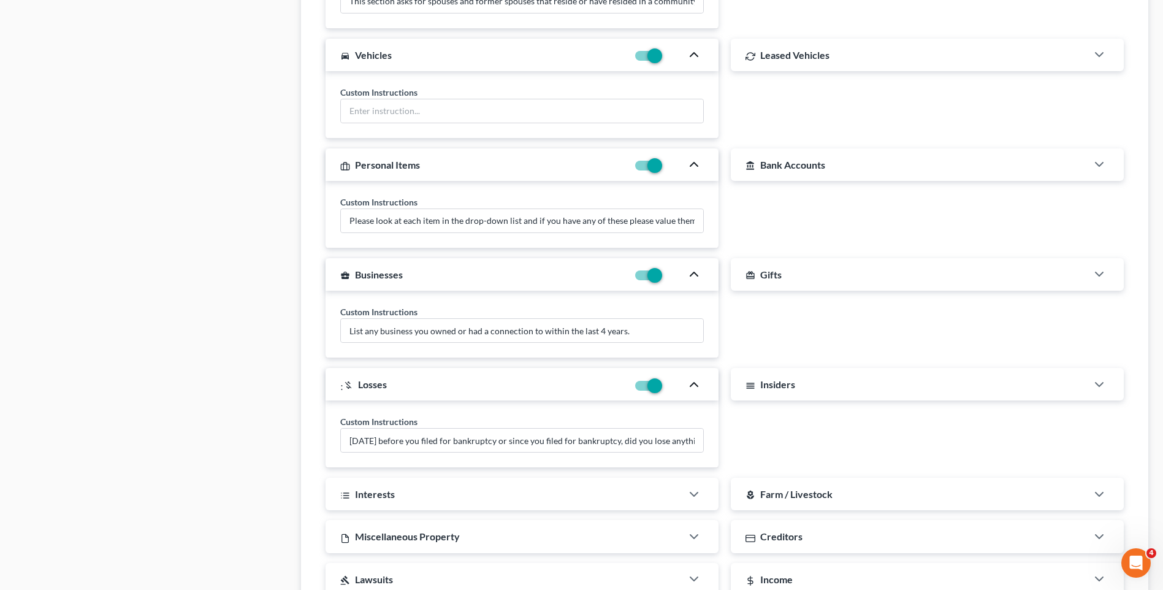
scroll to position [1104, 0]
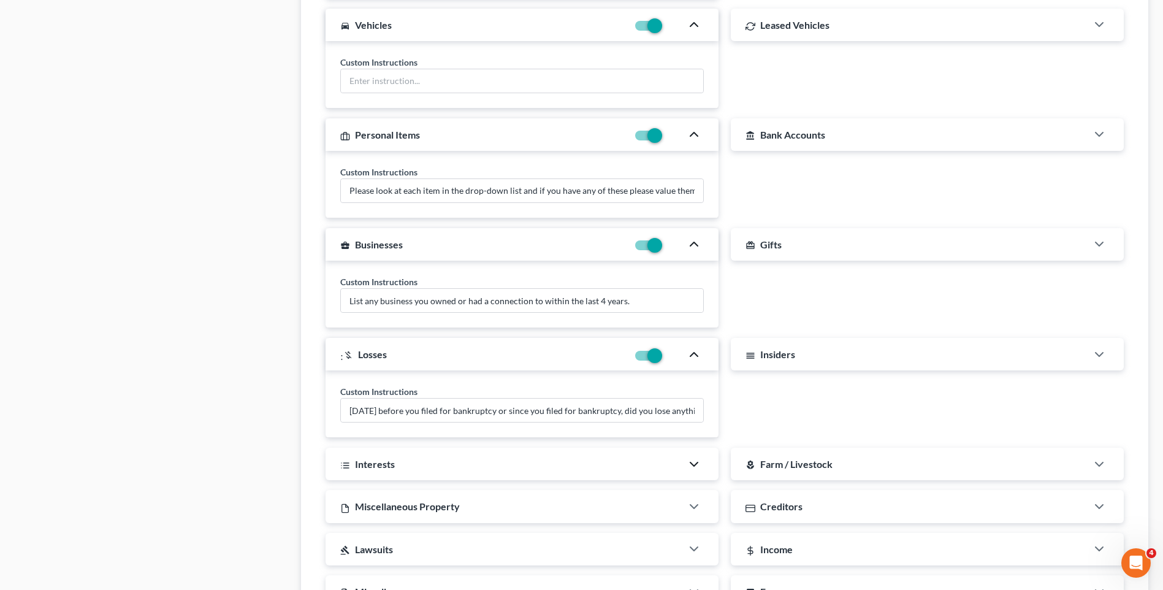
click at [700, 464] on icon "button" at bounding box center [694, 464] width 15 height 15
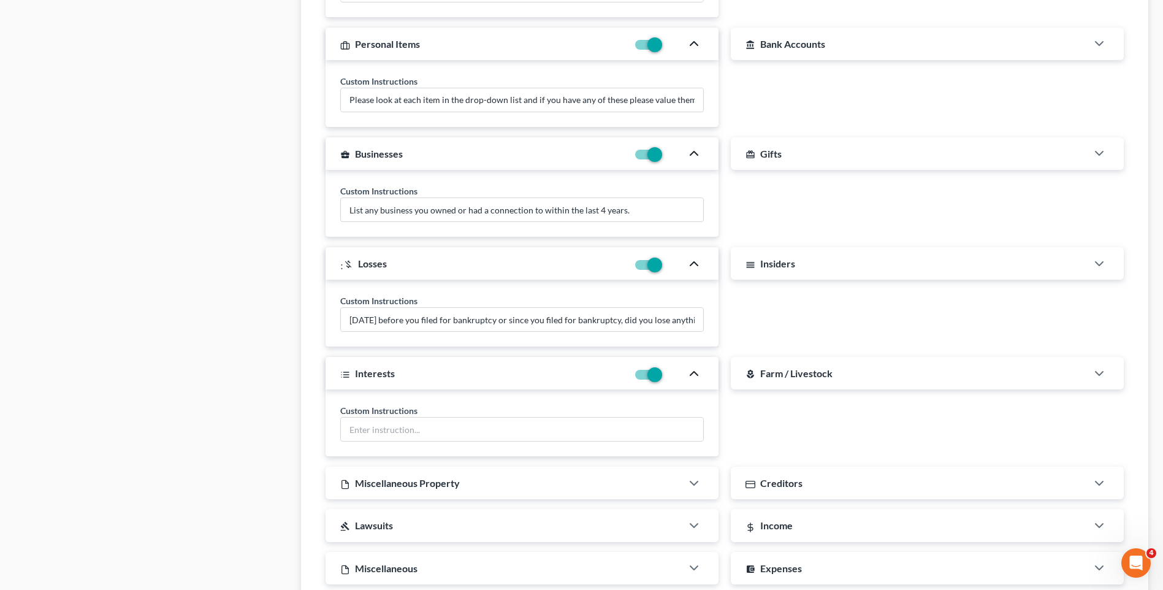
scroll to position [1226, 0]
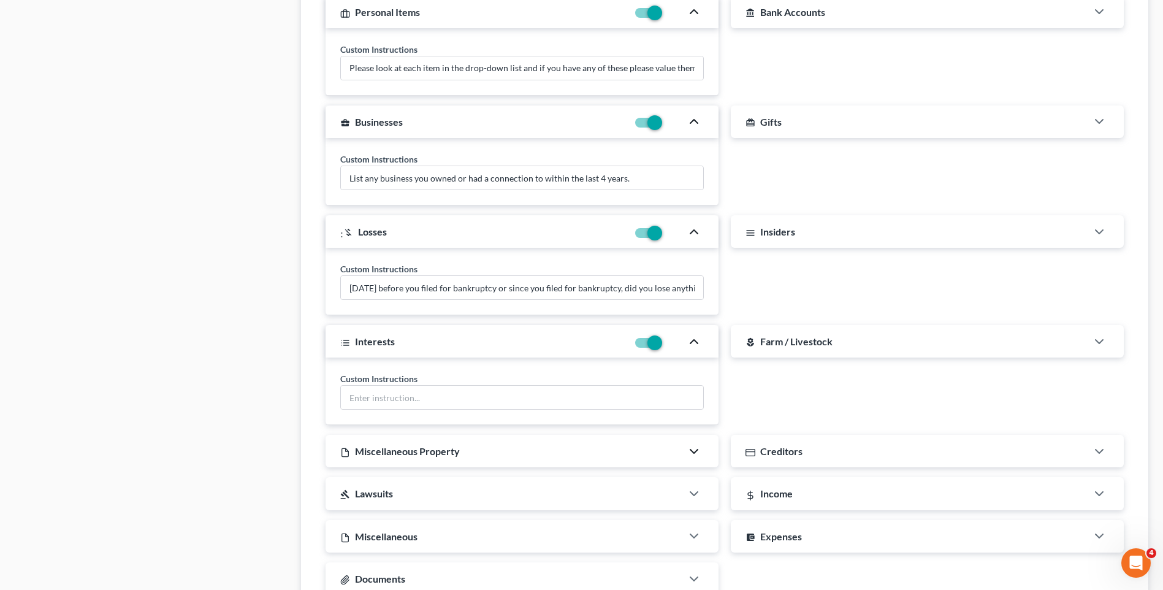
click at [693, 453] on icon "button" at bounding box center [694, 451] width 15 height 15
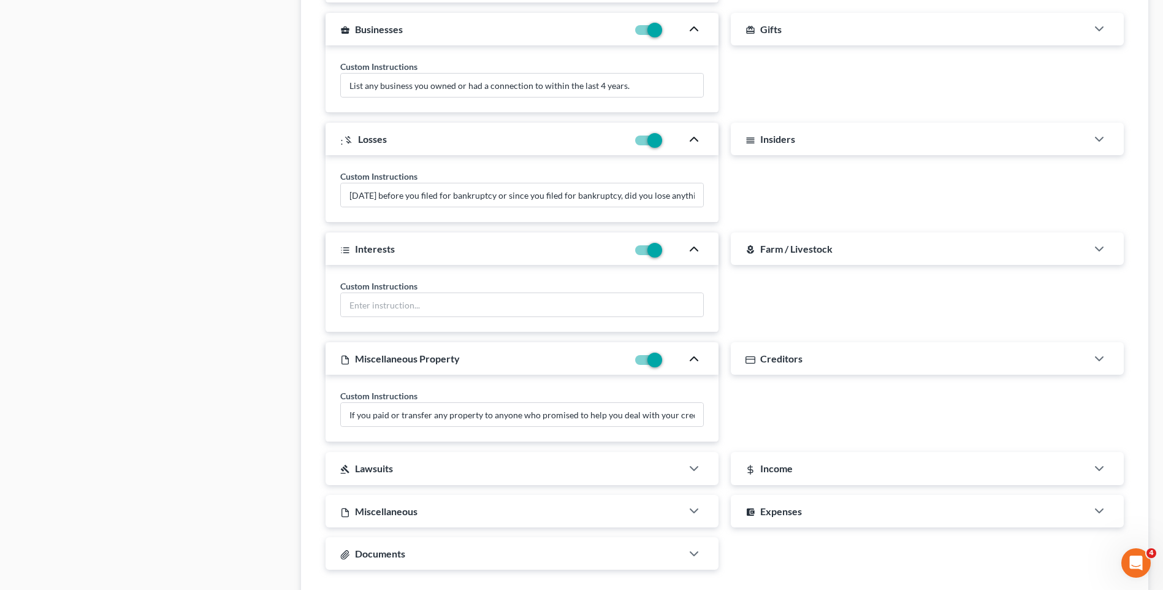
scroll to position [1349, 0]
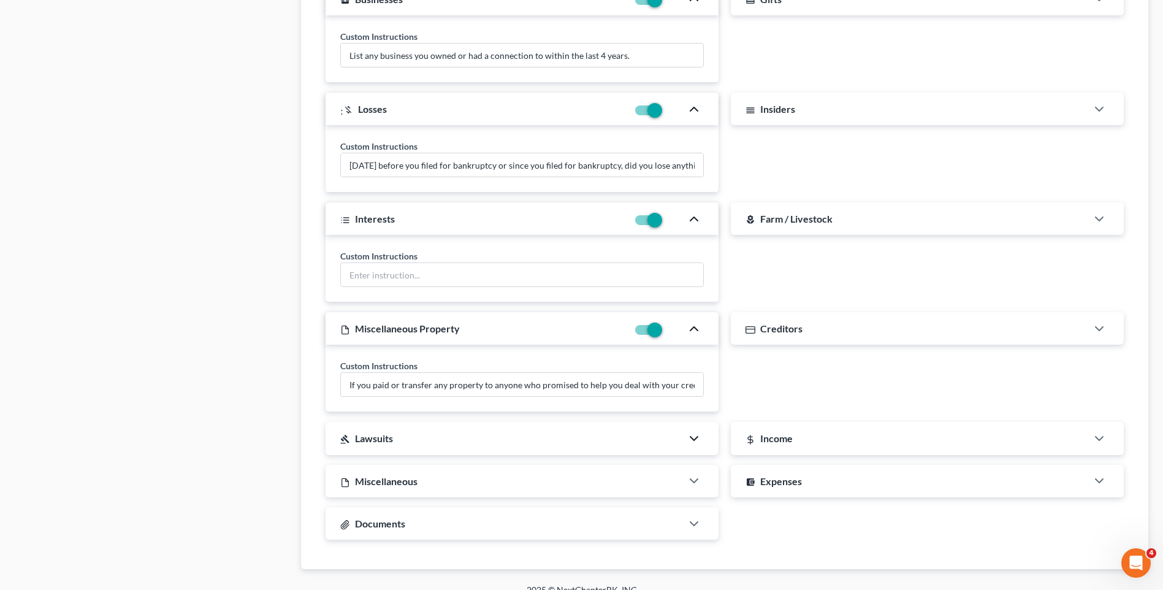
click at [691, 443] on icon "button" at bounding box center [694, 438] width 15 height 15
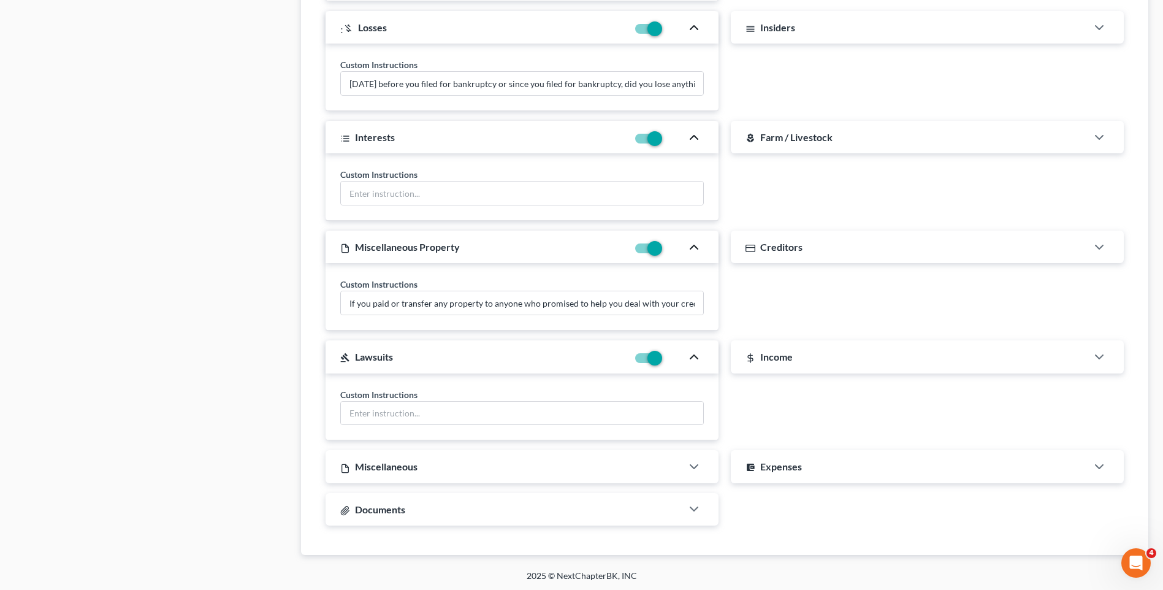
scroll to position [1432, 0]
click at [693, 463] on icon "button" at bounding box center [694, 464] width 15 height 15
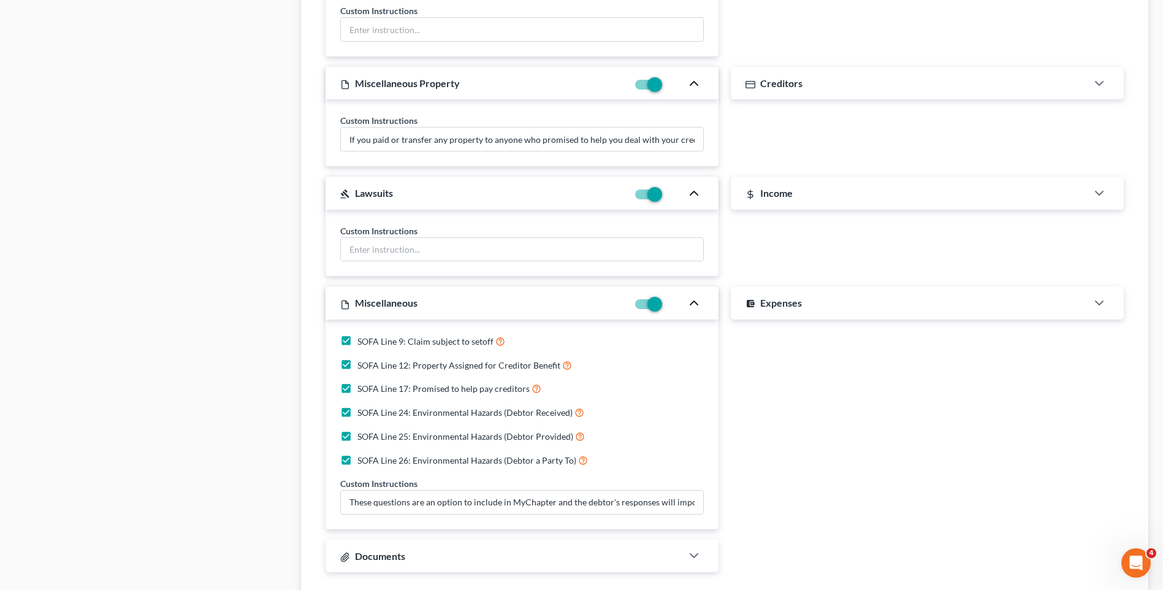
scroll to position [1616, 0]
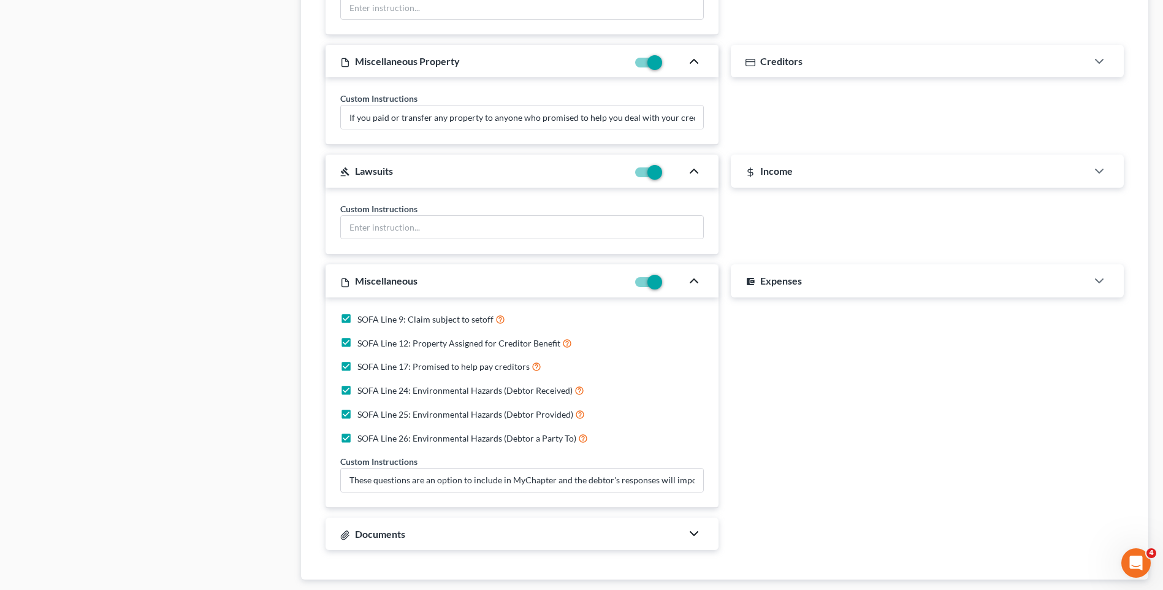
click at [693, 533] on icon "button" at bounding box center [694, 533] width 15 height 15
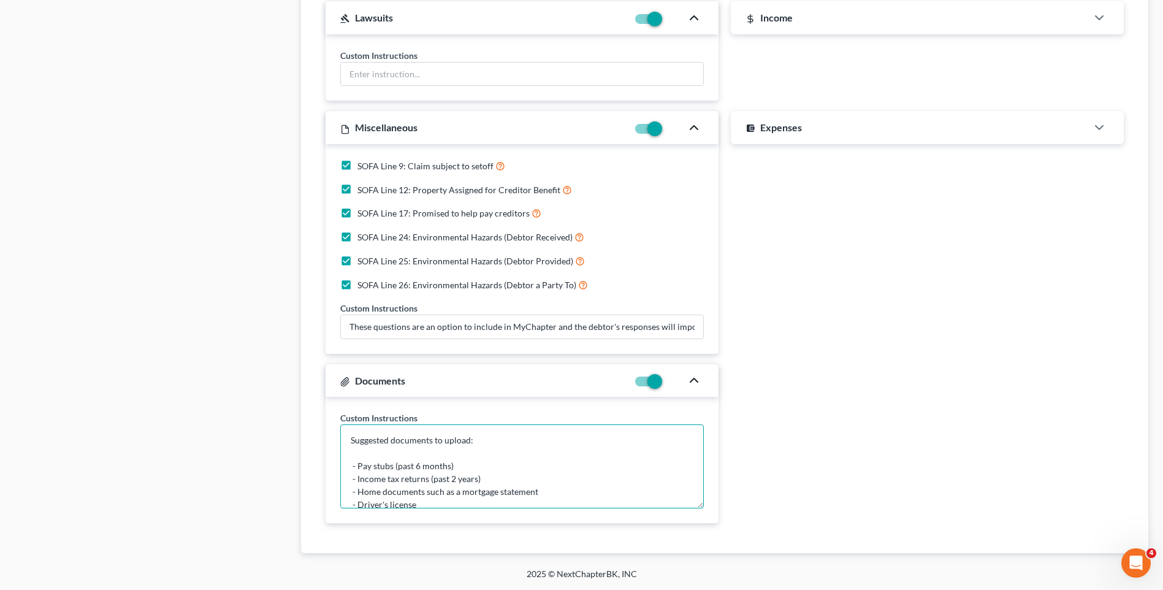
scroll to position [0, 0]
drag, startPoint x: 476, startPoint y: 442, endPoint x: 346, endPoint y: 444, distance: 129.4
click at [346, 444] on textarea "Suggested documents to upload: - Pay stubs (past 6 months) - Income tax returns…" at bounding box center [522, 466] width 364 height 84
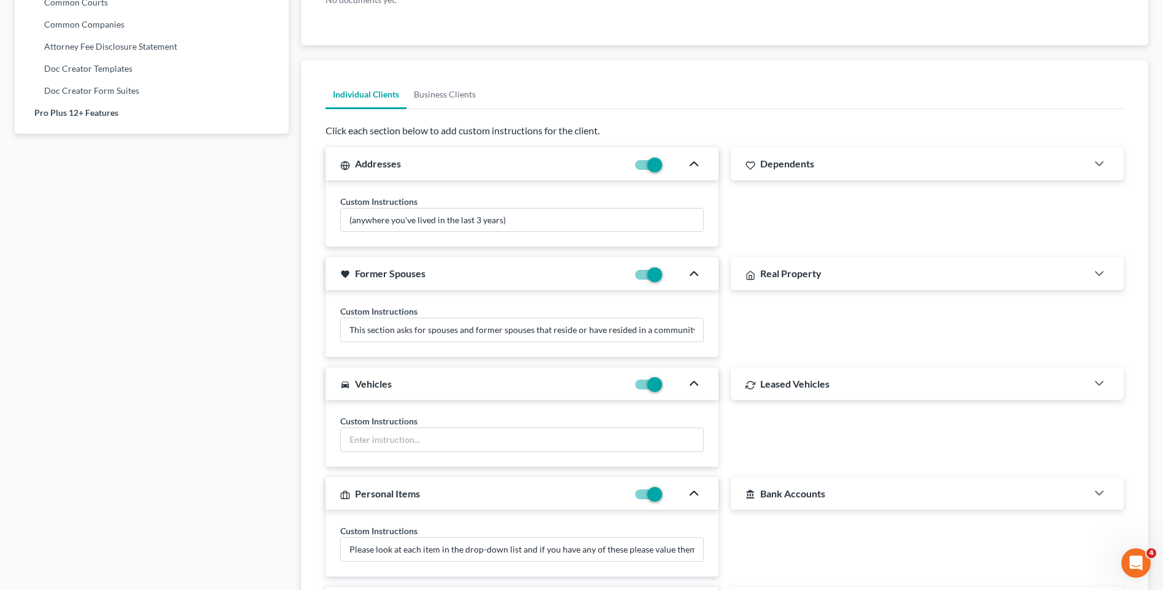
scroll to position [727, 0]
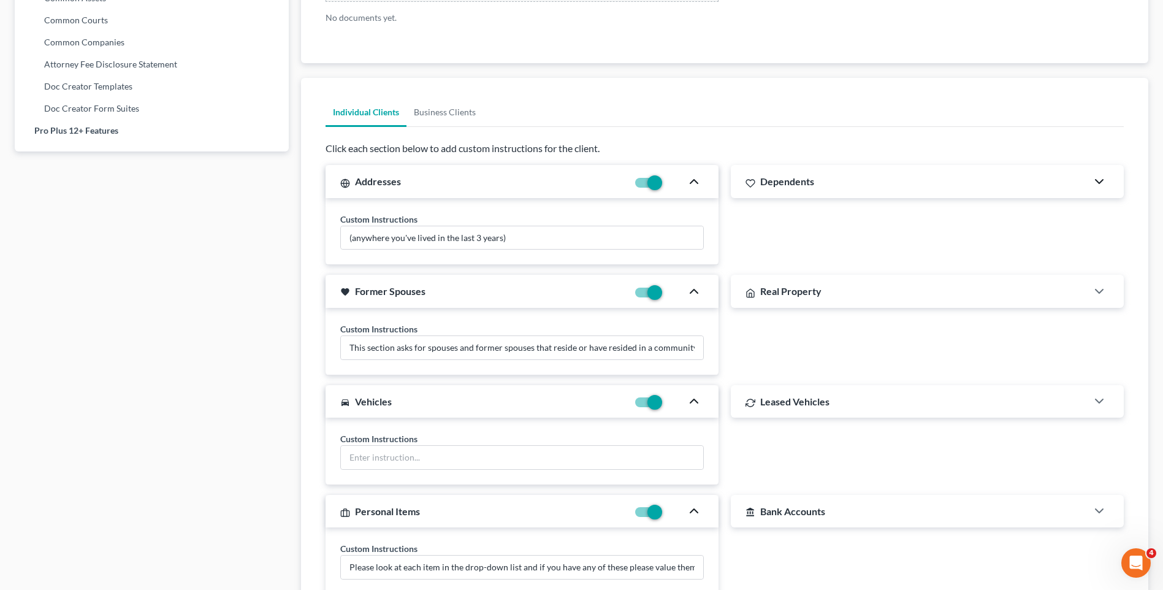
type textarea "Please upload the following and do not forget to add every creditor and bill. I…"
click at [1102, 183] on icon "button" at bounding box center [1099, 181] width 15 height 15
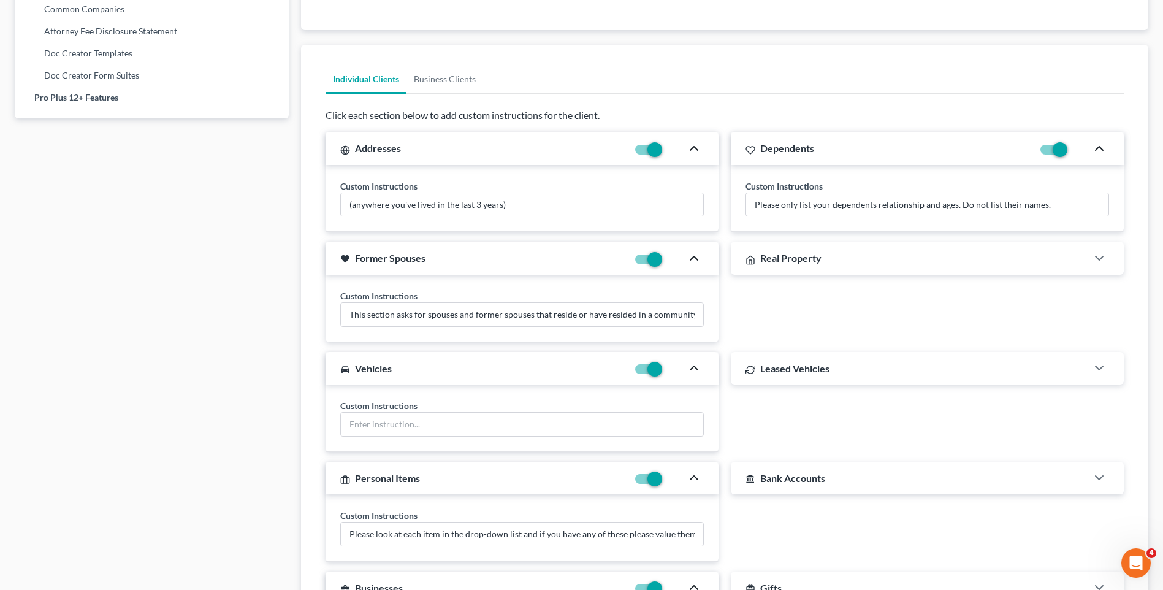
scroll to position [789, 0]
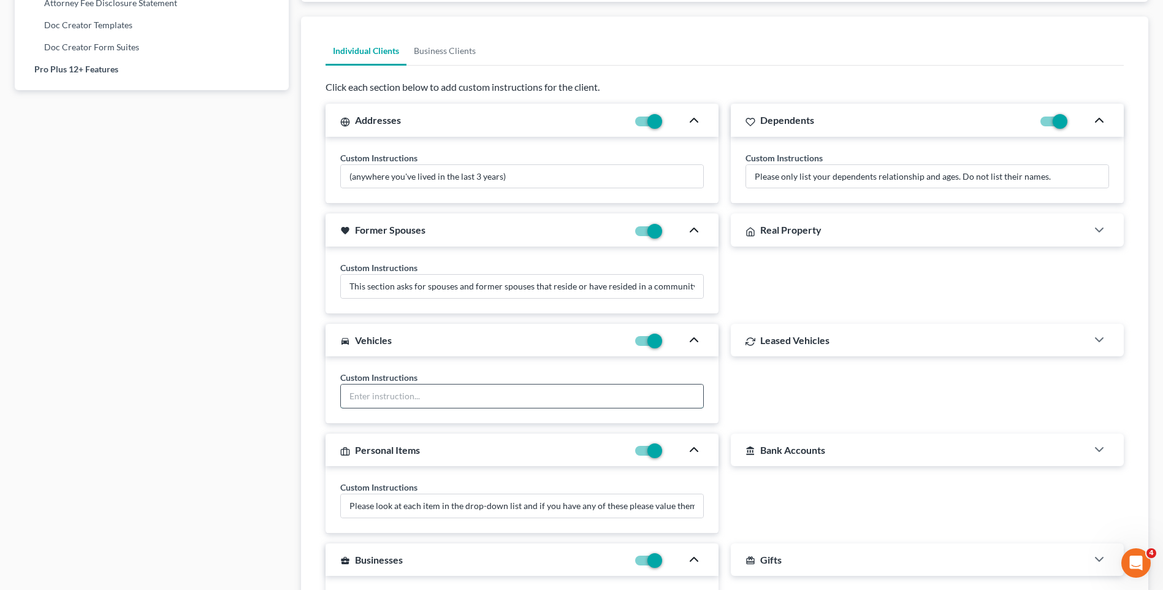
click at [404, 395] on input "text" at bounding box center [522, 395] width 362 height 23
type input "Please follow all instructions when listing vehicles. Do not leave any informat…"
click at [1102, 449] on polyline "button" at bounding box center [1099, 450] width 7 height 4
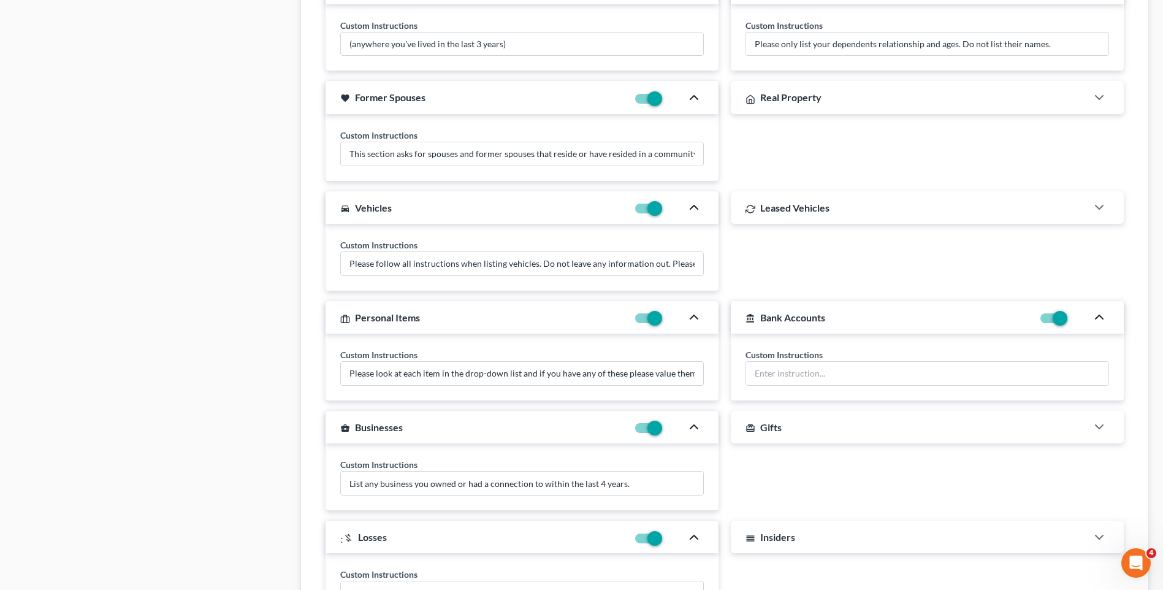
scroll to position [972, 0]
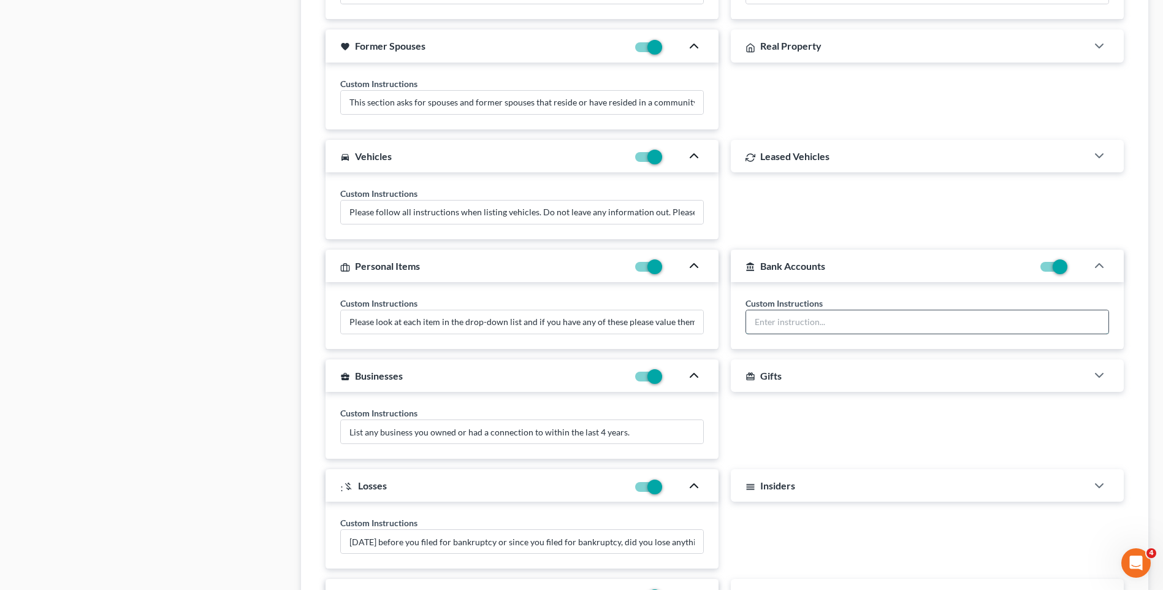
click at [791, 320] on input "text" at bounding box center [927, 321] width 362 height 23
type input "Please list all information including address. This is crucial."
click at [1102, 482] on icon "button" at bounding box center [1099, 485] width 15 height 15
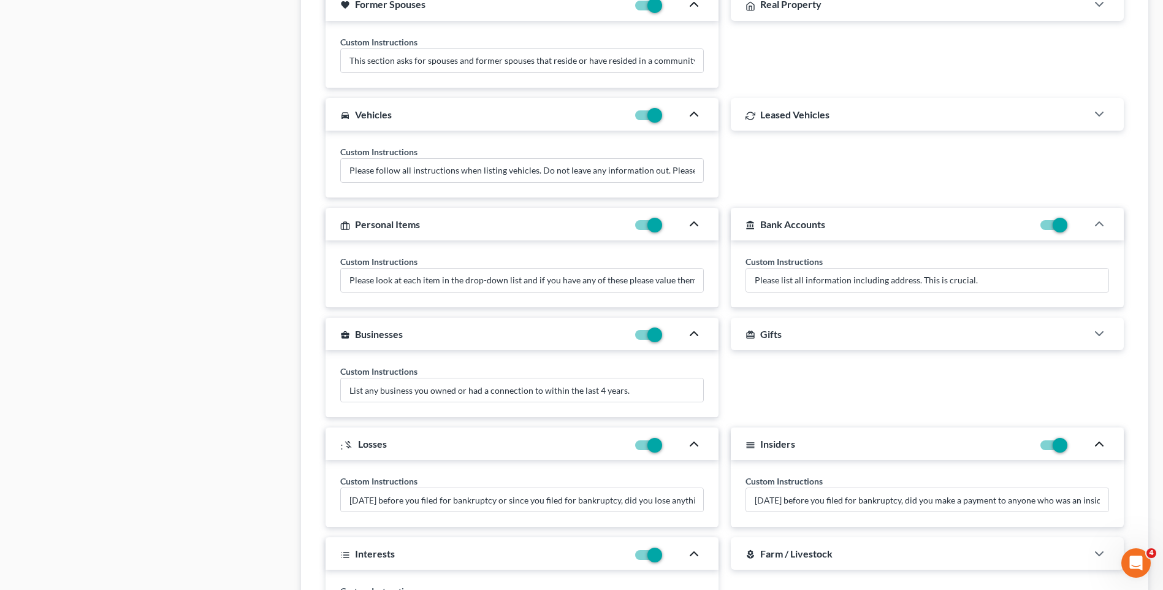
scroll to position [1095, 0]
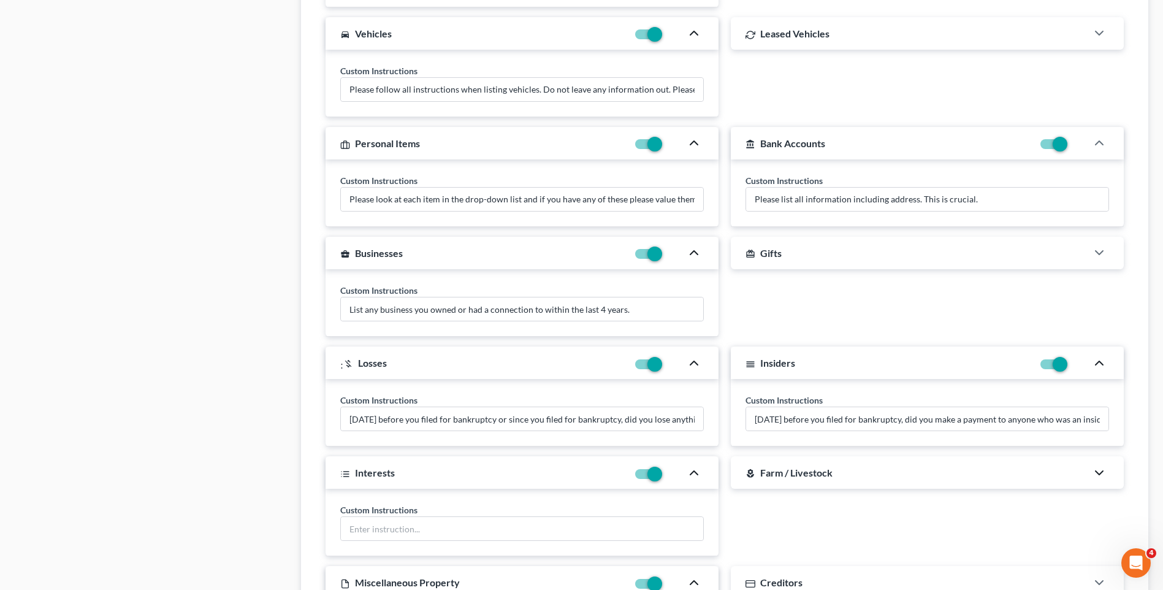
click at [1099, 475] on icon "button" at bounding box center [1099, 472] width 15 height 15
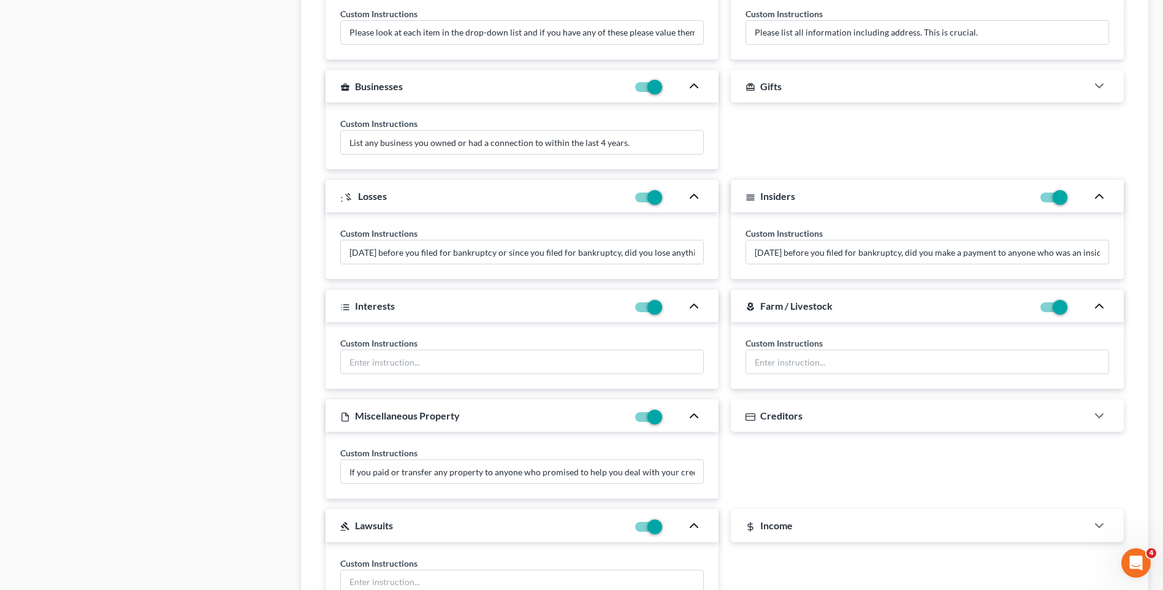
scroll to position [1279, 0]
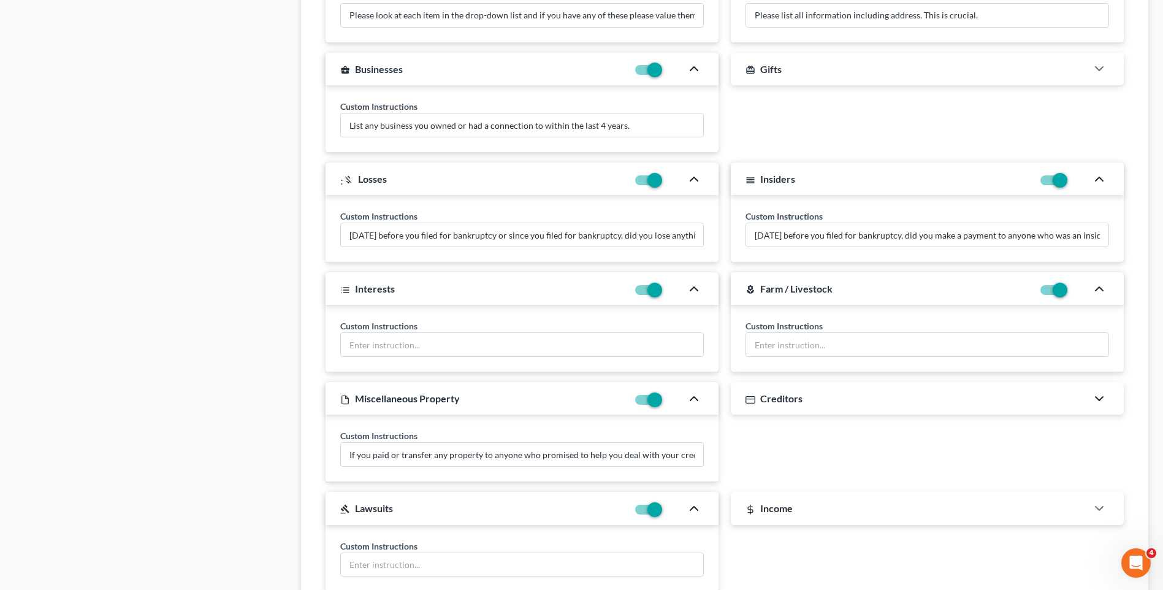
click at [1103, 403] on icon "button" at bounding box center [1099, 398] width 15 height 15
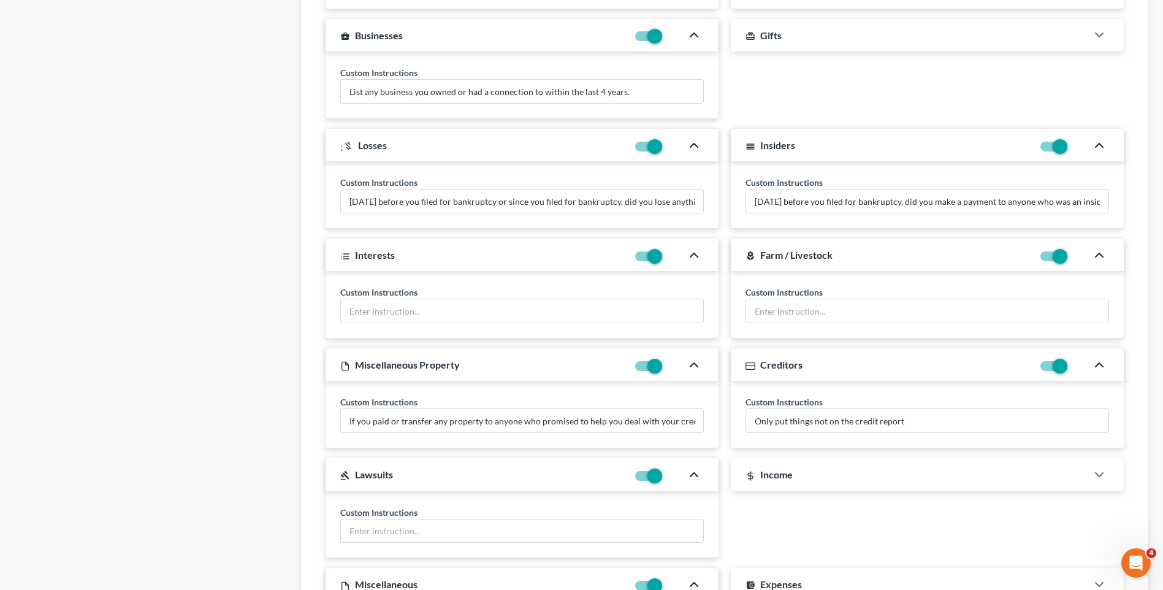
scroll to position [1340, 0]
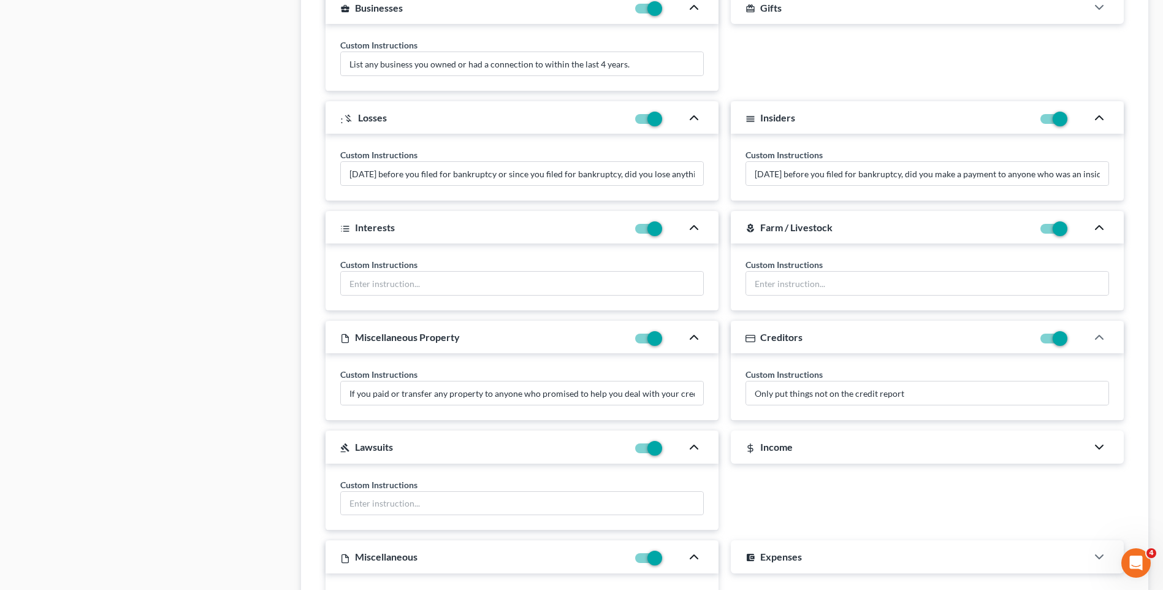
click at [1102, 449] on icon "button" at bounding box center [1099, 447] width 15 height 15
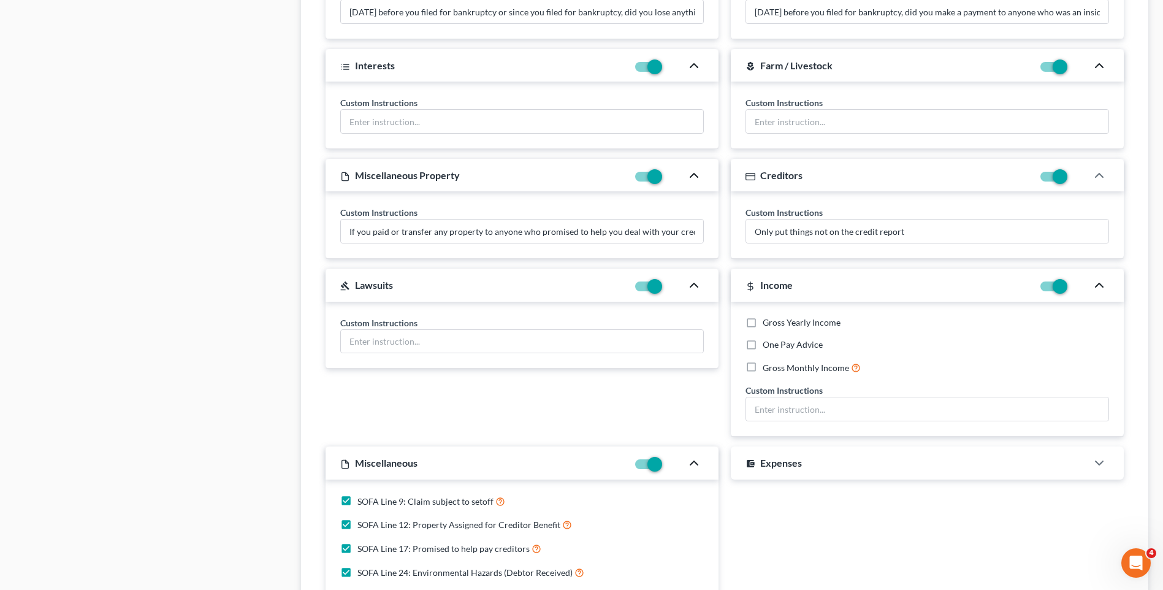
scroll to position [1524, 0]
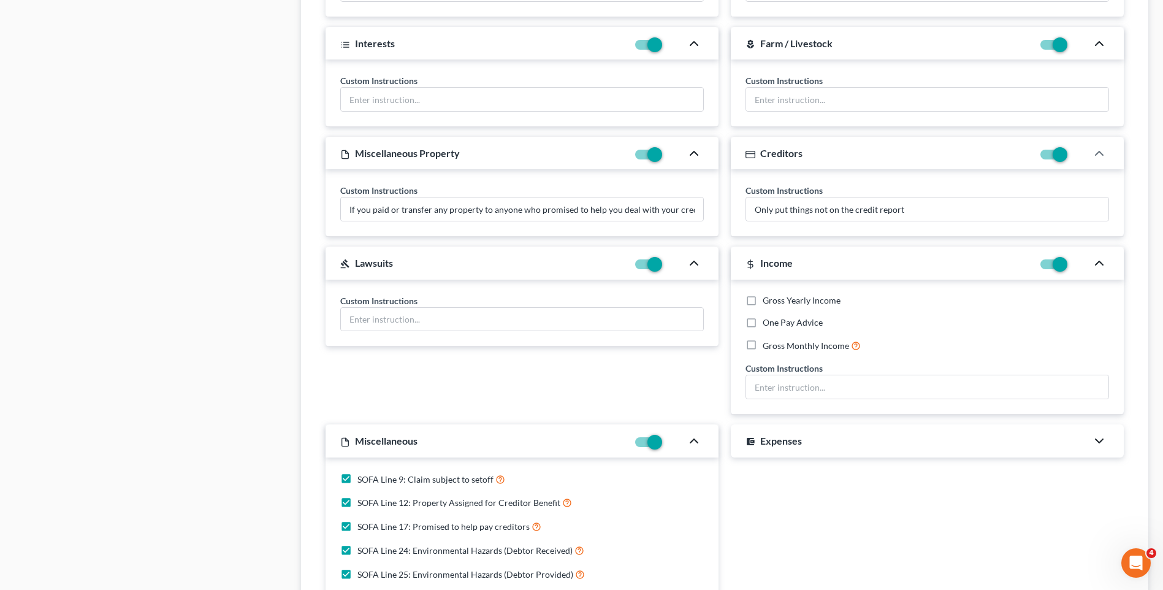
click at [1096, 438] on icon "button" at bounding box center [1099, 440] width 15 height 15
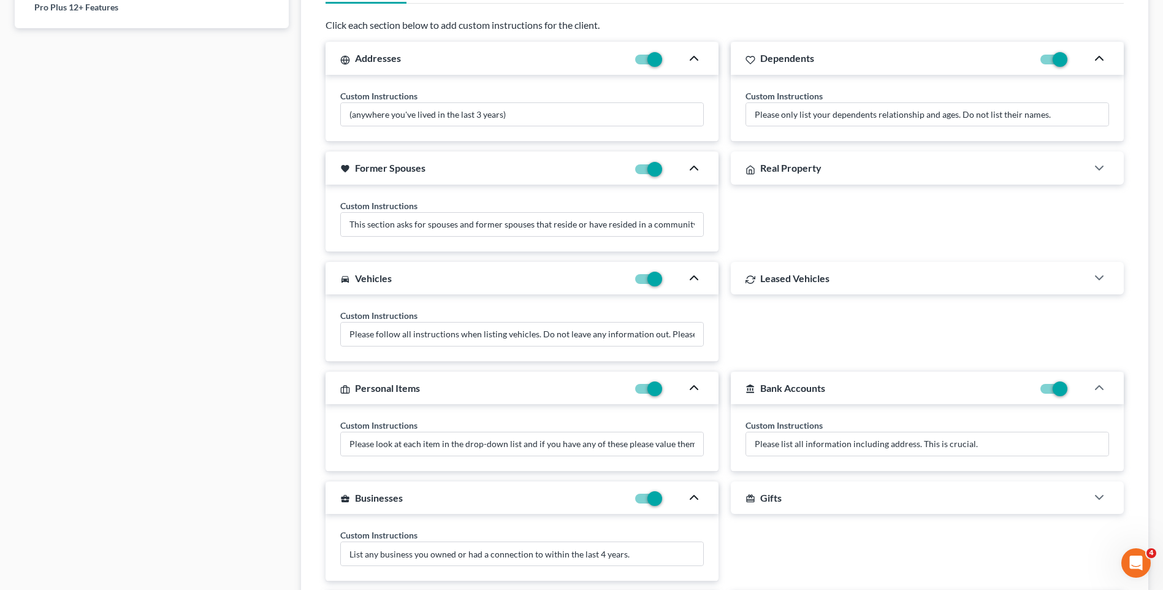
scroll to position [850, 0]
click at [1100, 167] on icon "button" at bounding box center [1099, 168] width 15 height 15
click at [806, 227] on input "text" at bounding box center [927, 224] width 362 height 23
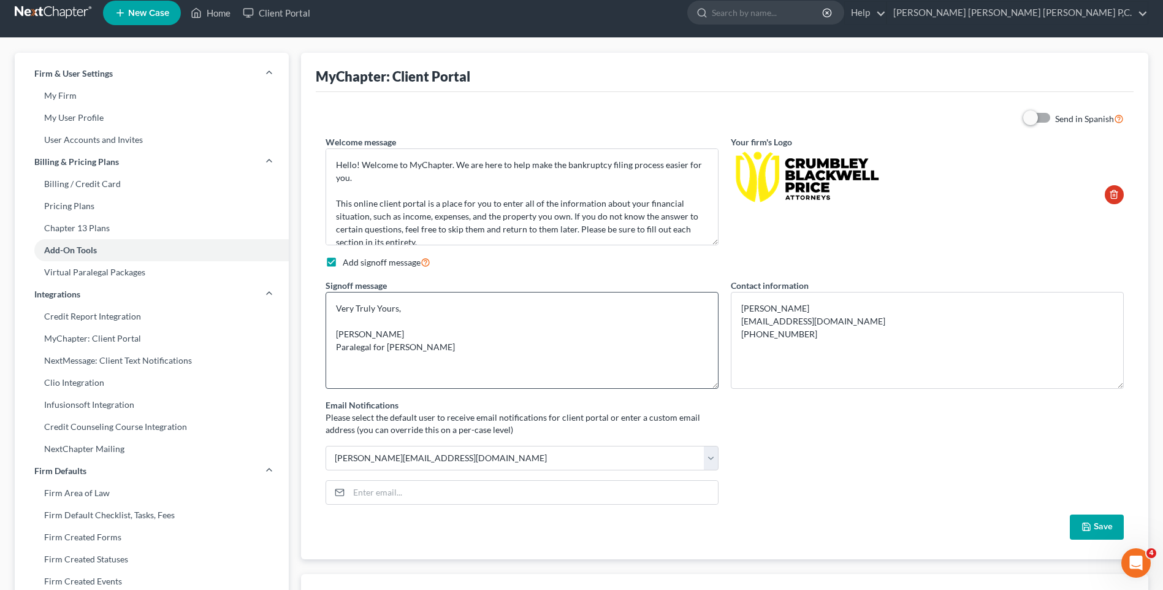
scroll to position [0, 0]
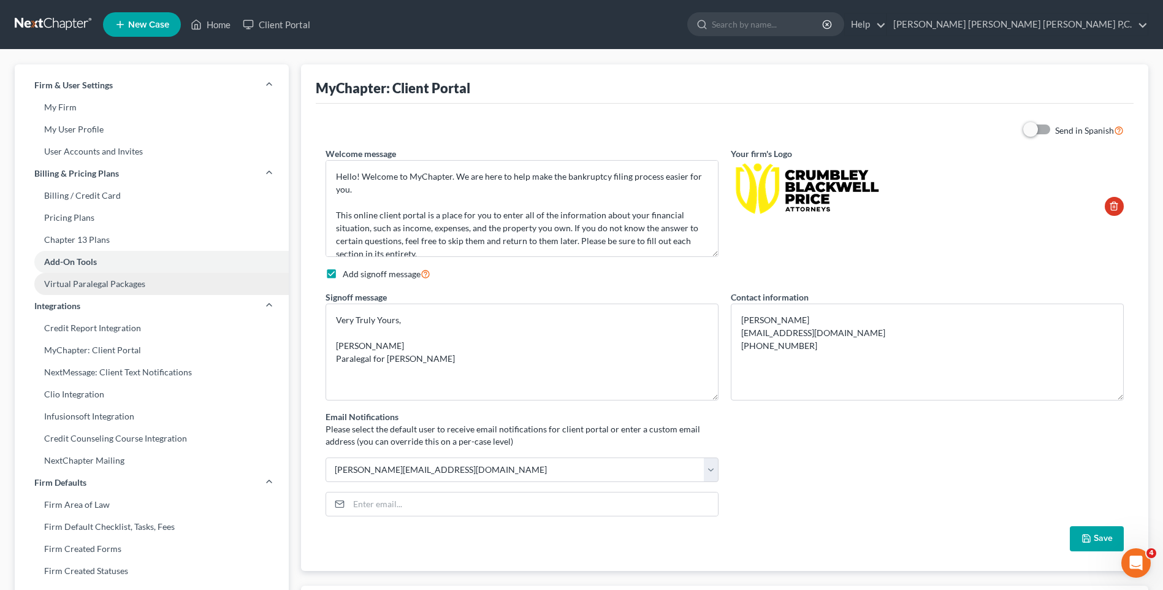
type input "Please be sure to enter all mortgage information by clicking the mortgage butto…"
click at [142, 286] on link "Virtual Paralegal Packages" at bounding box center [152, 284] width 274 height 22
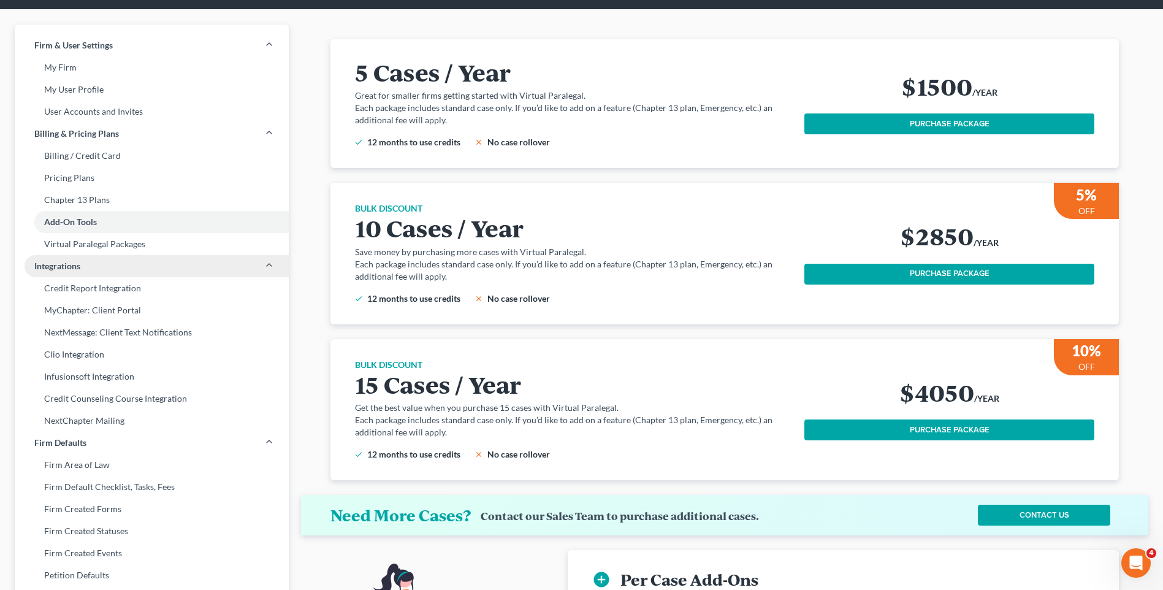
scroll to position [61, 0]
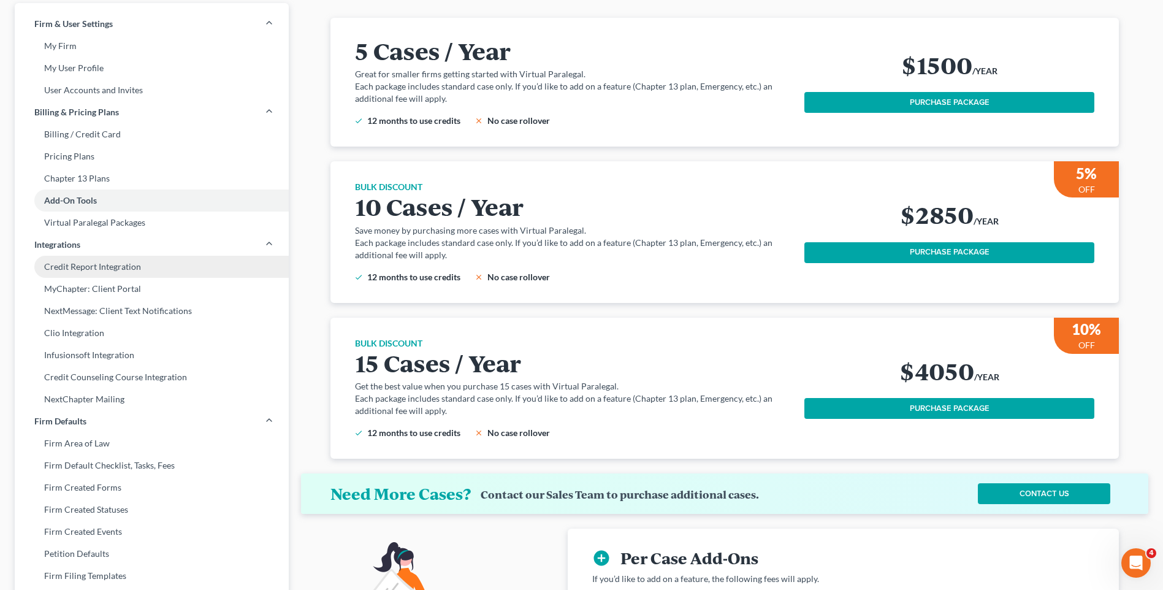
click at [139, 270] on link "Credit Report Integration" at bounding box center [152, 267] width 274 height 22
select select "0"
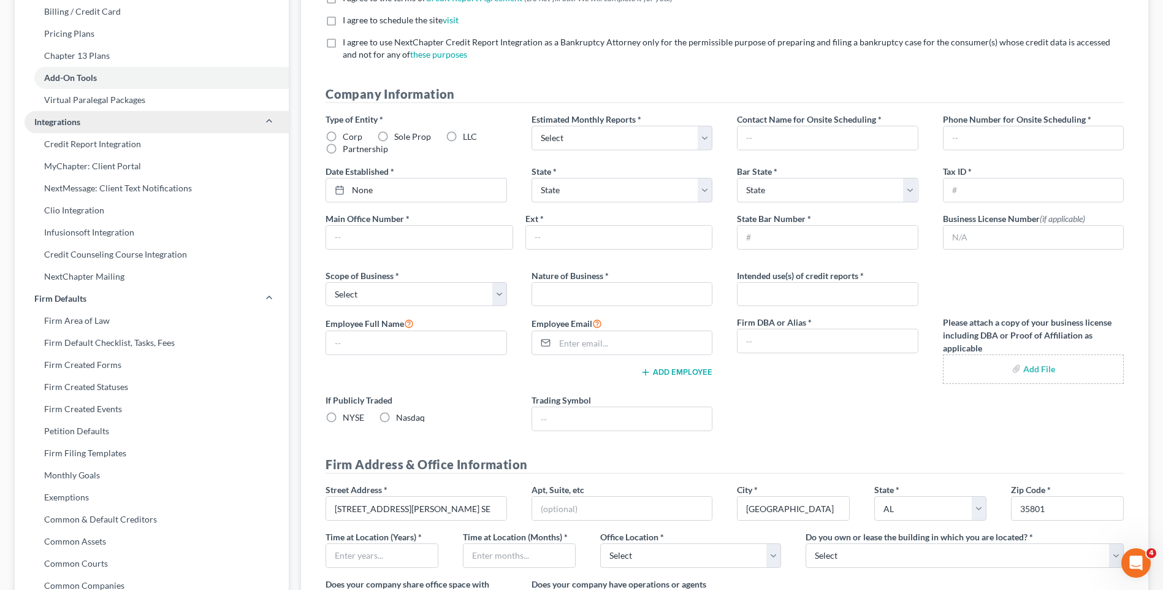
scroll to position [245, 0]
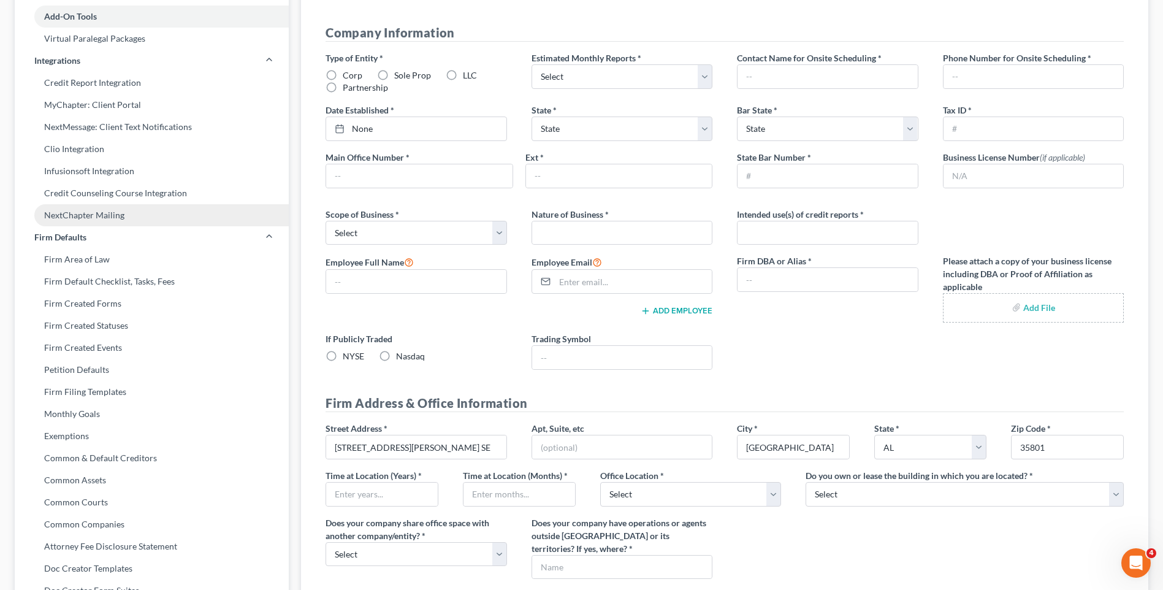
click at [110, 215] on link "NextChapter Mailing" at bounding box center [152, 215] width 274 height 22
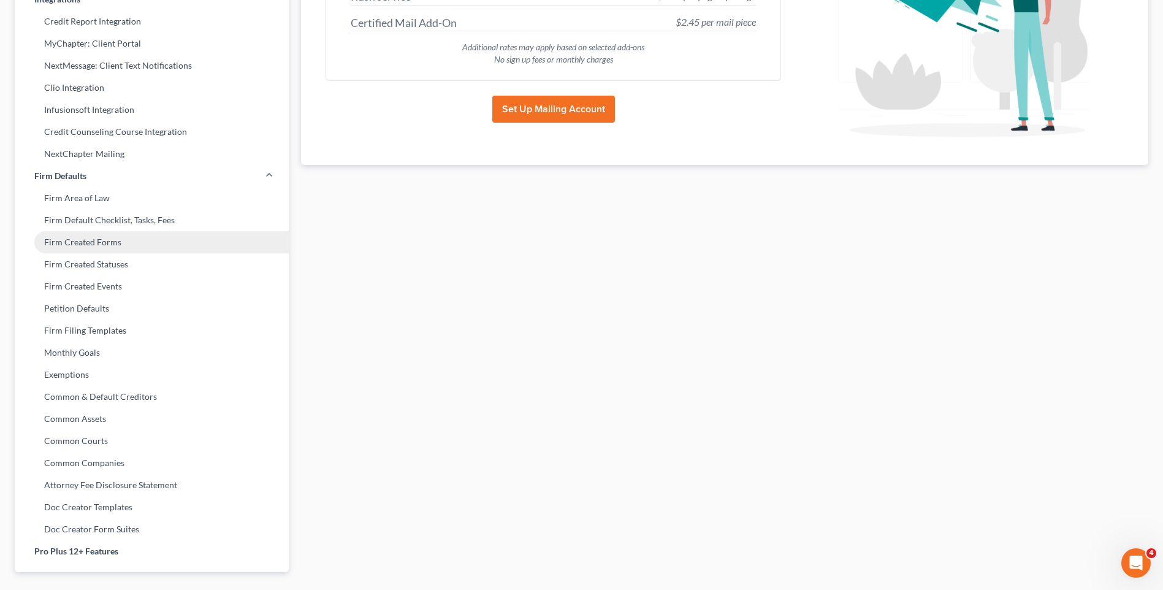
scroll to position [340, 0]
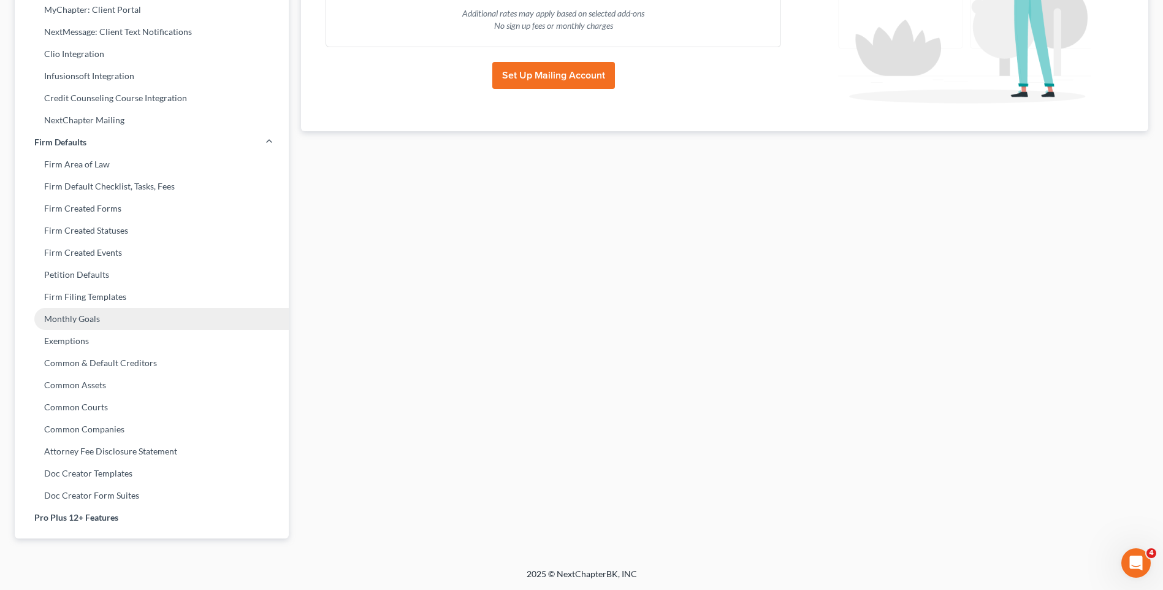
click at [96, 318] on link "Monthly Goals" at bounding box center [152, 319] width 274 height 22
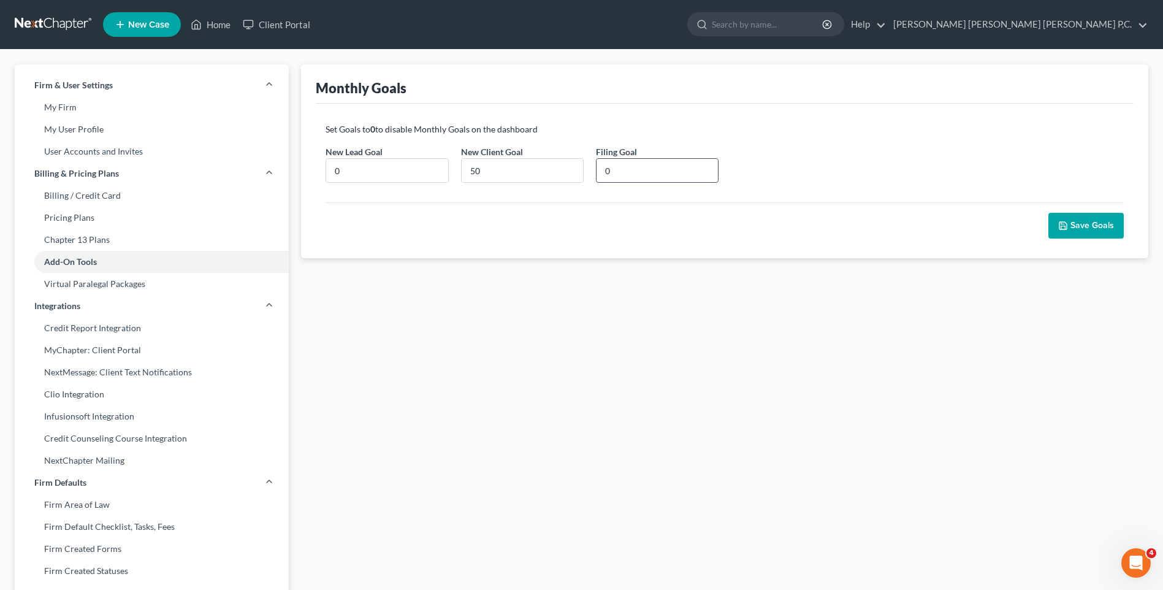
drag, startPoint x: 611, startPoint y: 170, endPoint x: 596, endPoint y: 170, distance: 14.7
click at [597, 170] on input "0" at bounding box center [657, 170] width 121 height 23
type input "50"
click at [1075, 223] on button "Save Goals" at bounding box center [1085, 226] width 75 height 26
click at [80, 107] on link "My Firm" at bounding box center [152, 107] width 274 height 22
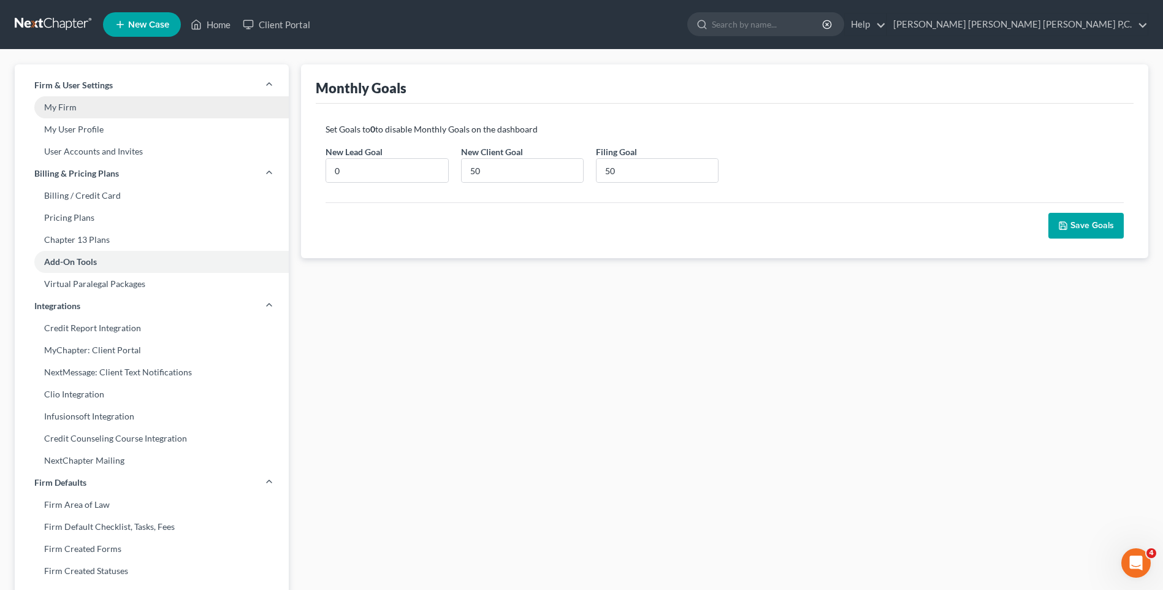
select select "1"
select select "23"
select select "0"
